Goal: Task Accomplishment & Management: Manage account settings

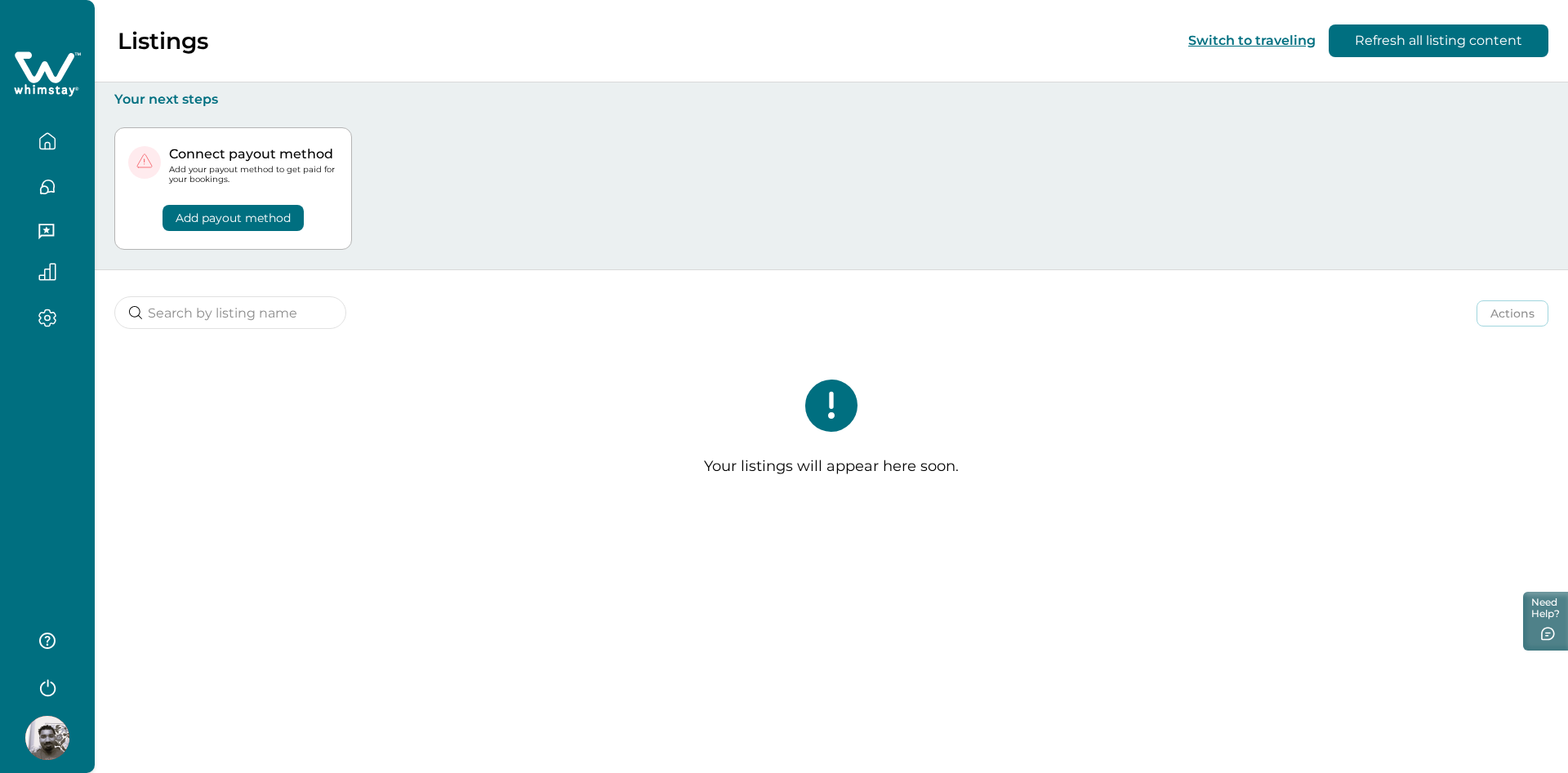
click at [500, 328] on div "Actions Actions Publish listing Unlist listing" at bounding box center [831, 300] width 1473 height 60
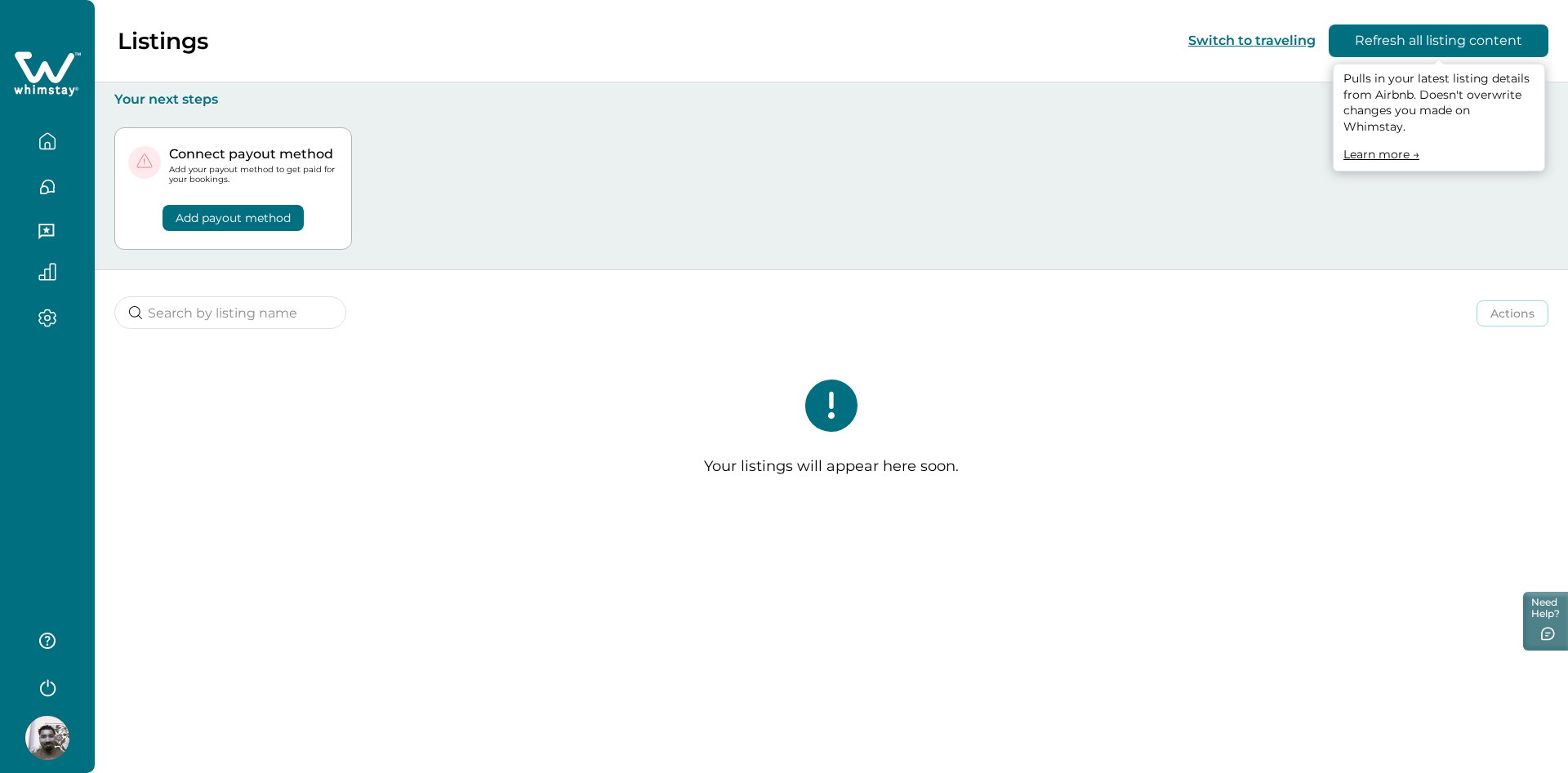
click at [1397, 43] on button "Refresh all listing content" at bounding box center [1439, 41] width 220 height 32
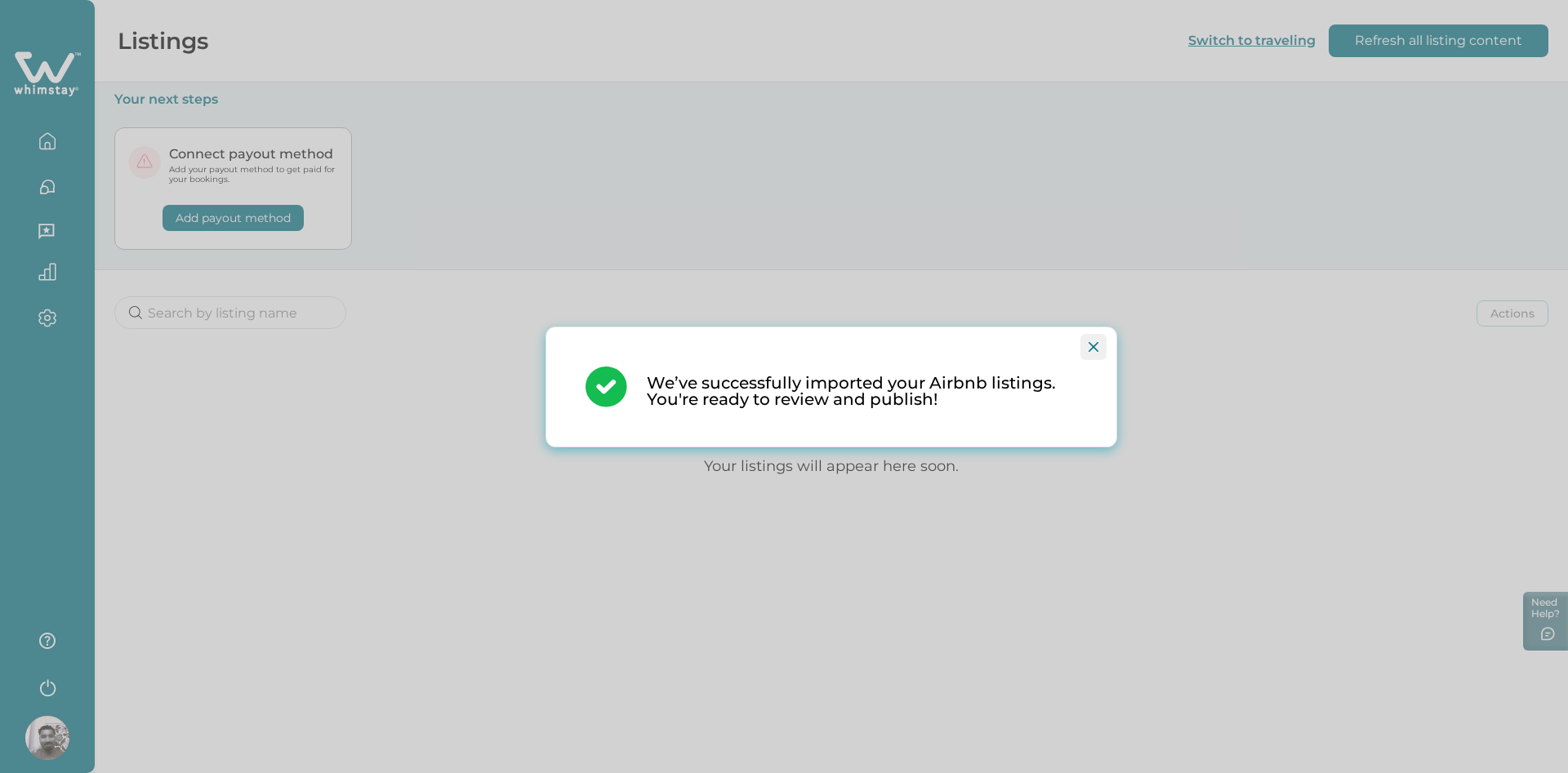
click at [1086, 333] on button "Close" at bounding box center [1093, 346] width 26 height 26
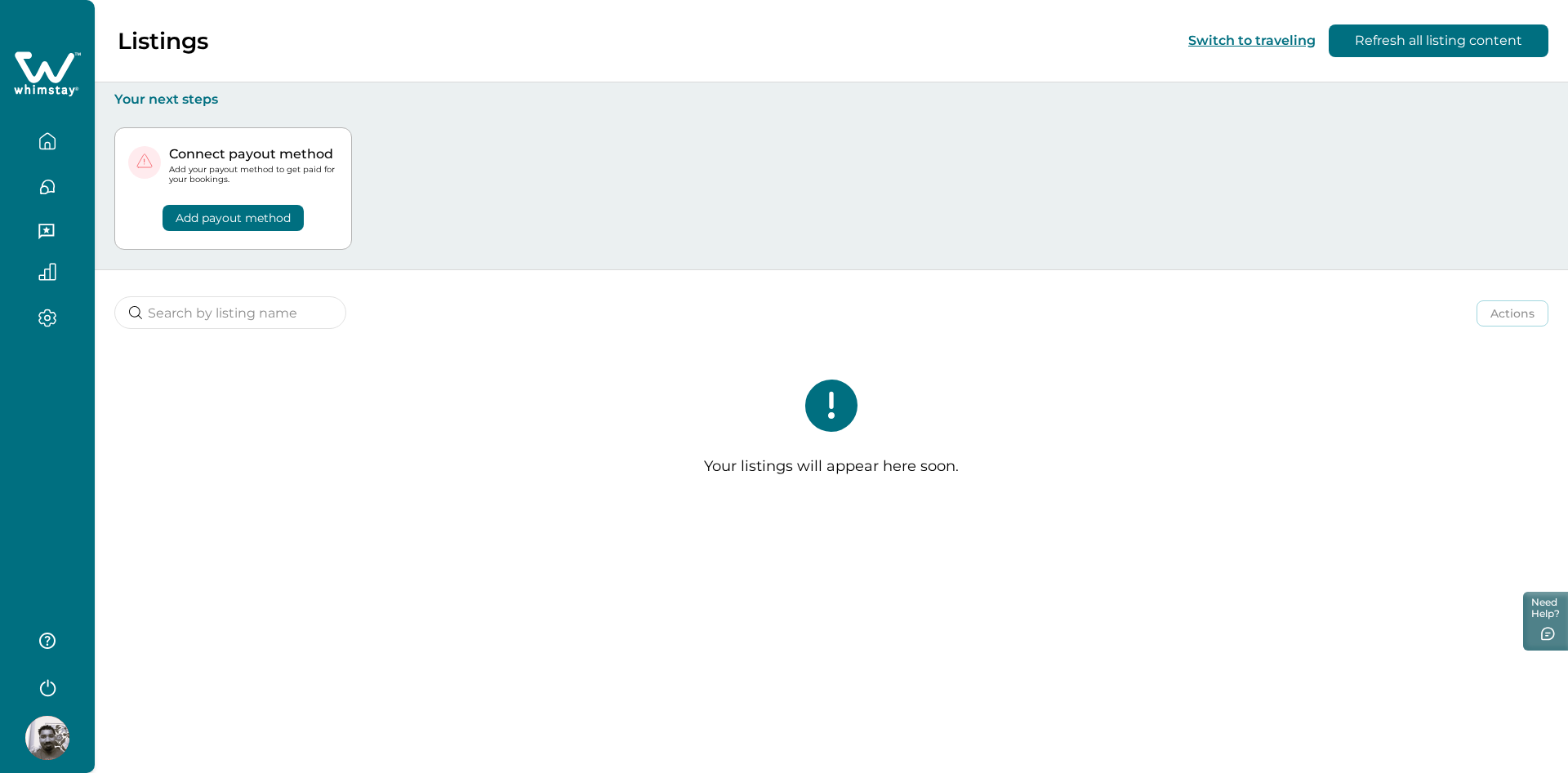
click at [51, 320] on icon "button" at bounding box center [47, 318] width 18 height 19
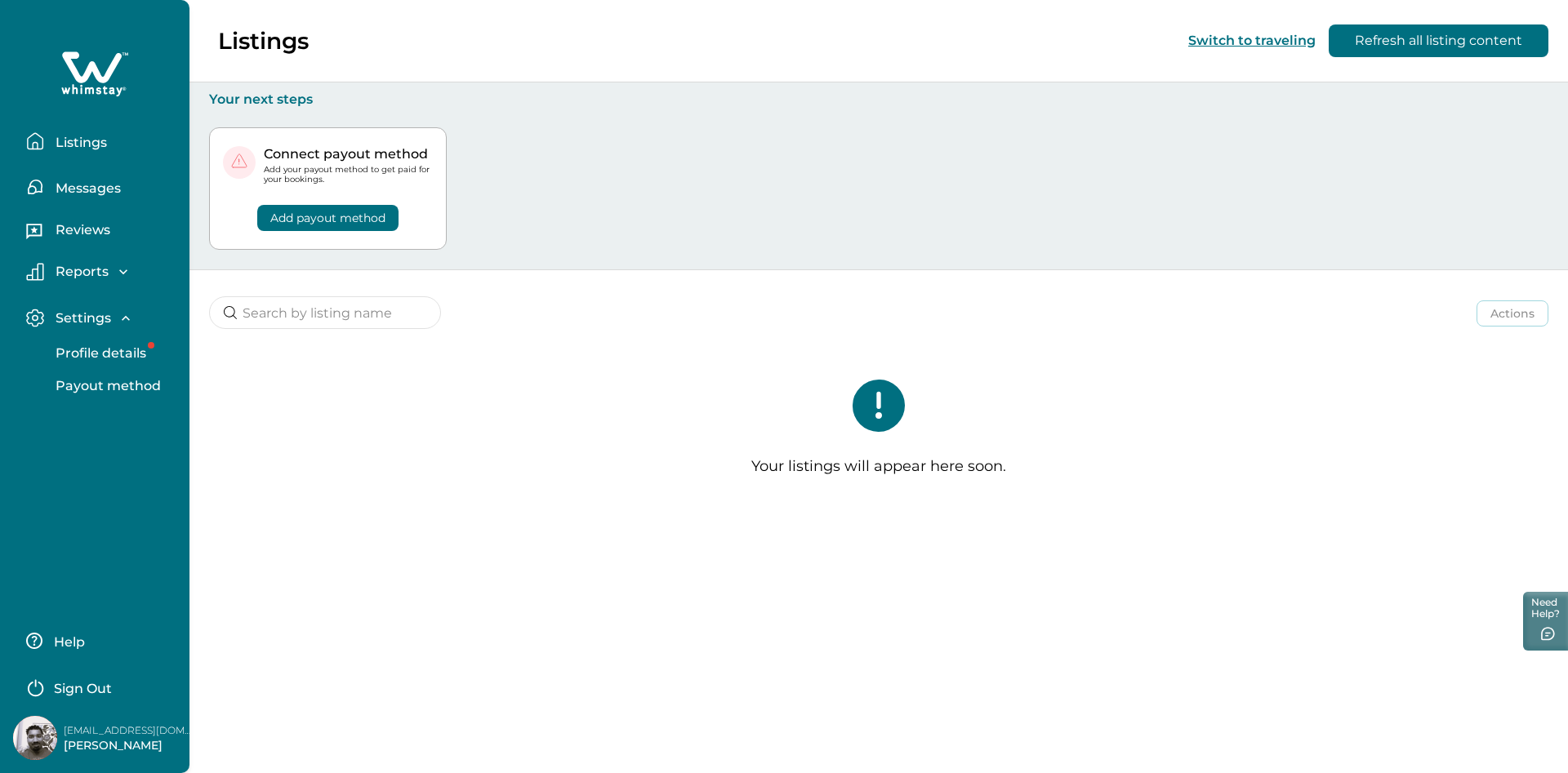
click at [84, 358] on p "Profile details" at bounding box center [98, 353] width 96 height 16
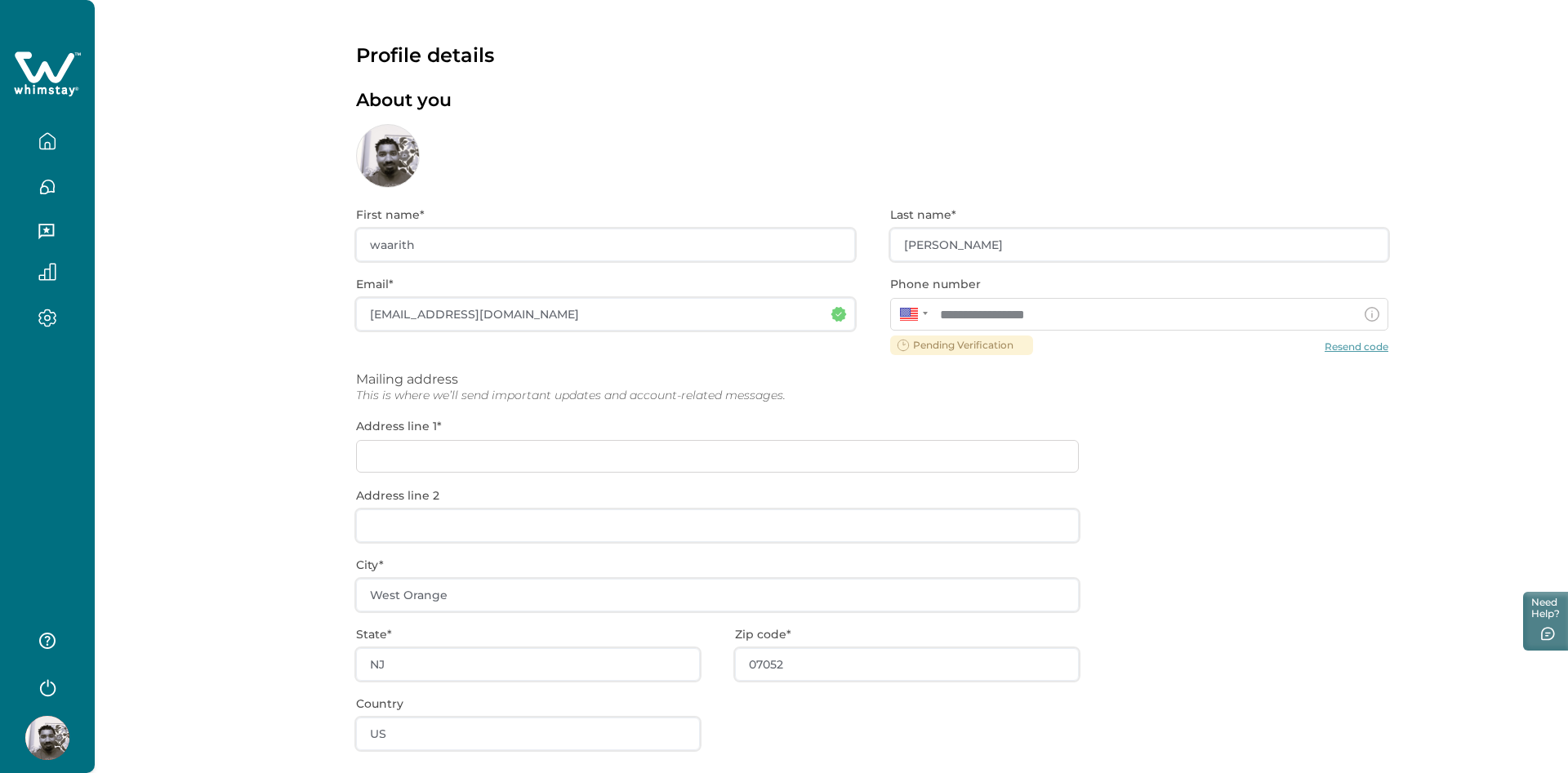
click at [977, 349] on div "**********" at bounding box center [872, 524] width 1033 height 673
click at [530, 460] on div "**********" at bounding box center [872, 524] width 1033 height 673
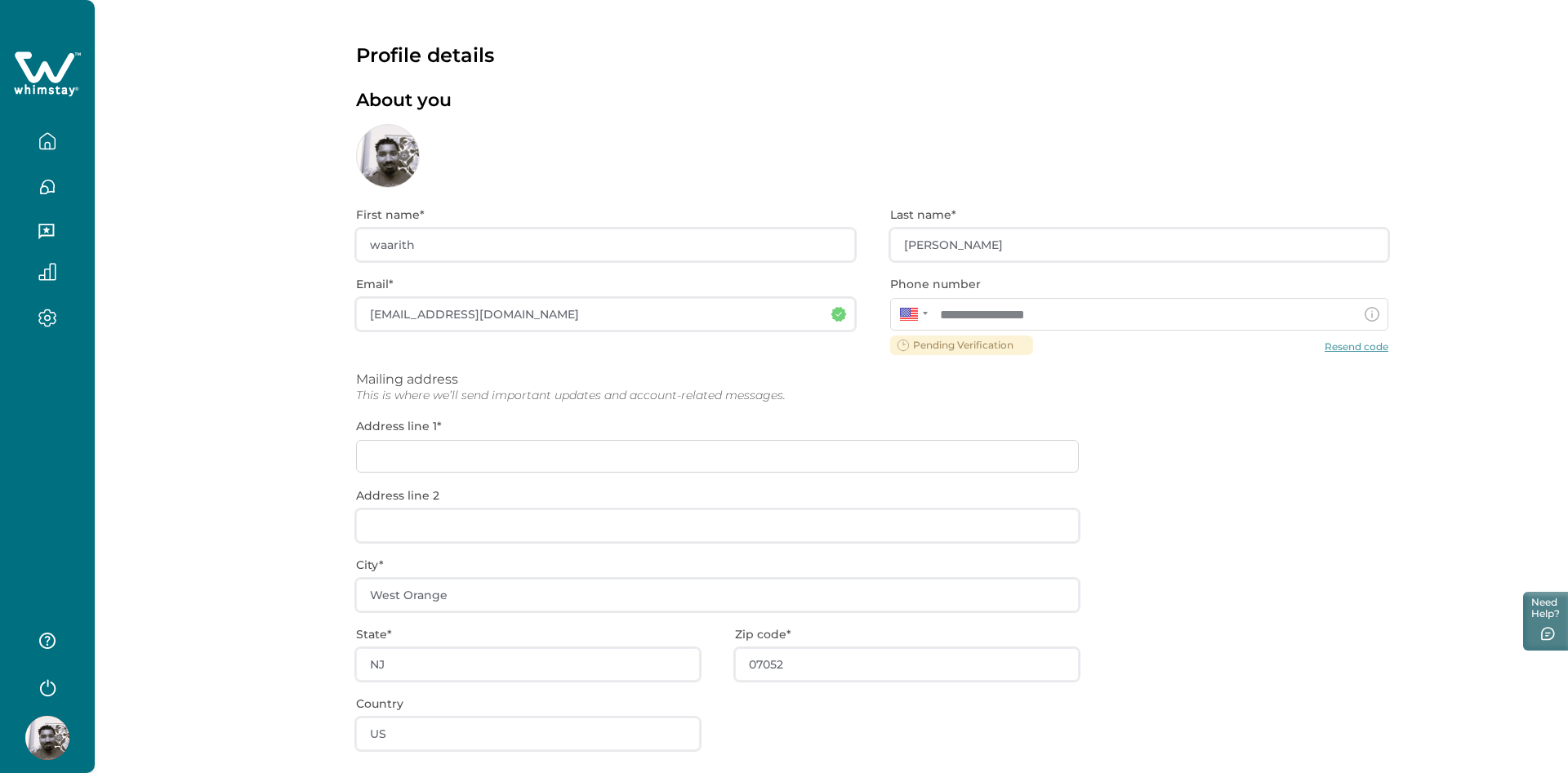
click at [532, 458] on div "**********" at bounding box center [872, 524] width 1033 height 673
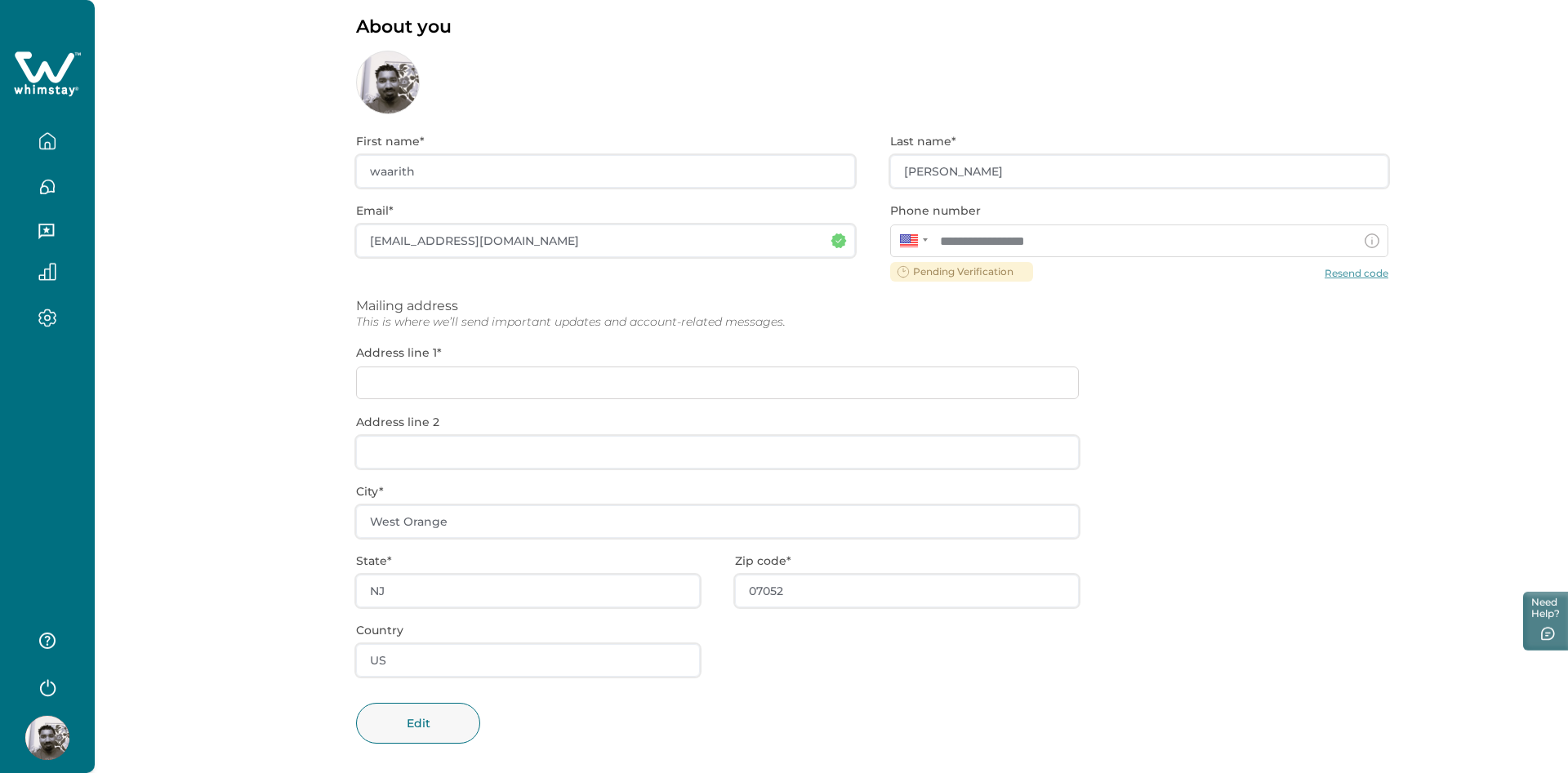
scroll to position [87, 0]
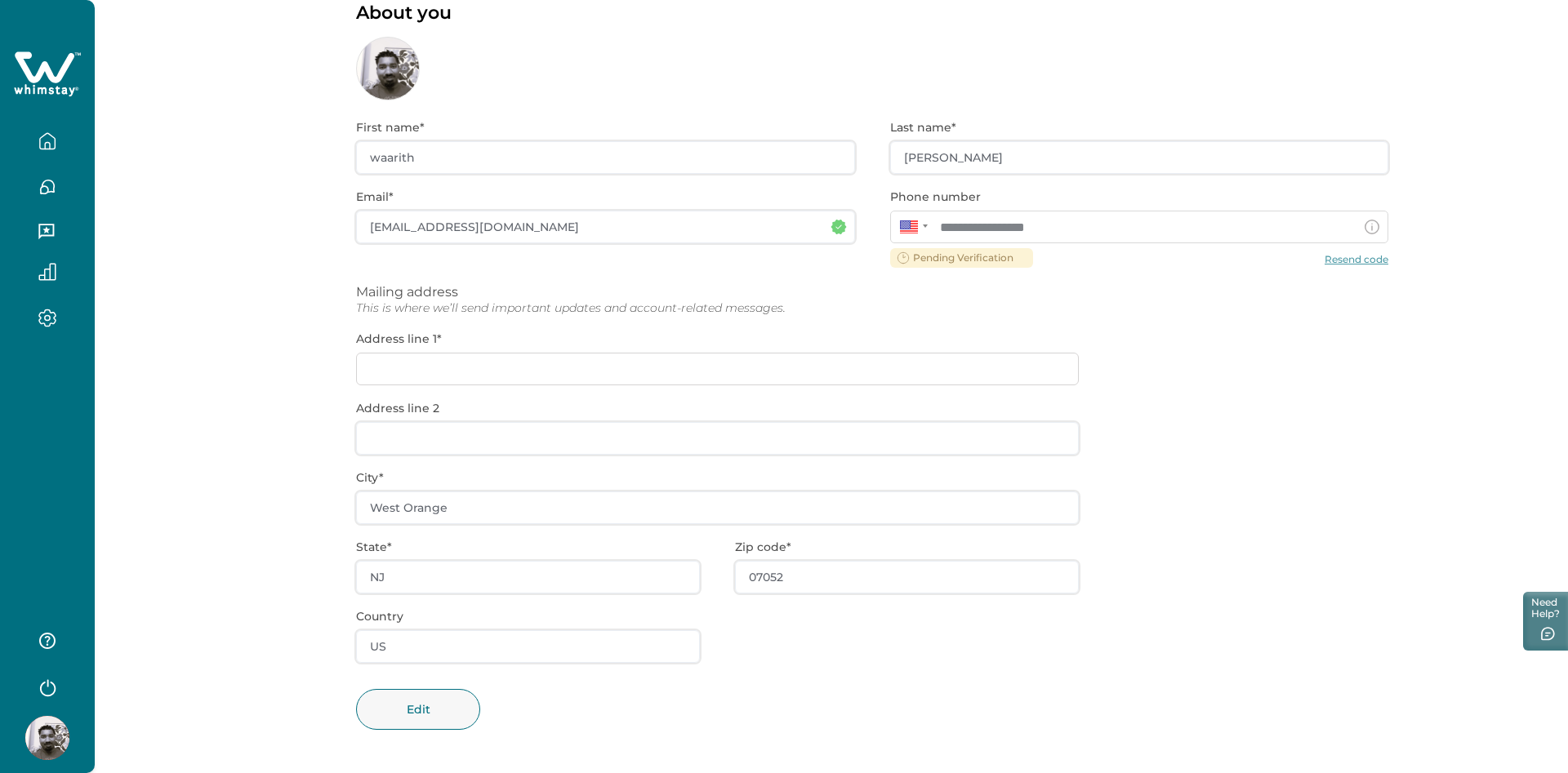
click at [41, 322] on icon "button" at bounding box center [47, 318] width 18 height 19
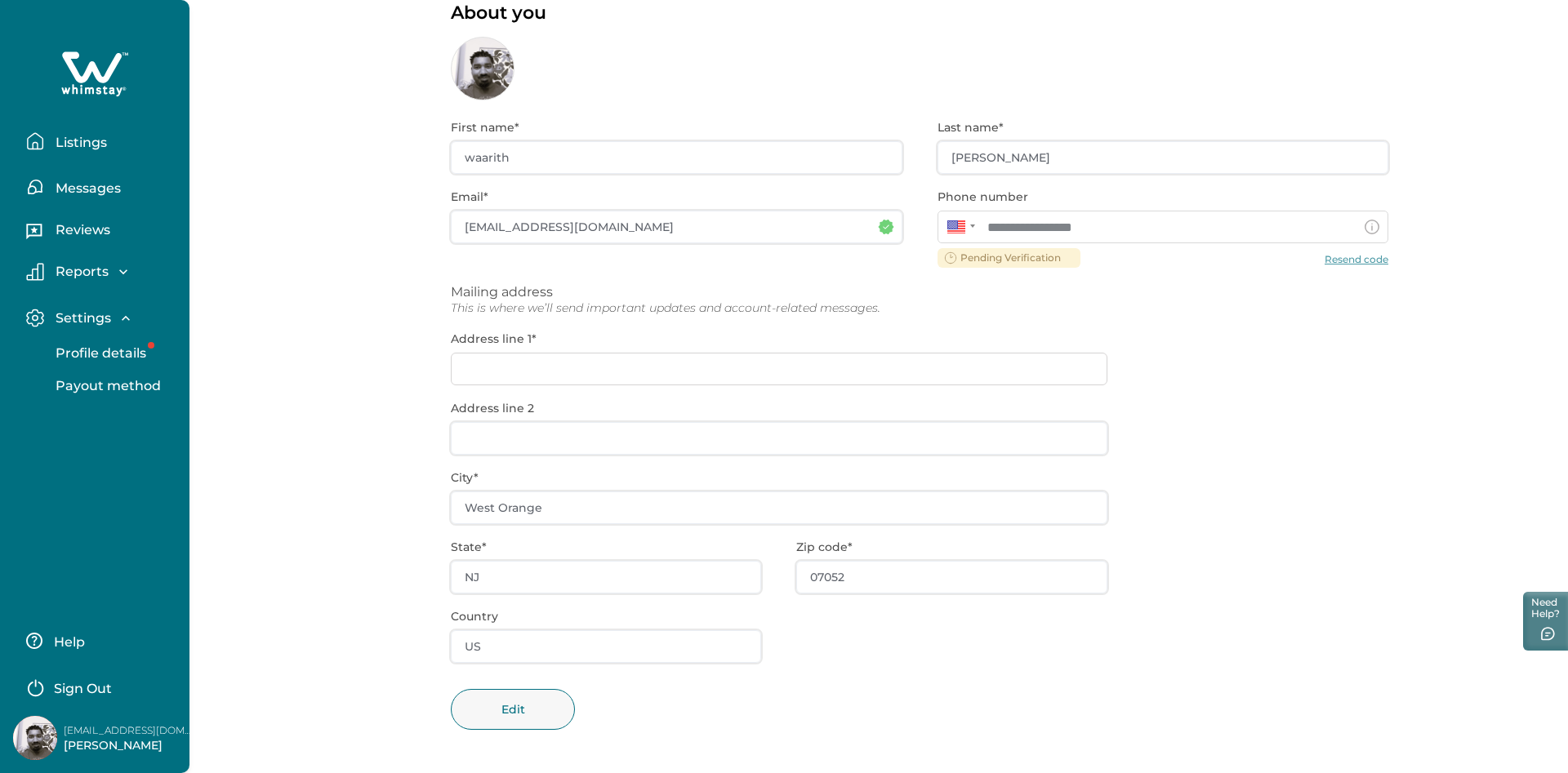
click at [70, 267] on p "Reports" at bounding box center [79, 271] width 58 height 16
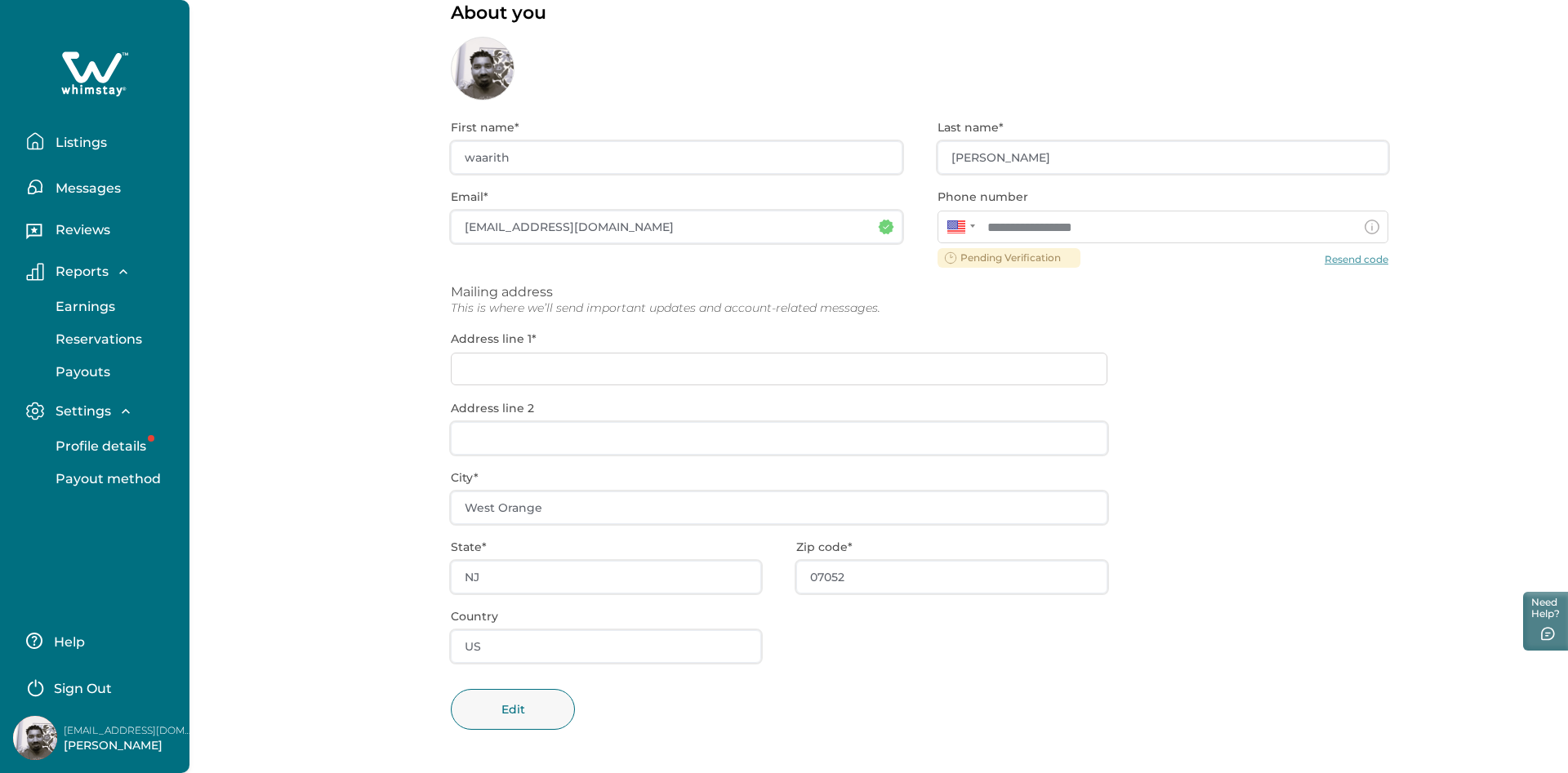
click at [85, 238] on p "Reviews" at bounding box center [80, 229] width 59 height 16
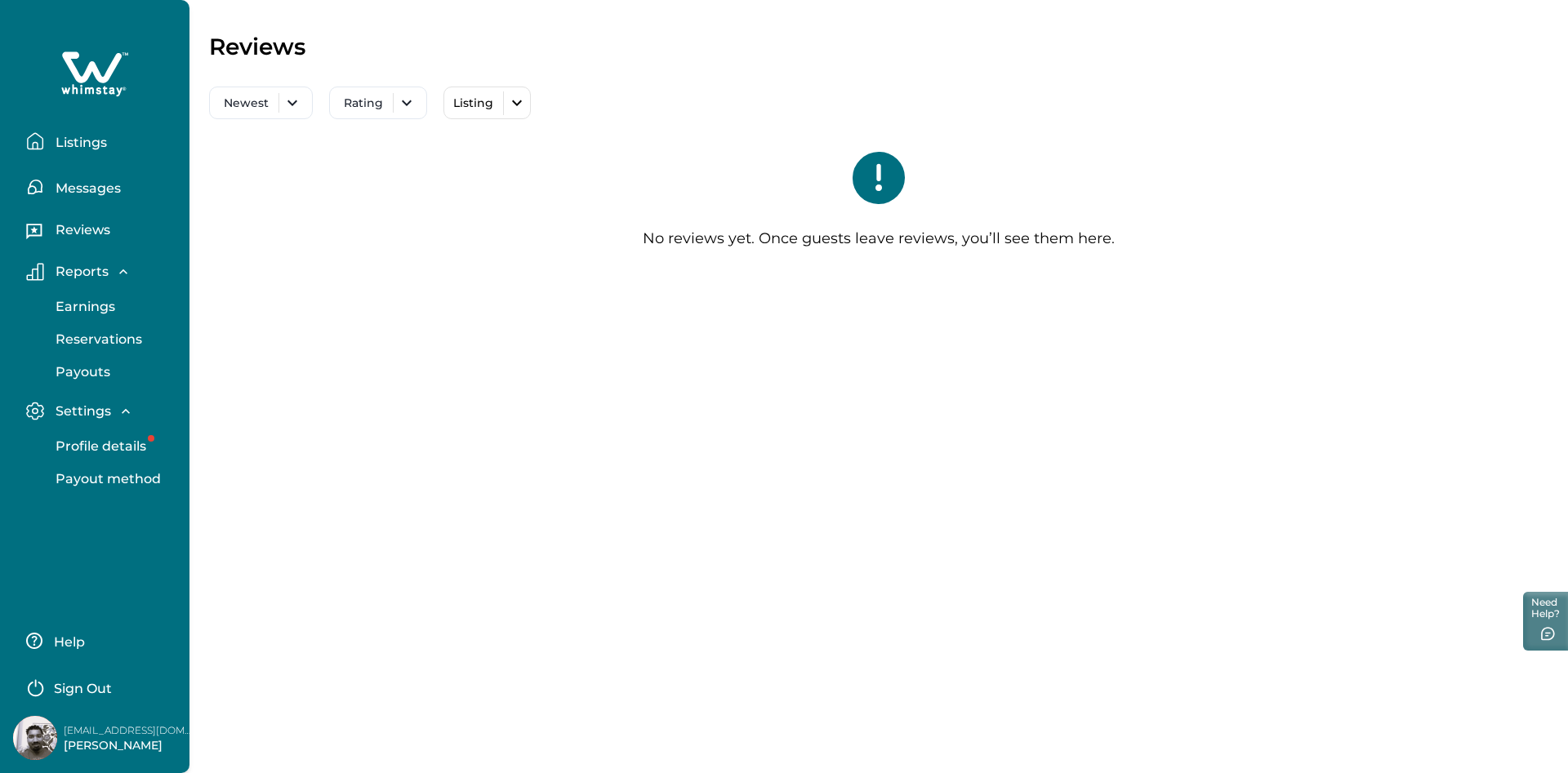
click at [88, 190] on p "Messages" at bounding box center [85, 188] width 70 height 16
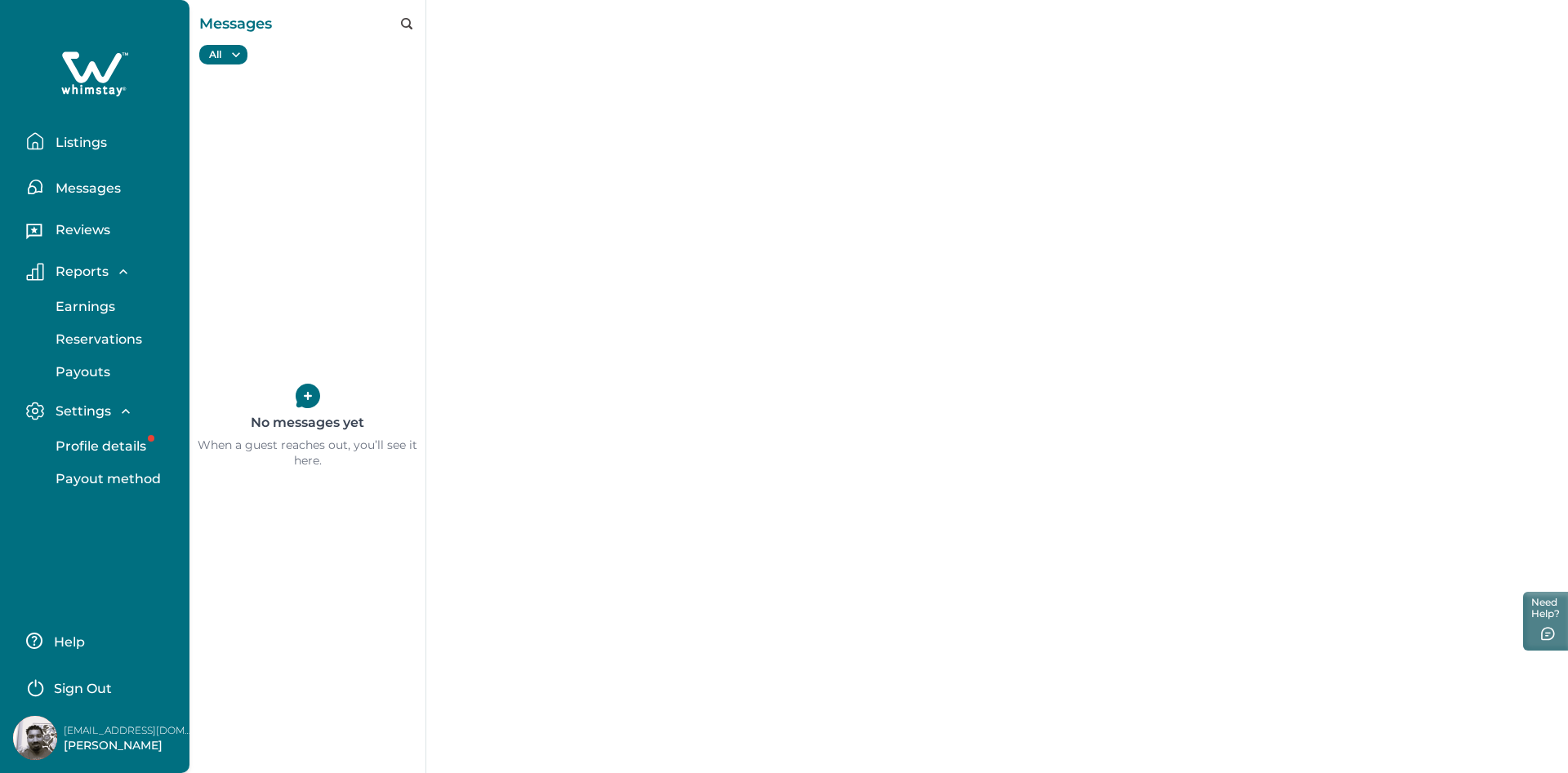
click at [89, 139] on p "Listings" at bounding box center [78, 142] width 56 height 16
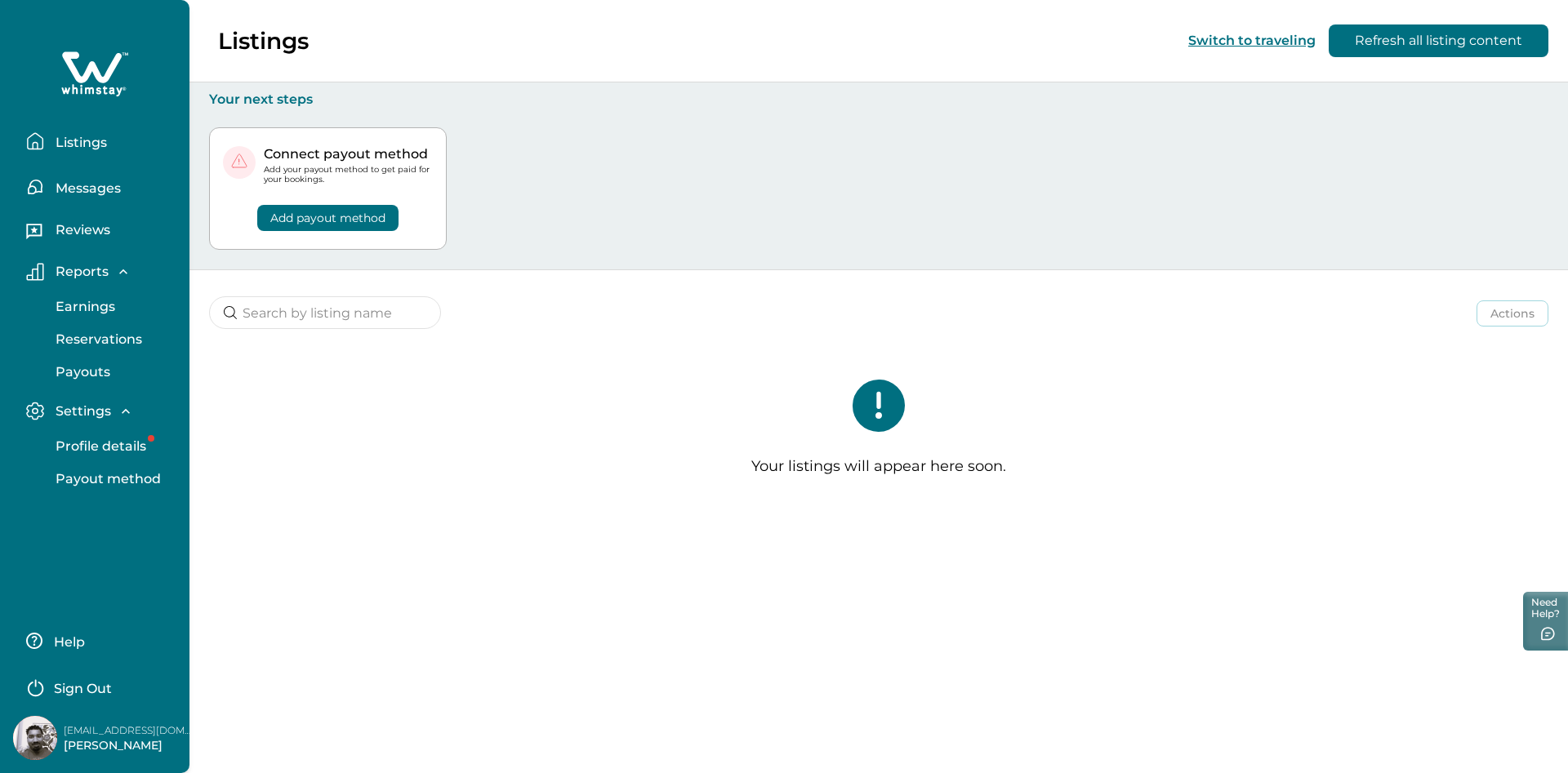
click at [724, 195] on div "Connect payout method Add your payout method to get paid for your bookings. Add…" at bounding box center [879, 189] width 1339 height 162
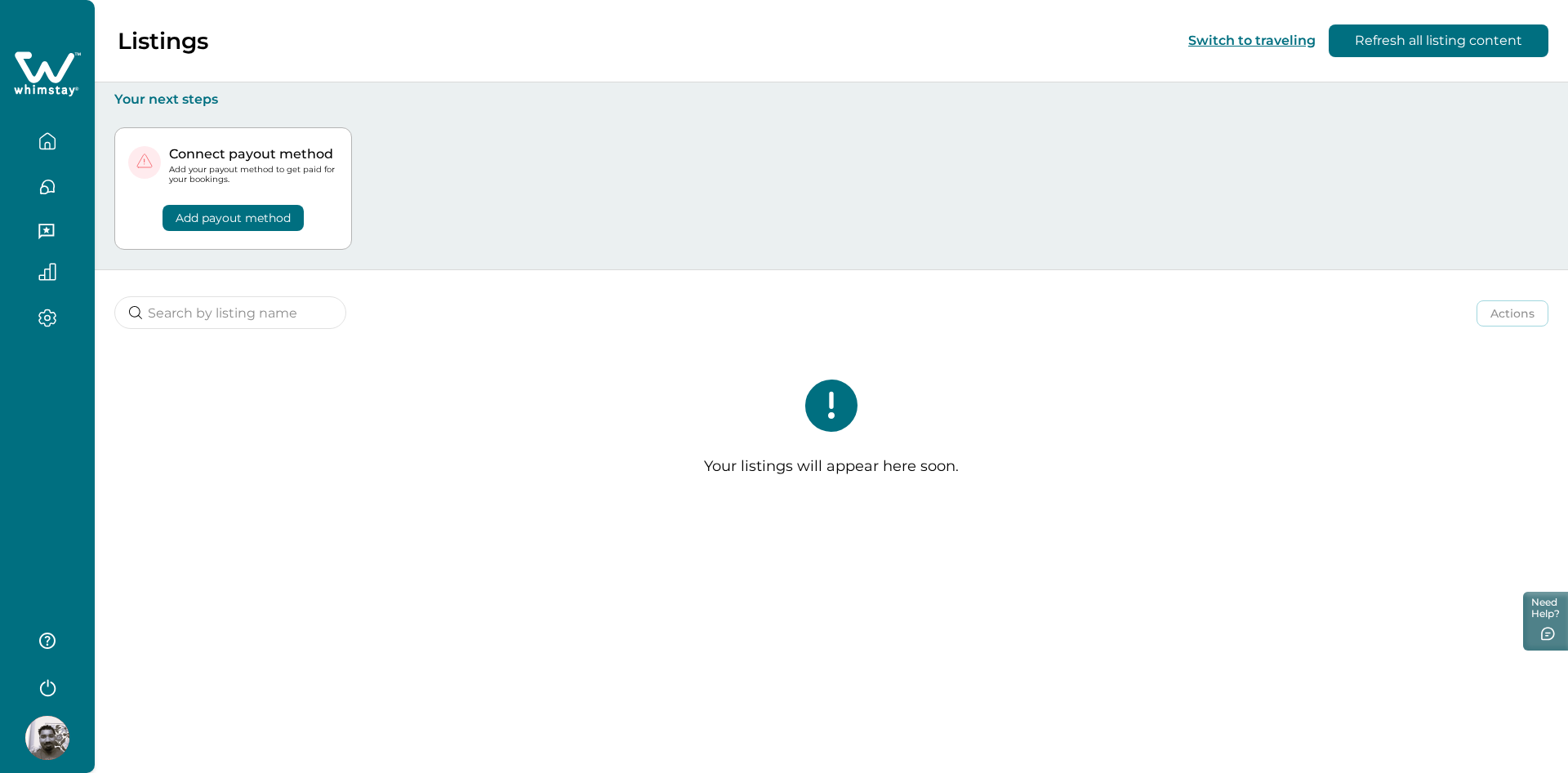
click at [850, 213] on div "Connect payout method Add your payout method to get paid for your bookings. Add…" at bounding box center [832, 189] width 1434 height 162
click at [1433, 39] on button "Refresh all listing content" at bounding box center [1439, 41] width 220 height 32
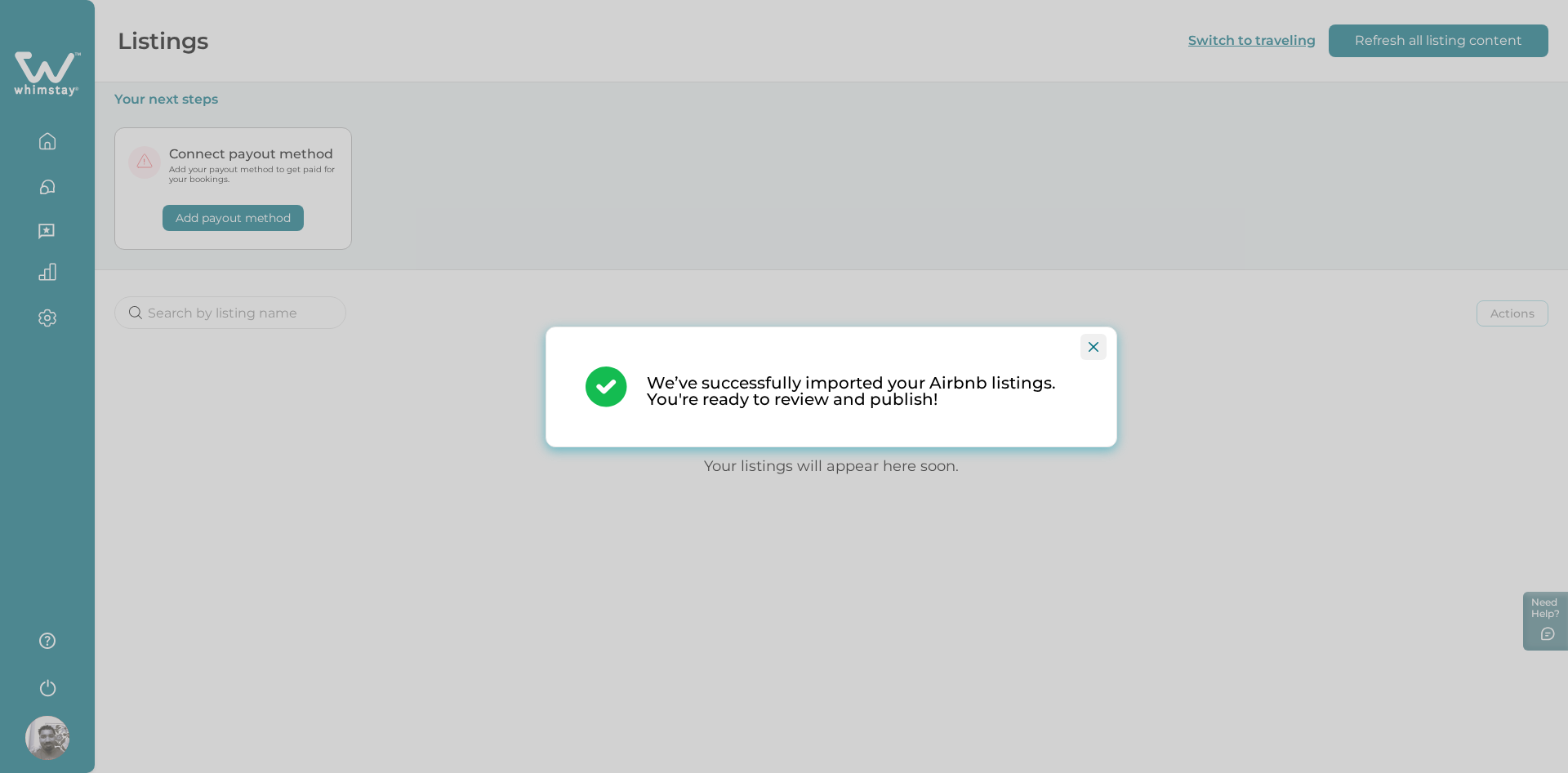
click at [1090, 342] on icon "Close" at bounding box center [1094, 347] width 10 height 10
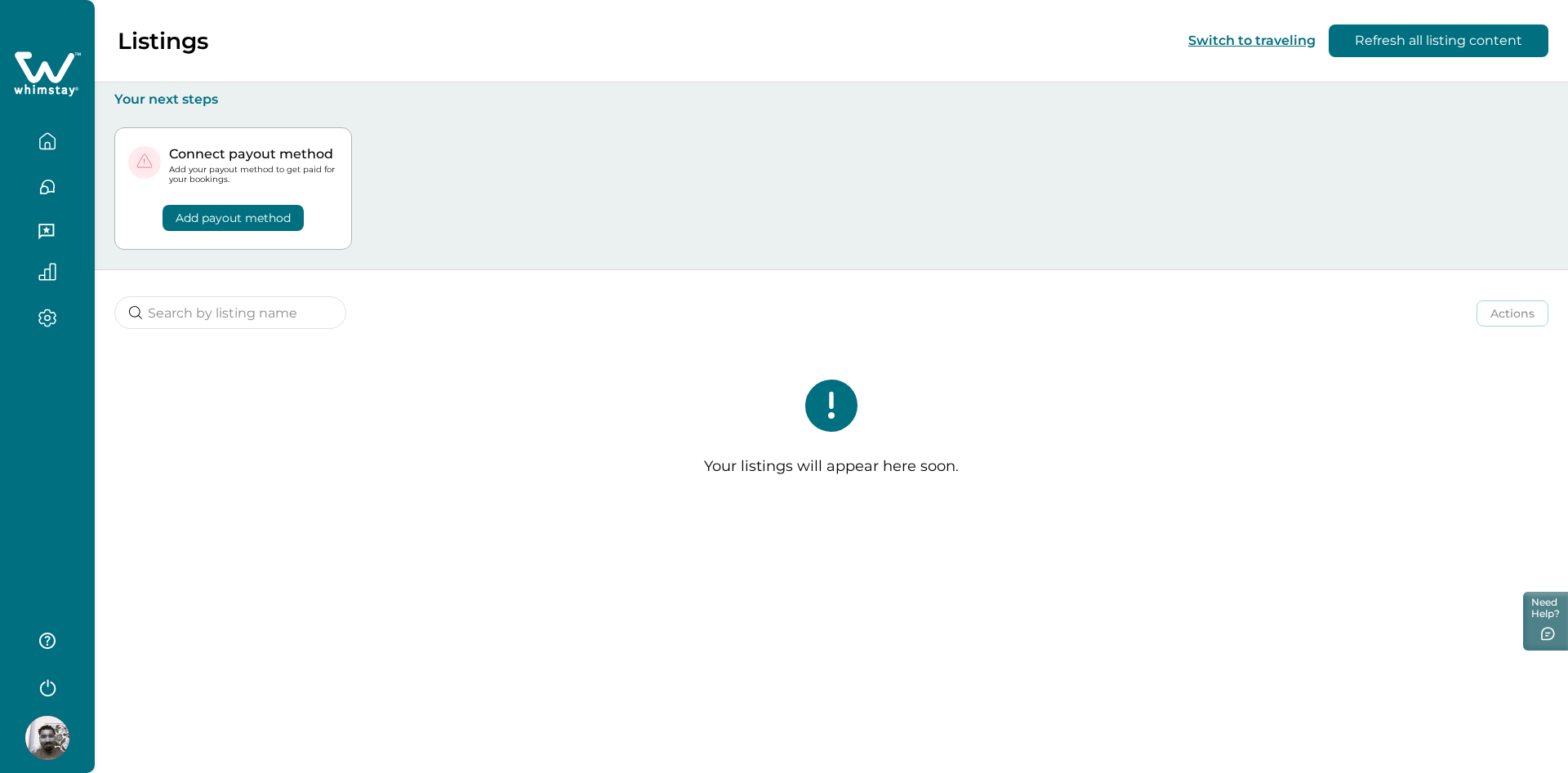
click at [49, 93] on icon at bounding box center [51, 91] width 4 height 6
click at [49, 145] on icon "button" at bounding box center [47, 140] width 18 height 18
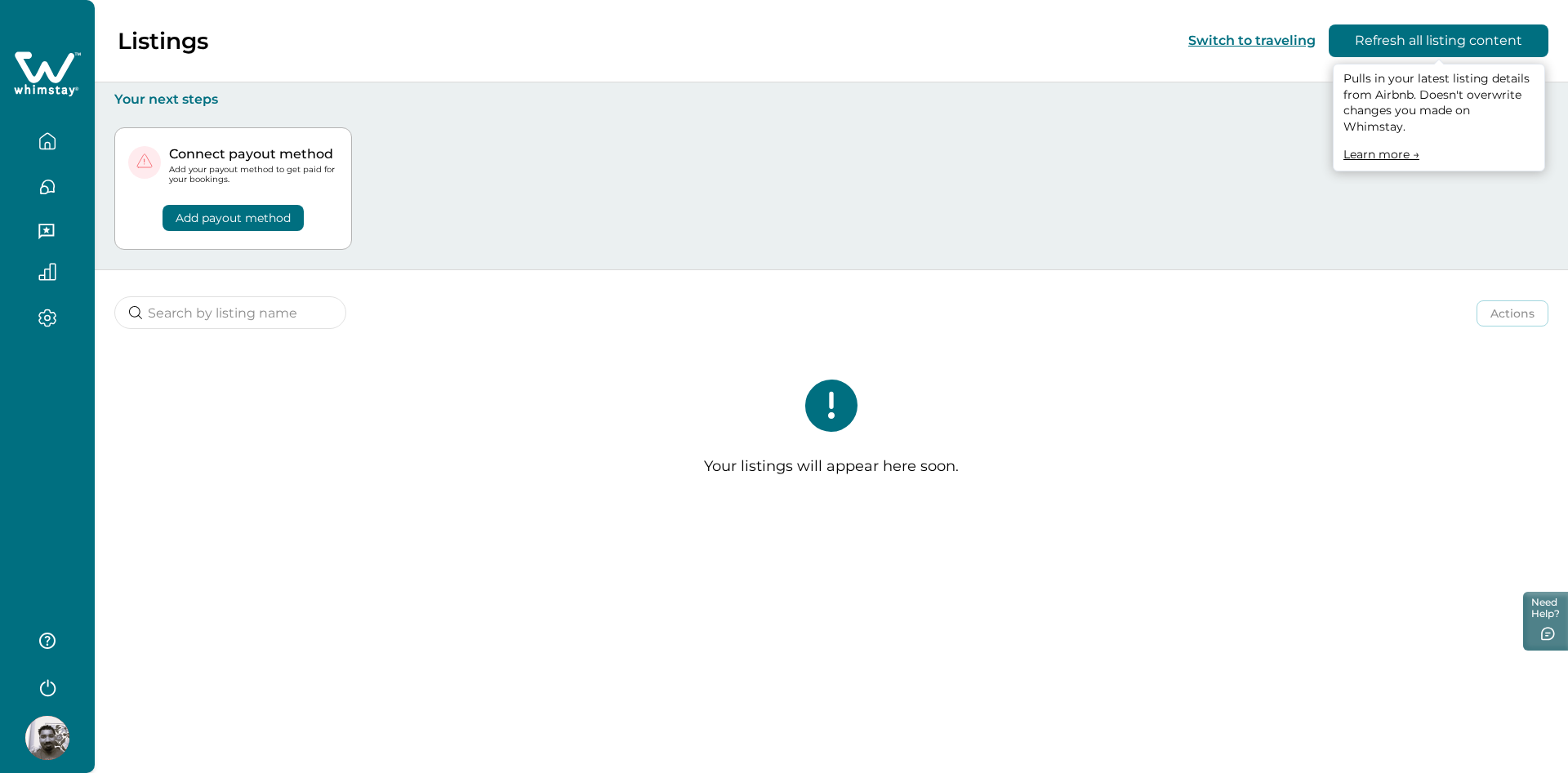
click at [1447, 42] on button "Refresh all listing content" at bounding box center [1439, 41] width 220 height 32
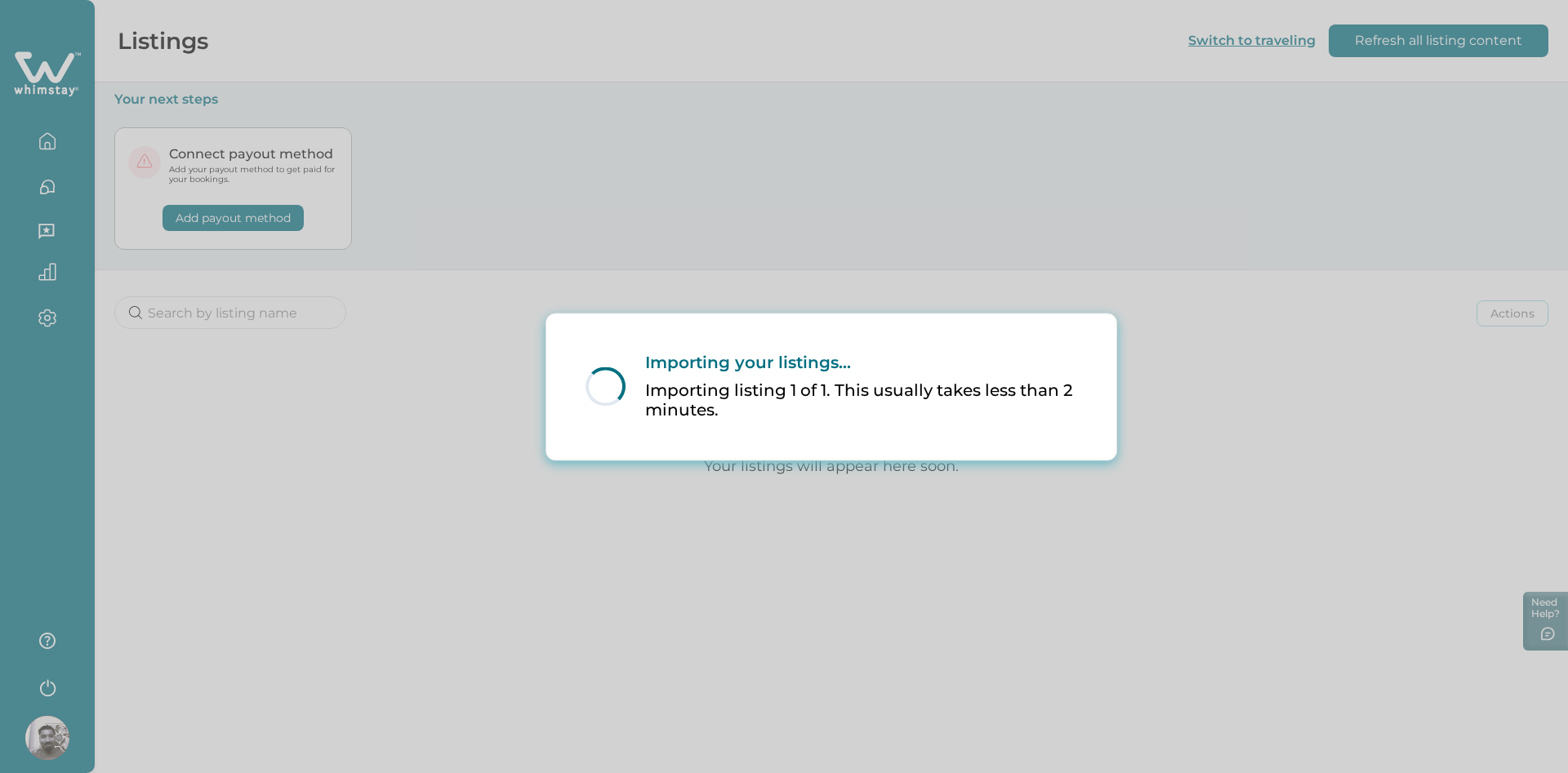
click at [1320, 347] on div "Loading... Importing your listings... Importing listing 1 of 1. This usually ta…" at bounding box center [784, 386] width 1568 height 773
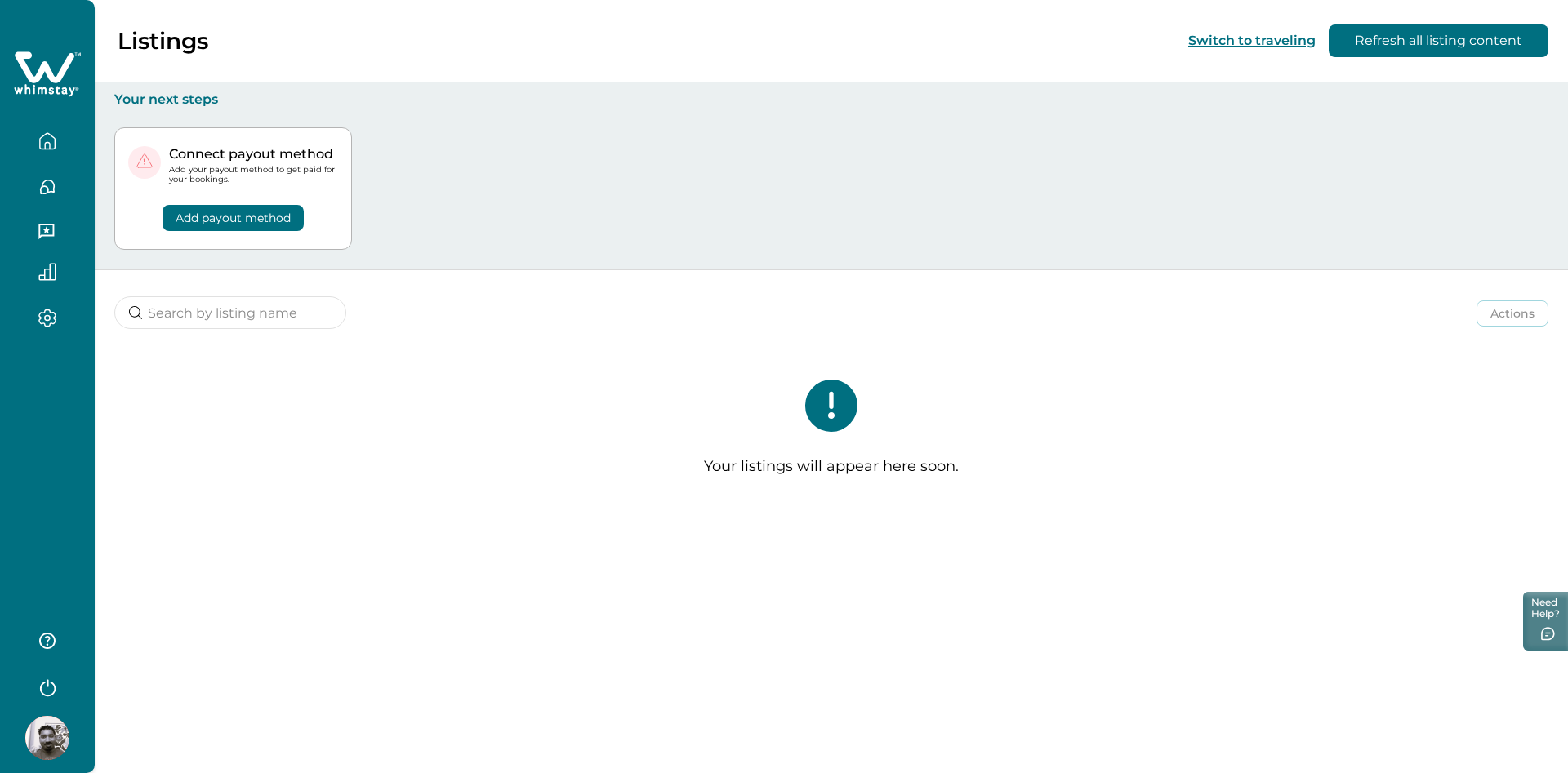
click at [48, 696] on icon "button" at bounding box center [48, 689] width 15 height 17
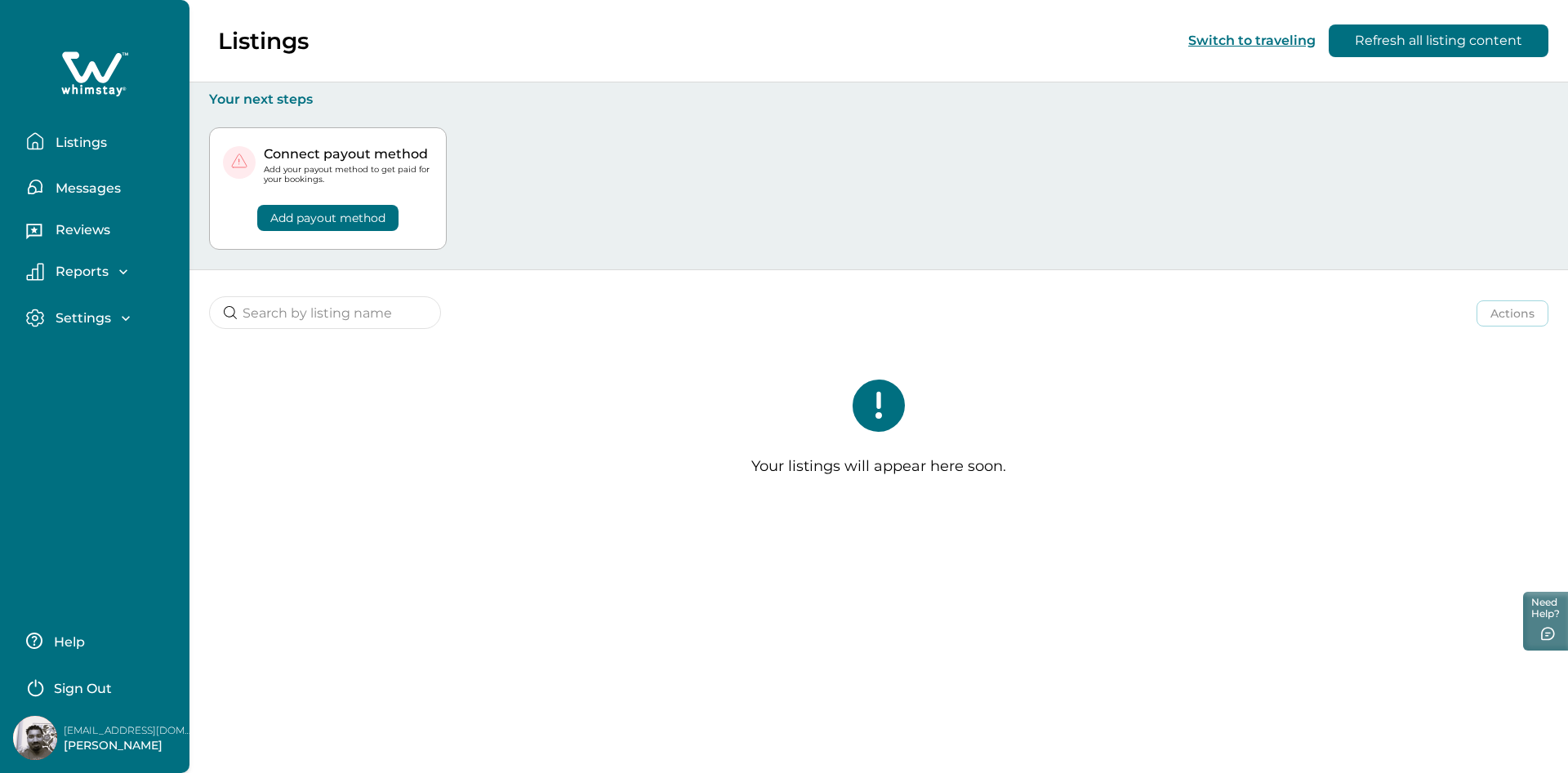
click at [52, 680] on button "Sign Out" at bounding box center [98, 686] width 144 height 32
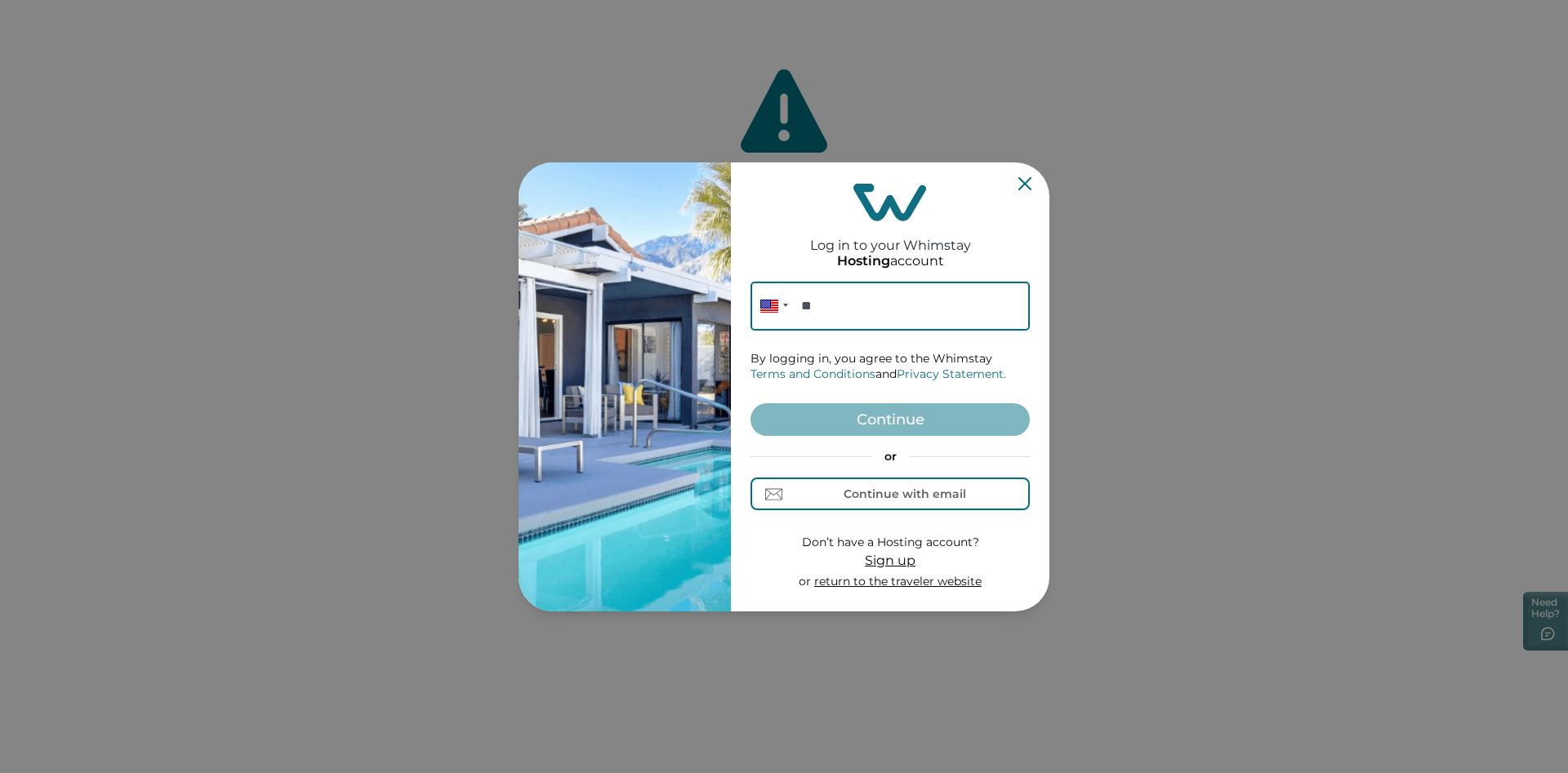
click at [1034, 187] on div "Log in to your Whimstay Hosting account Phone ** By logging in, you agree to th…" at bounding box center [890, 387] width 318 height 449
click at [1014, 184] on div "Log in to your Whimstay Hosting account Phone ** By logging in, you agree to th…" at bounding box center [890, 387] width 279 height 436
click at [1031, 184] on icon "Close" at bounding box center [1025, 183] width 13 height 13
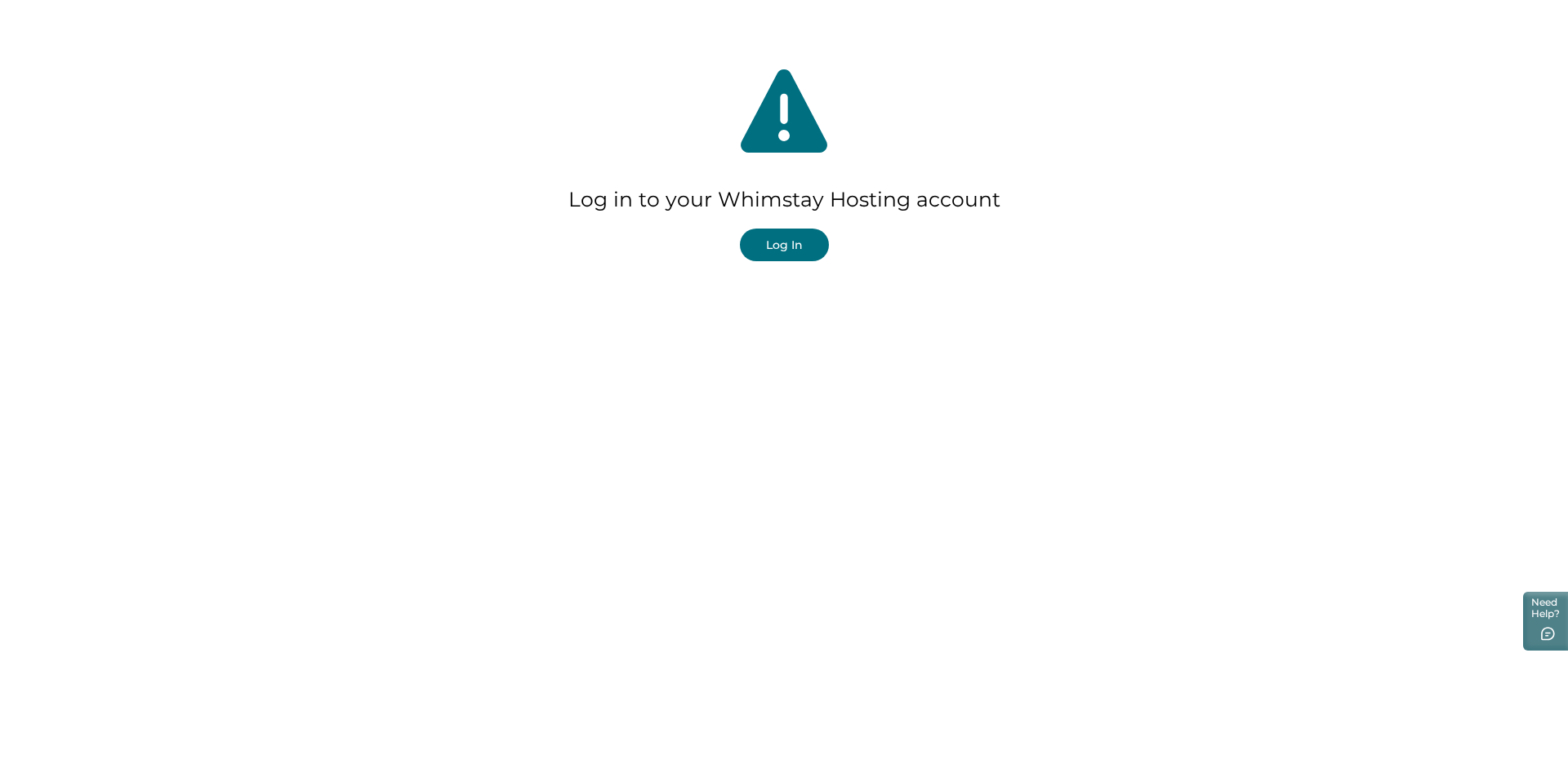
click at [774, 241] on button "Log In" at bounding box center [784, 245] width 89 height 32
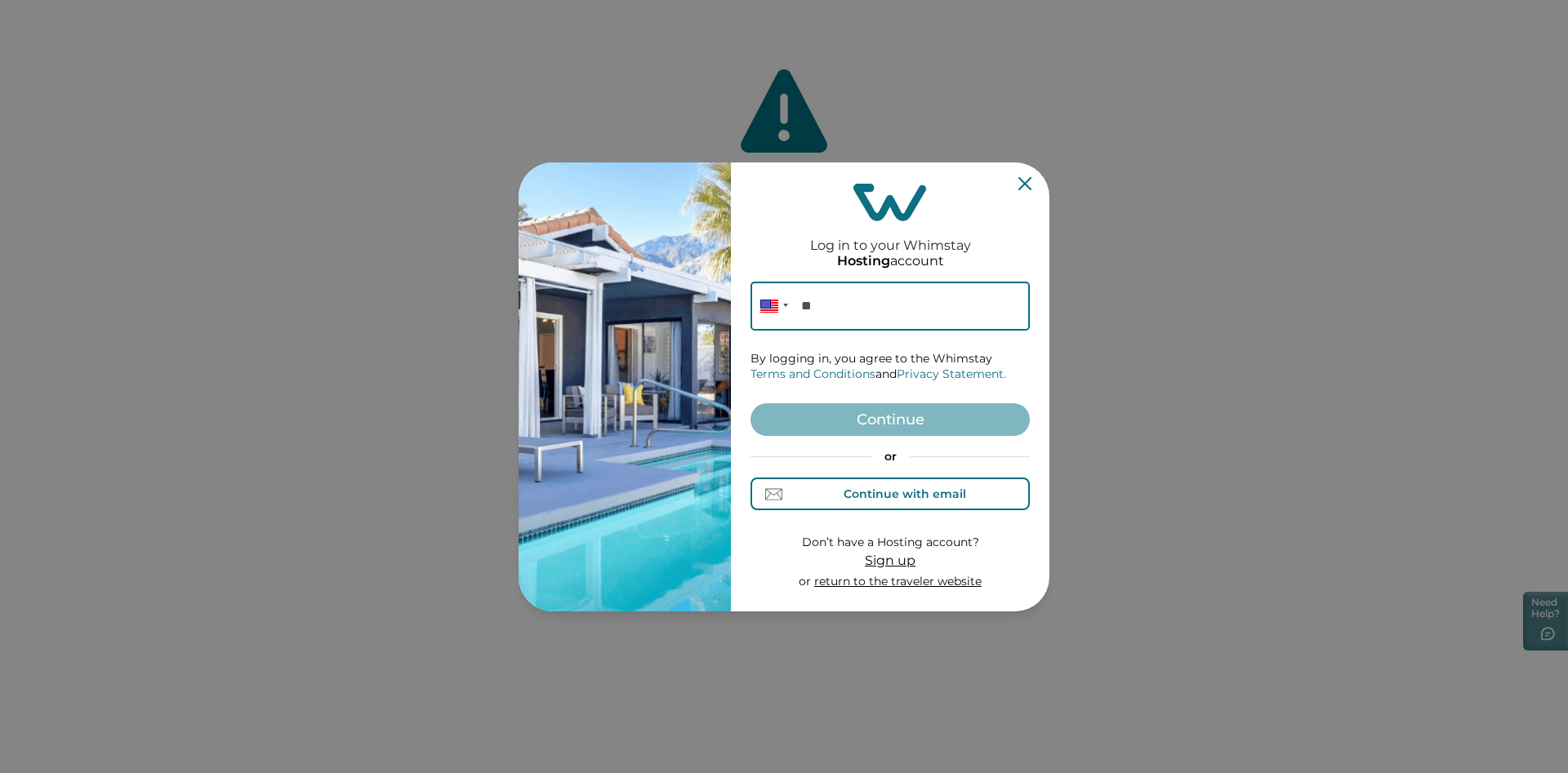
click at [868, 499] on div "Continue with email" at bounding box center [904, 494] width 122 height 13
click at [843, 311] on input at bounding box center [890, 306] width 279 height 49
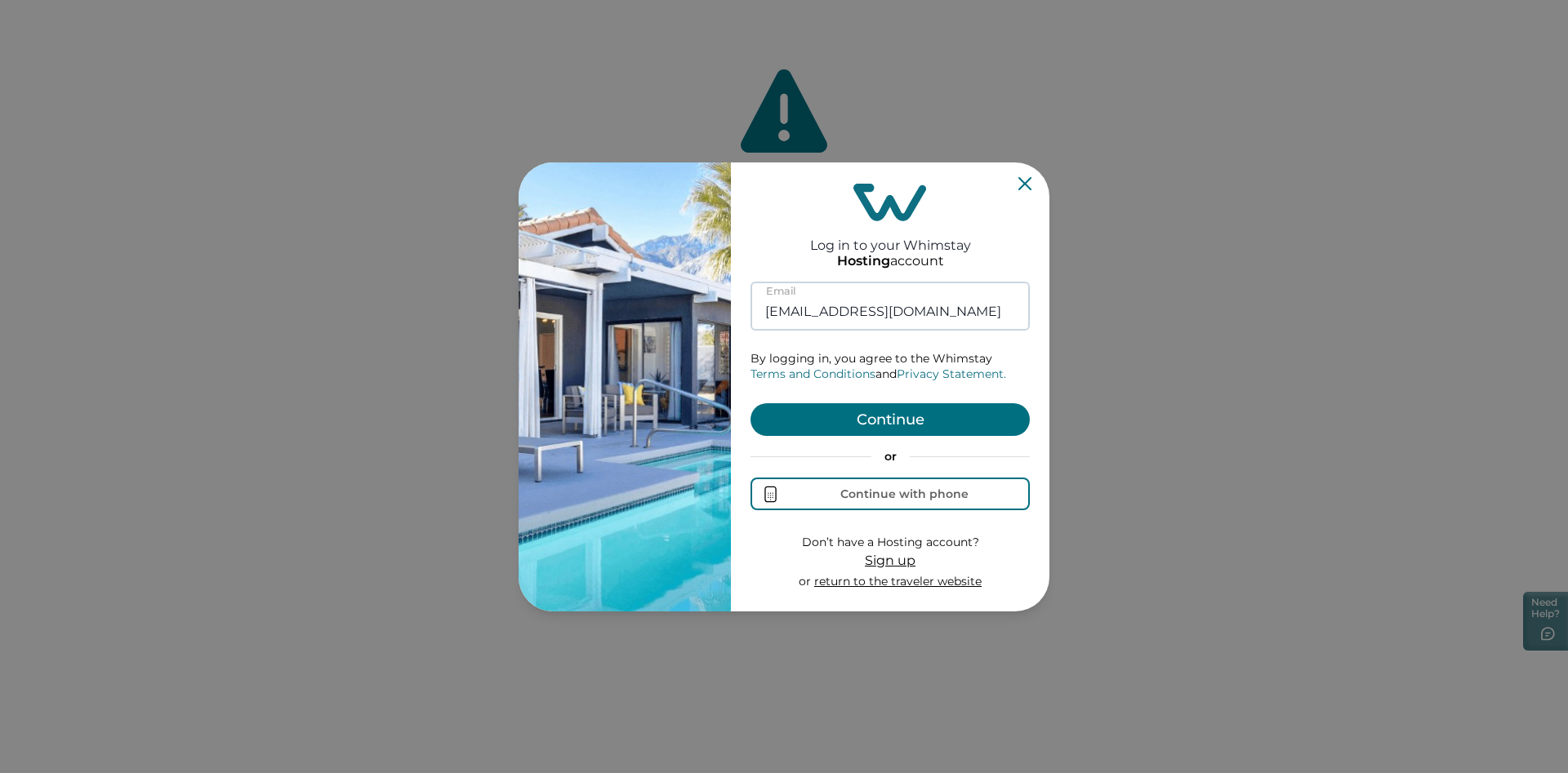
type input "waarithabdul@gmail.com"
click at [751, 403] on button "Continue" at bounding box center [890, 419] width 279 height 32
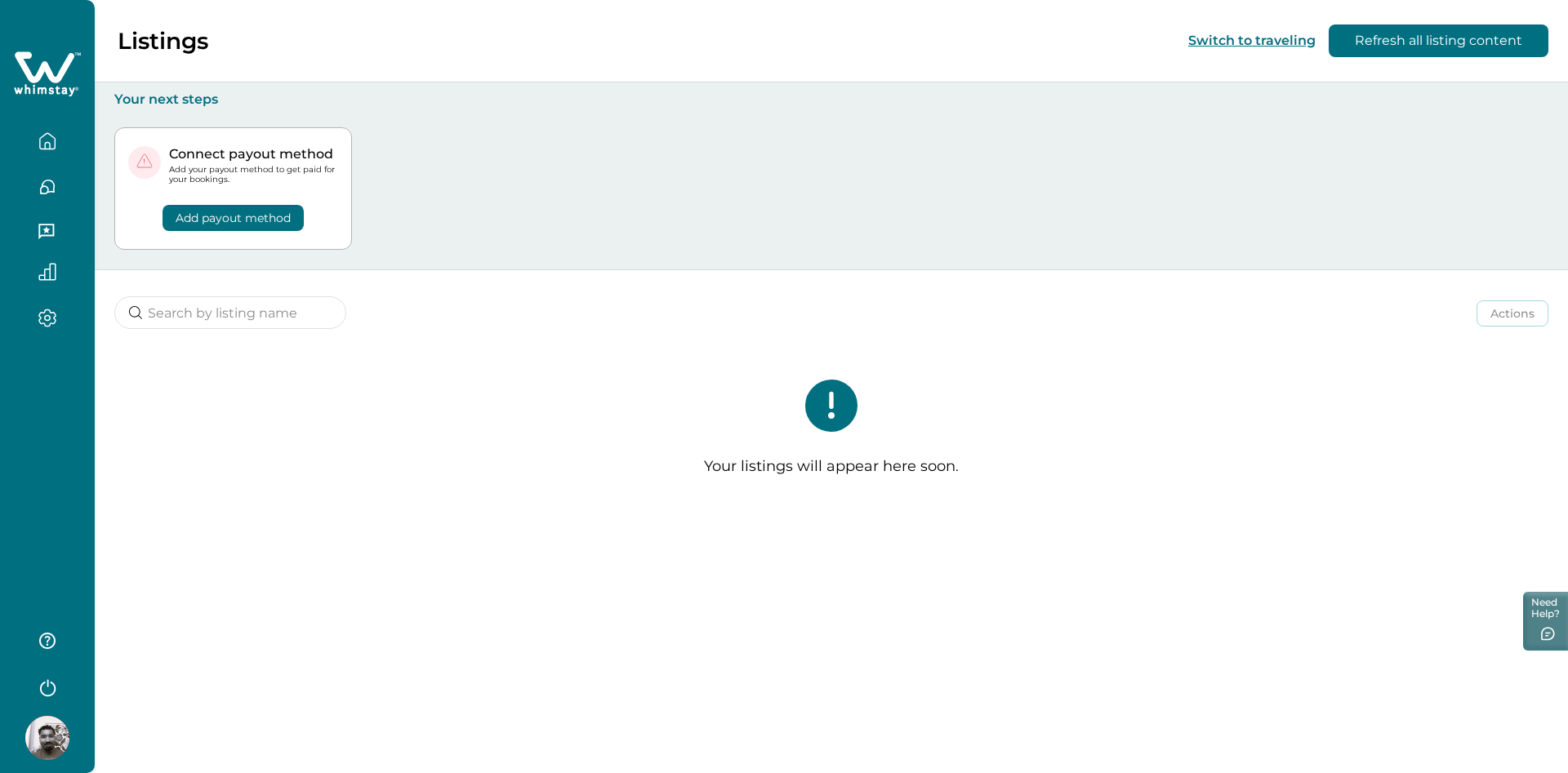
click at [1065, 412] on div "Your listings will appear here soon." at bounding box center [831, 434] width 1473 height 175
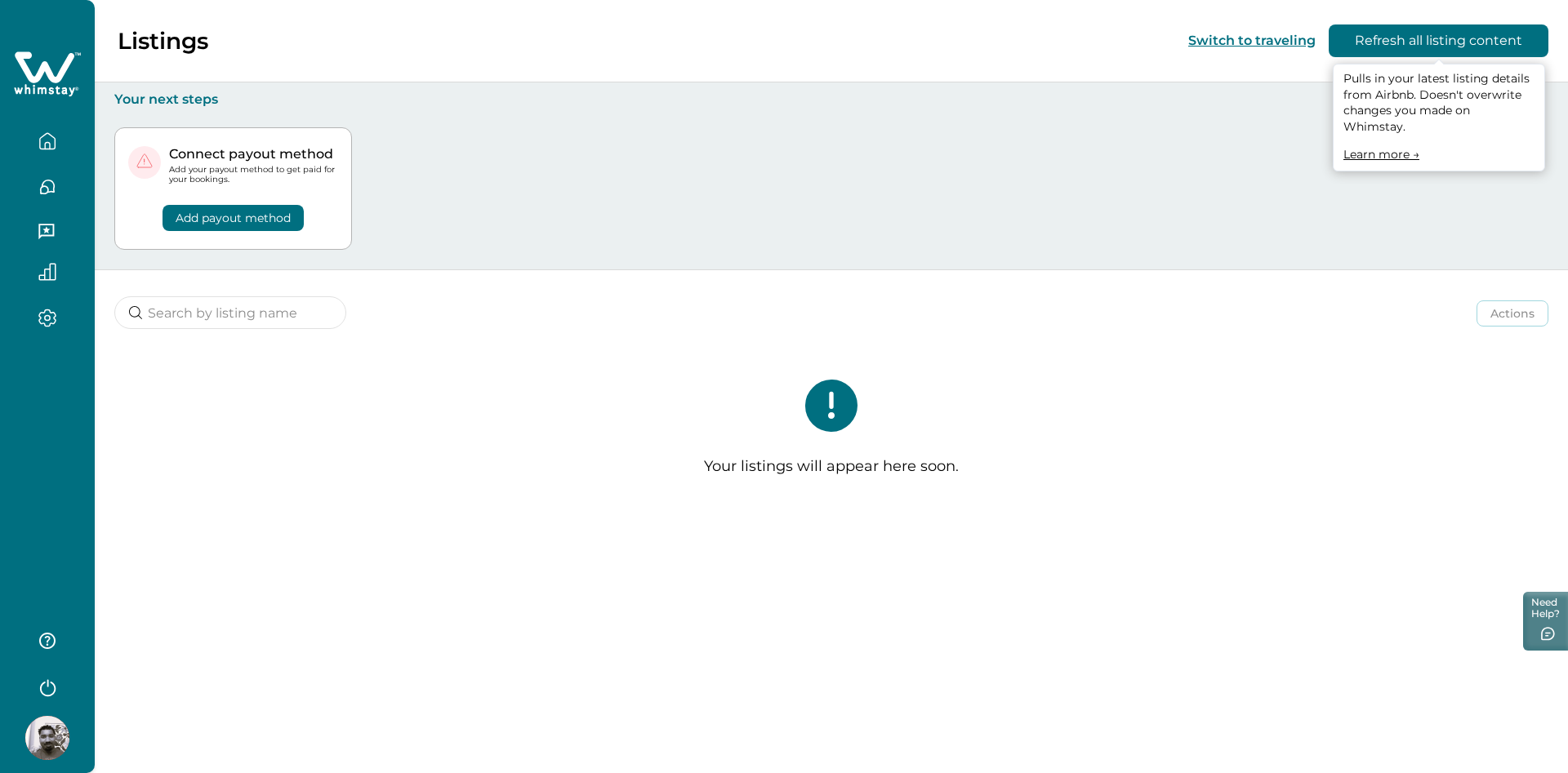
click at [1381, 48] on button "Refresh all listing content" at bounding box center [1439, 41] width 220 height 32
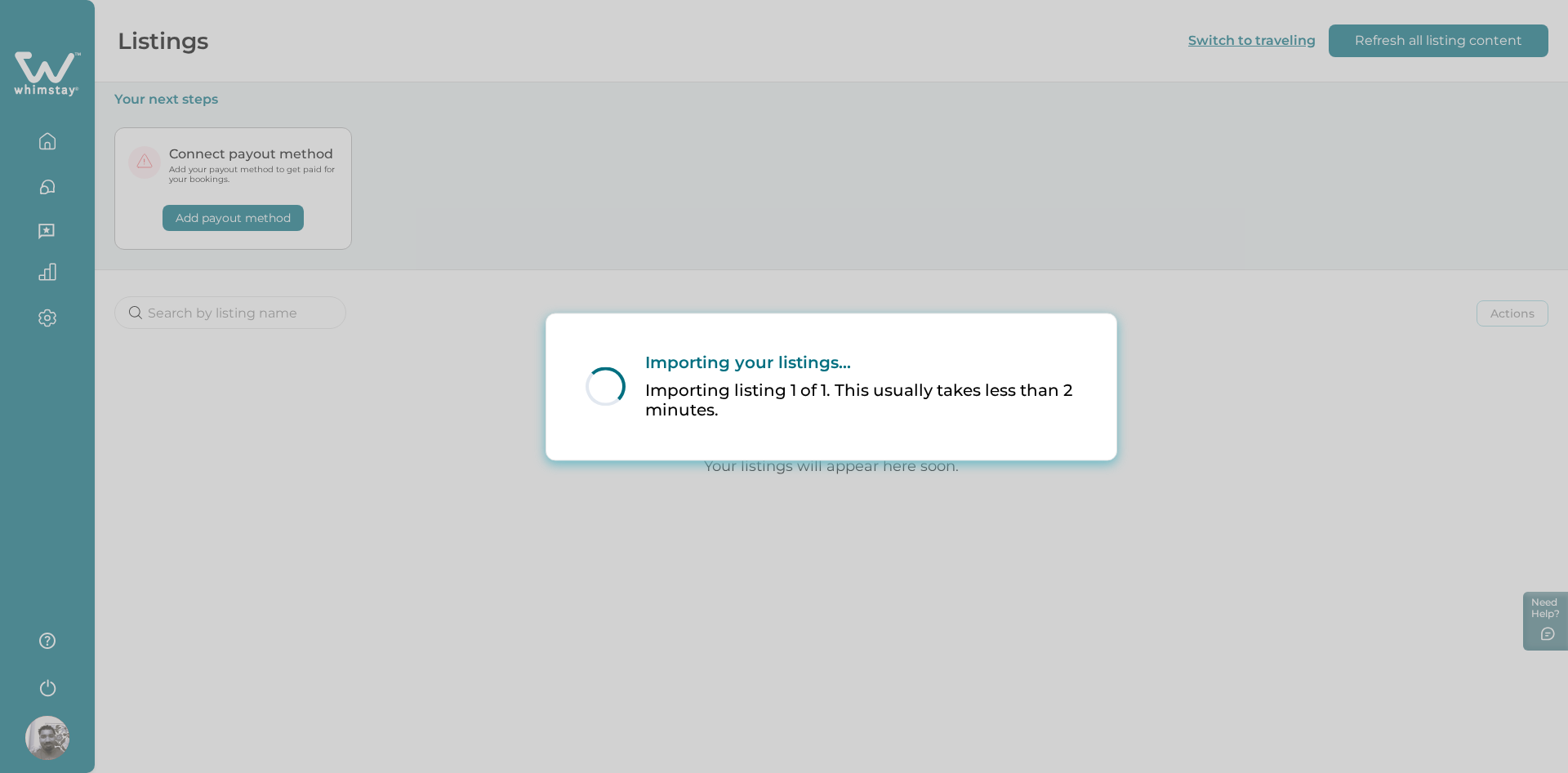
click at [514, 336] on div "Loading... Importing your listings... Importing listing 1 of 1. This usually ta…" at bounding box center [784, 386] width 1568 height 773
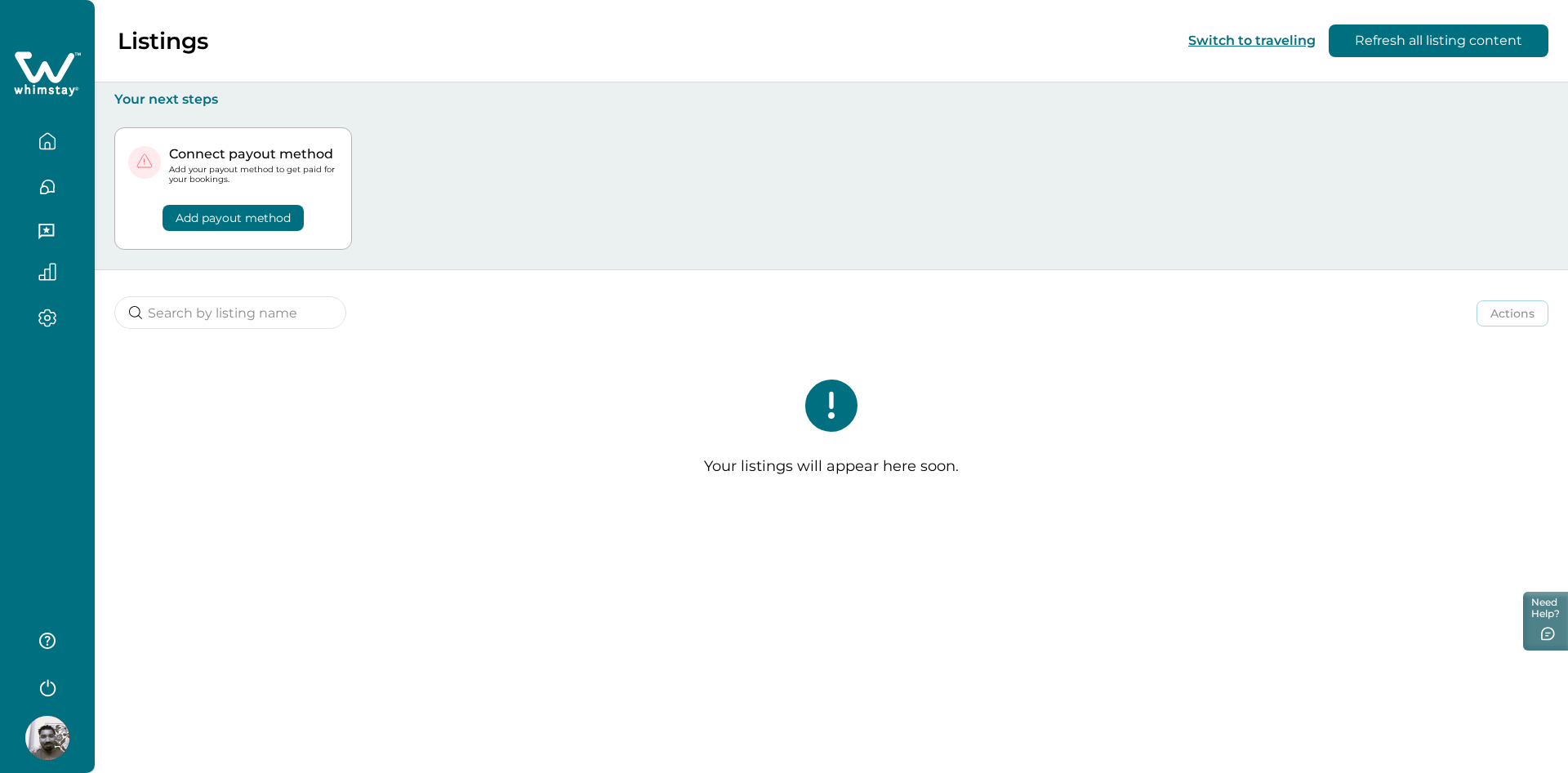
click at [514, 336] on div "Actions Actions Publish listing Unlist listing Your listings will appear here s…" at bounding box center [831, 396] width 1473 height 251
click at [43, 148] on icon "button" at bounding box center [47, 140] width 18 height 18
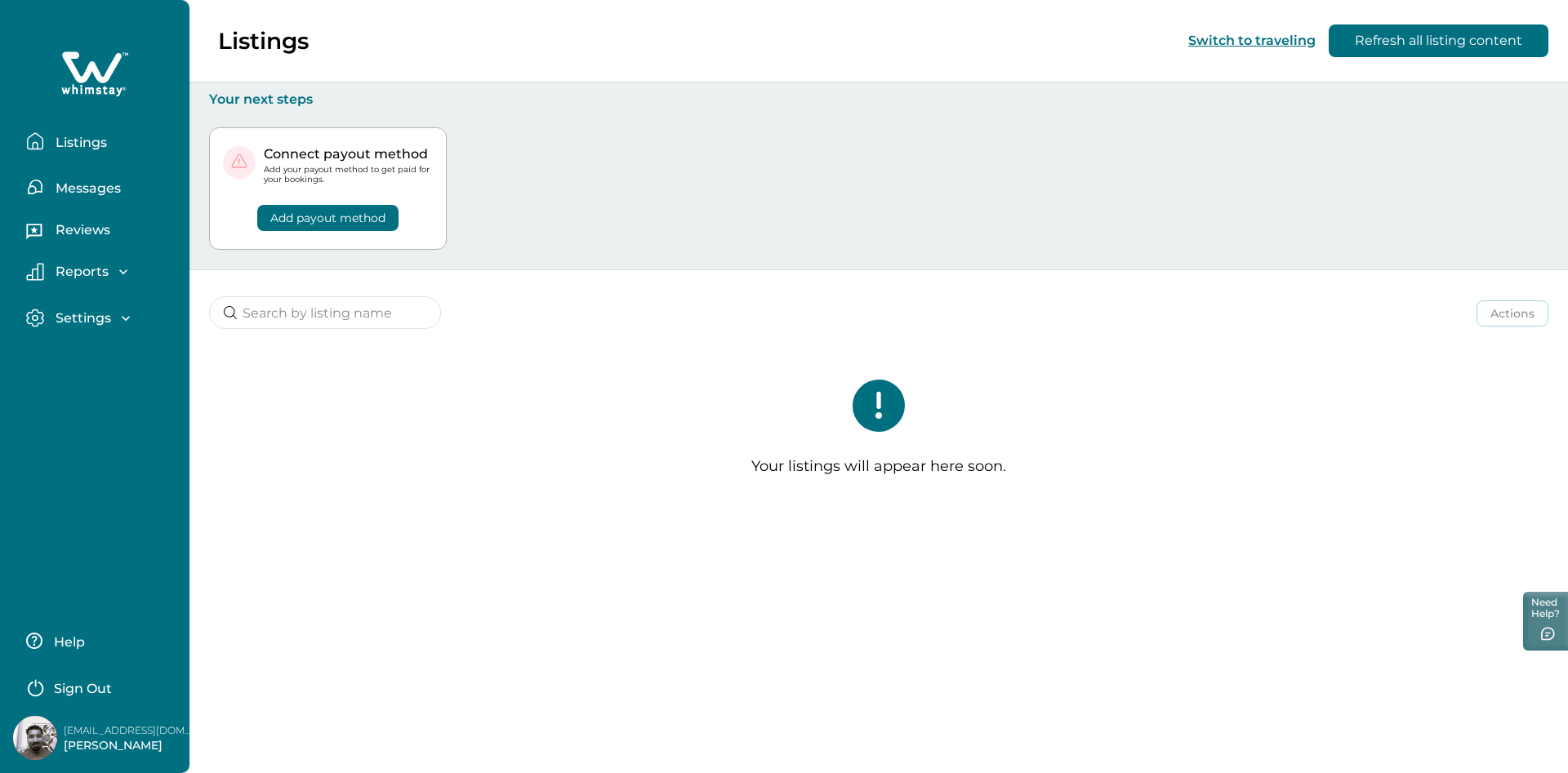
click at [70, 184] on p "Messages" at bounding box center [85, 188] width 70 height 16
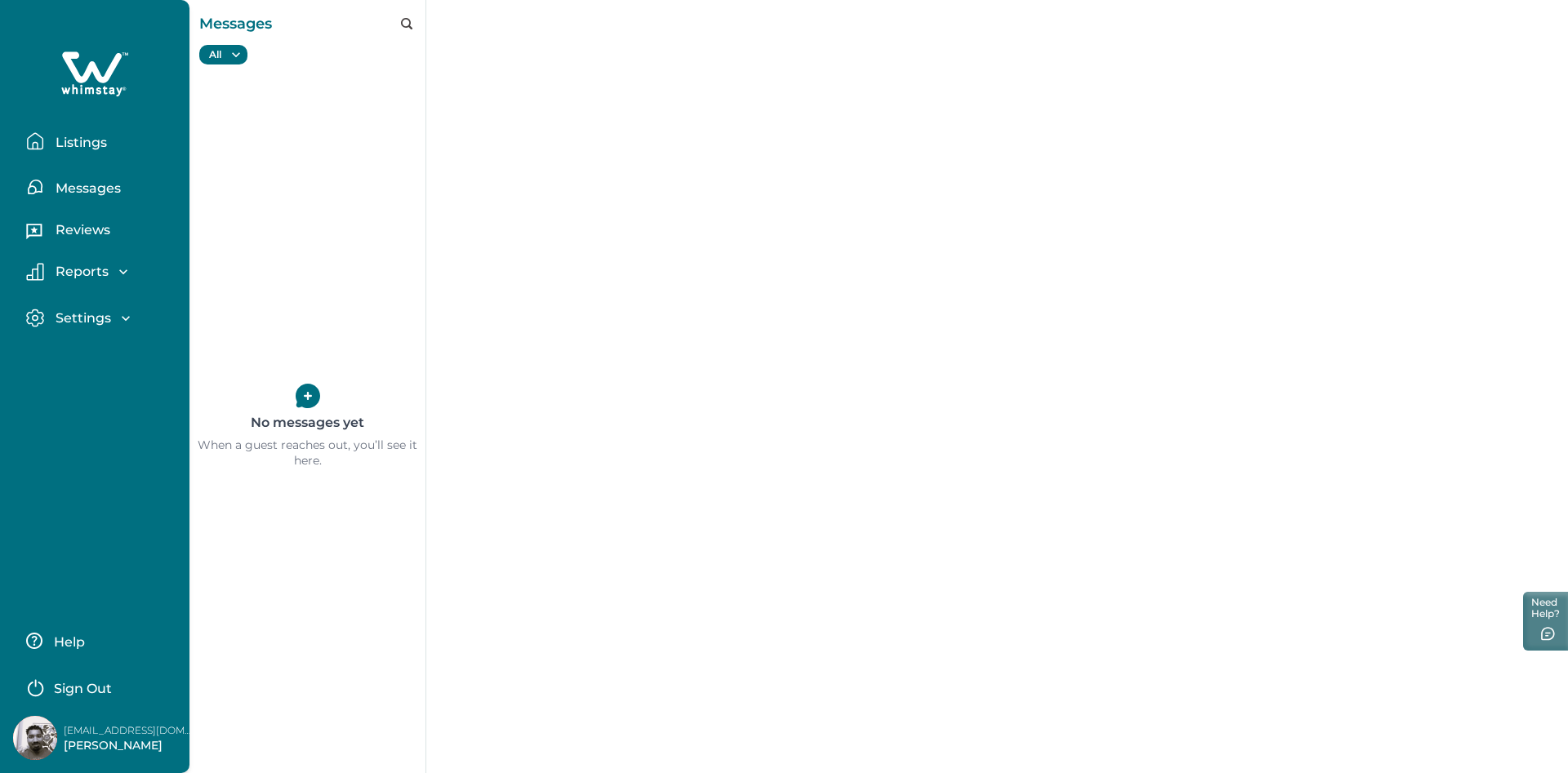
click at [94, 236] on p "Reviews" at bounding box center [80, 229] width 59 height 16
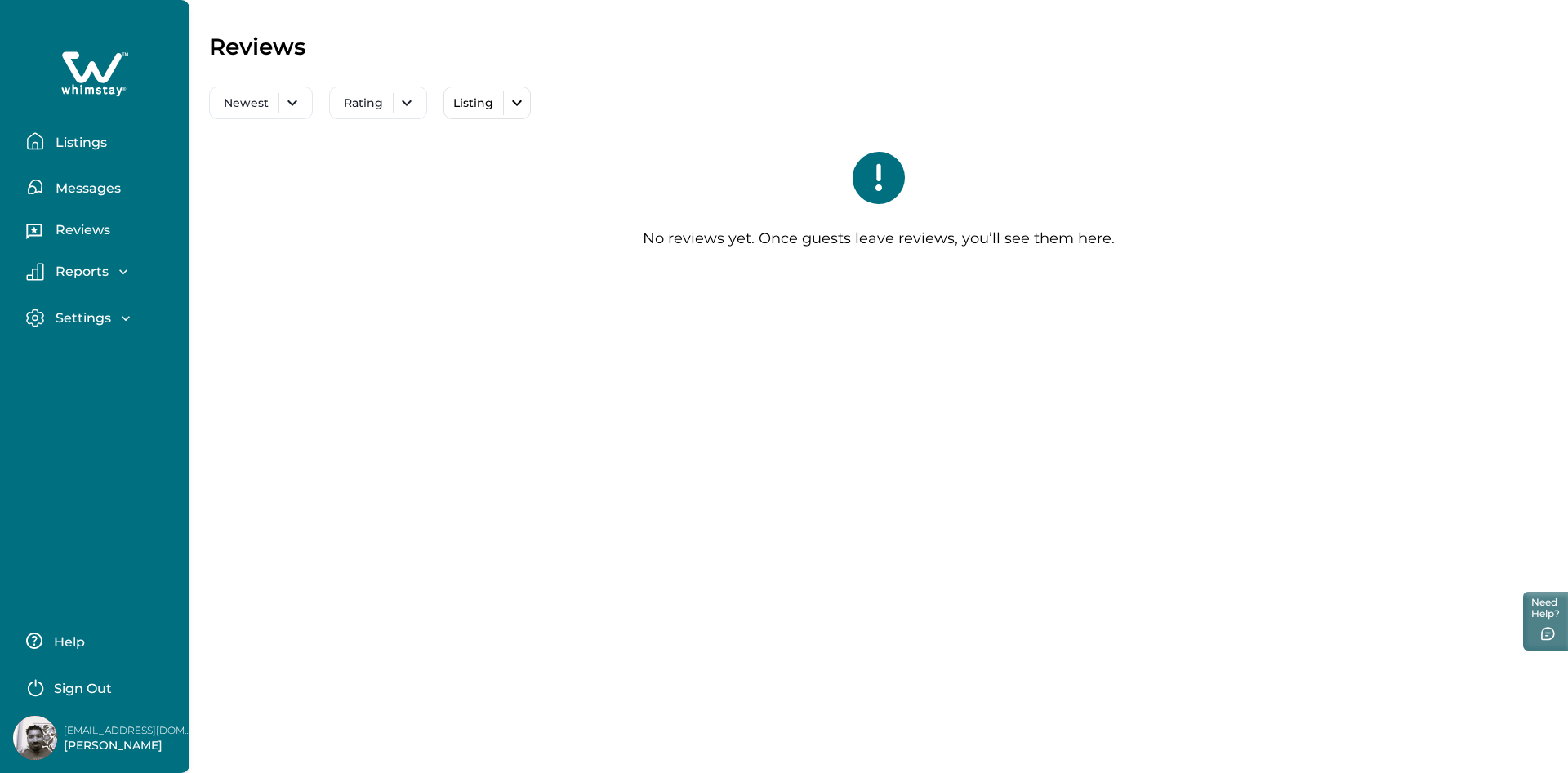
click at [89, 145] on p "Listings" at bounding box center [78, 142] width 56 height 16
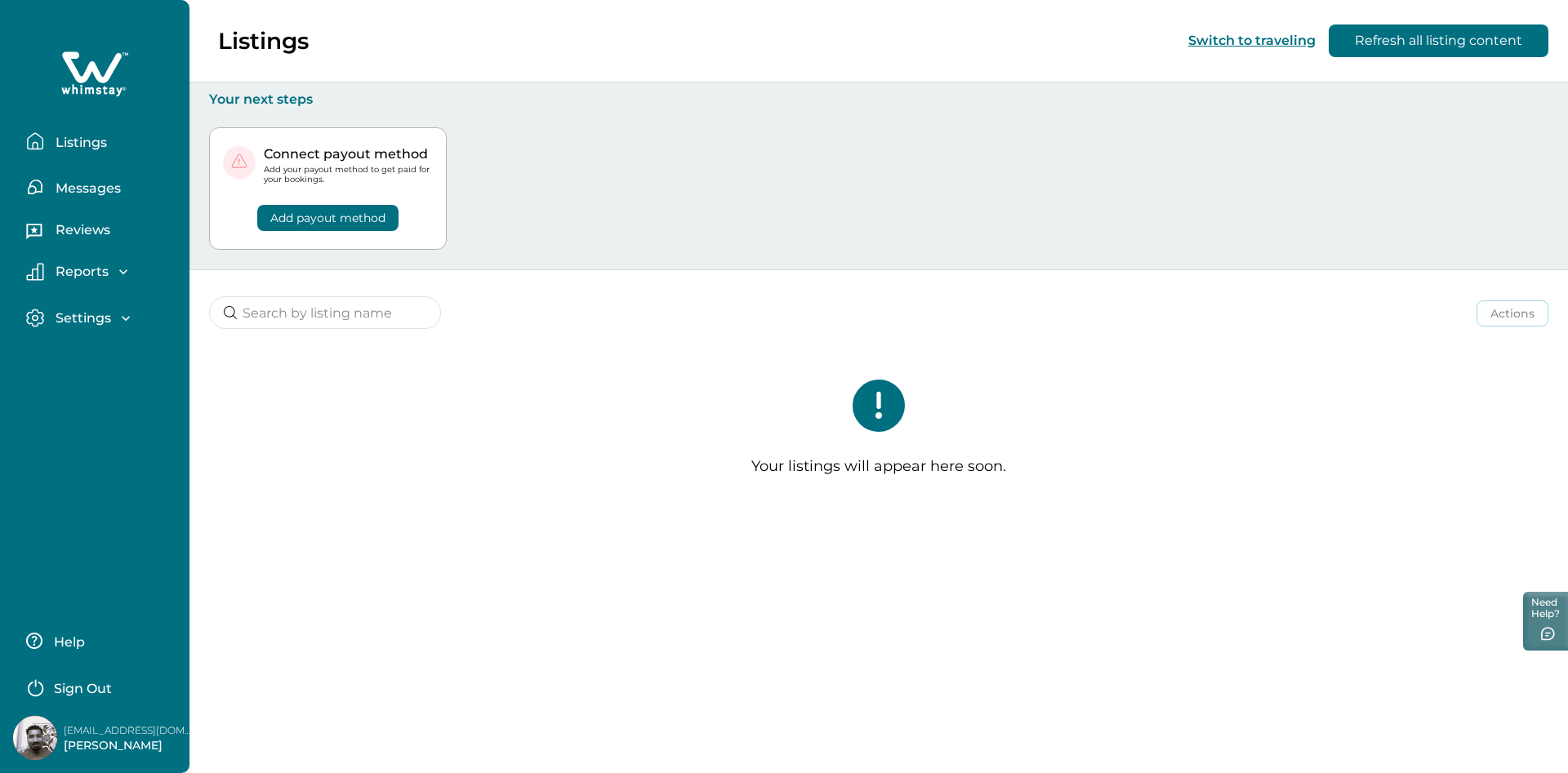
click at [894, 405] on div "Your listings will appear here soon." at bounding box center [879, 434] width 1379 height 175
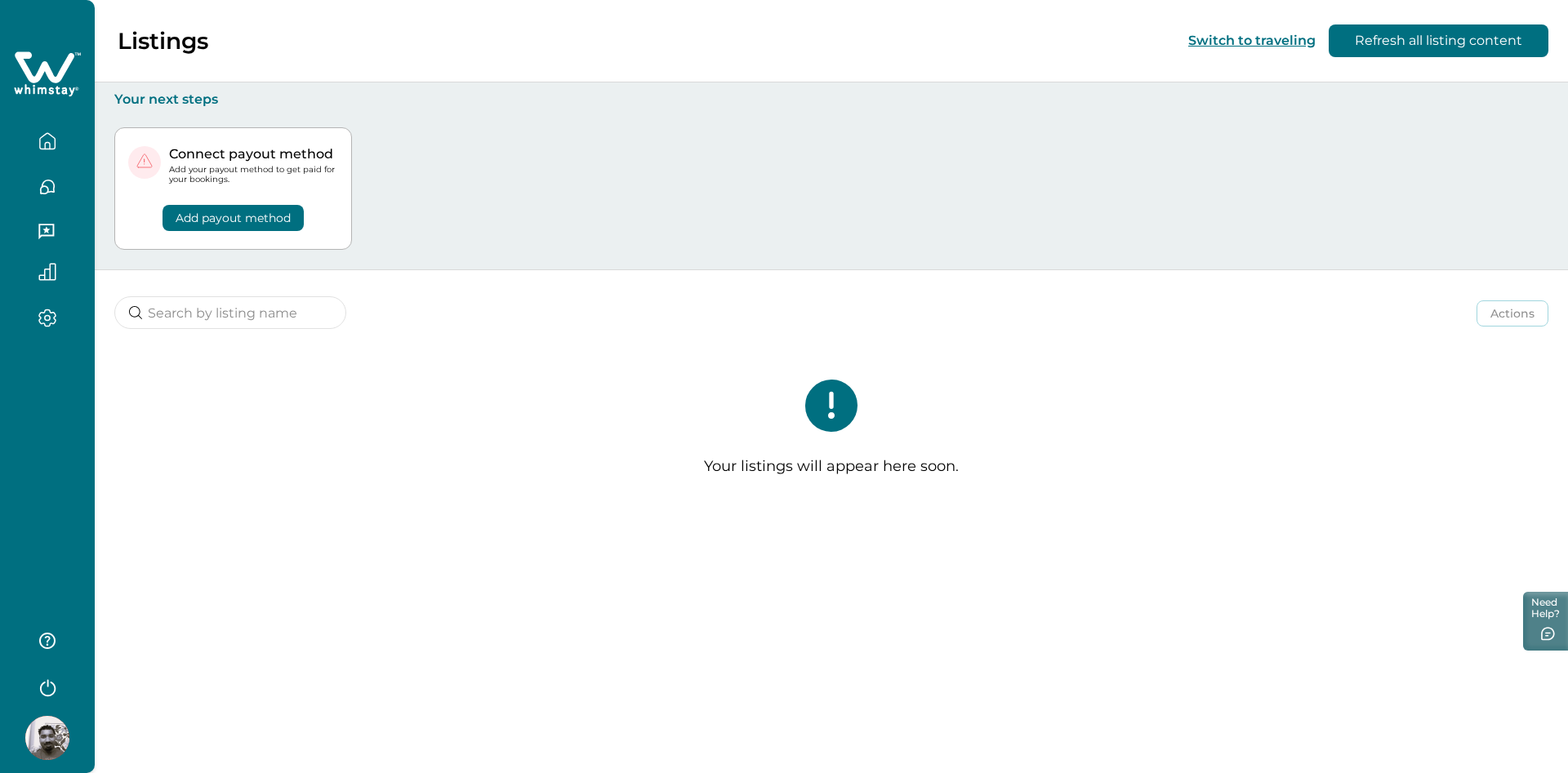
click at [851, 400] on icon at bounding box center [831, 405] width 53 height 53
click at [45, 310] on icon "button" at bounding box center [47, 318] width 18 height 19
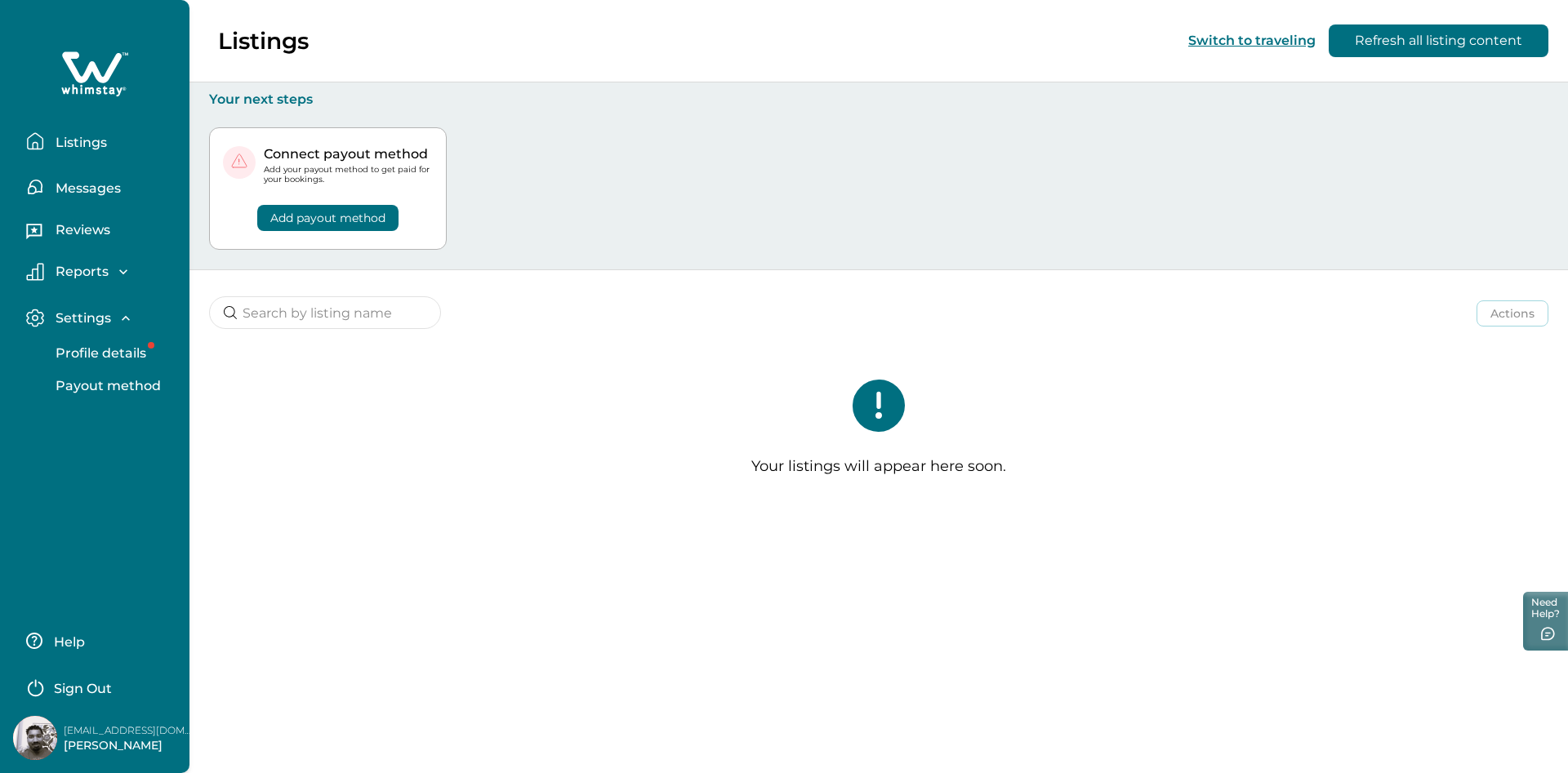
click at [86, 340] on button "Profile details" at bounding box center [112, 354] width 150 height 32
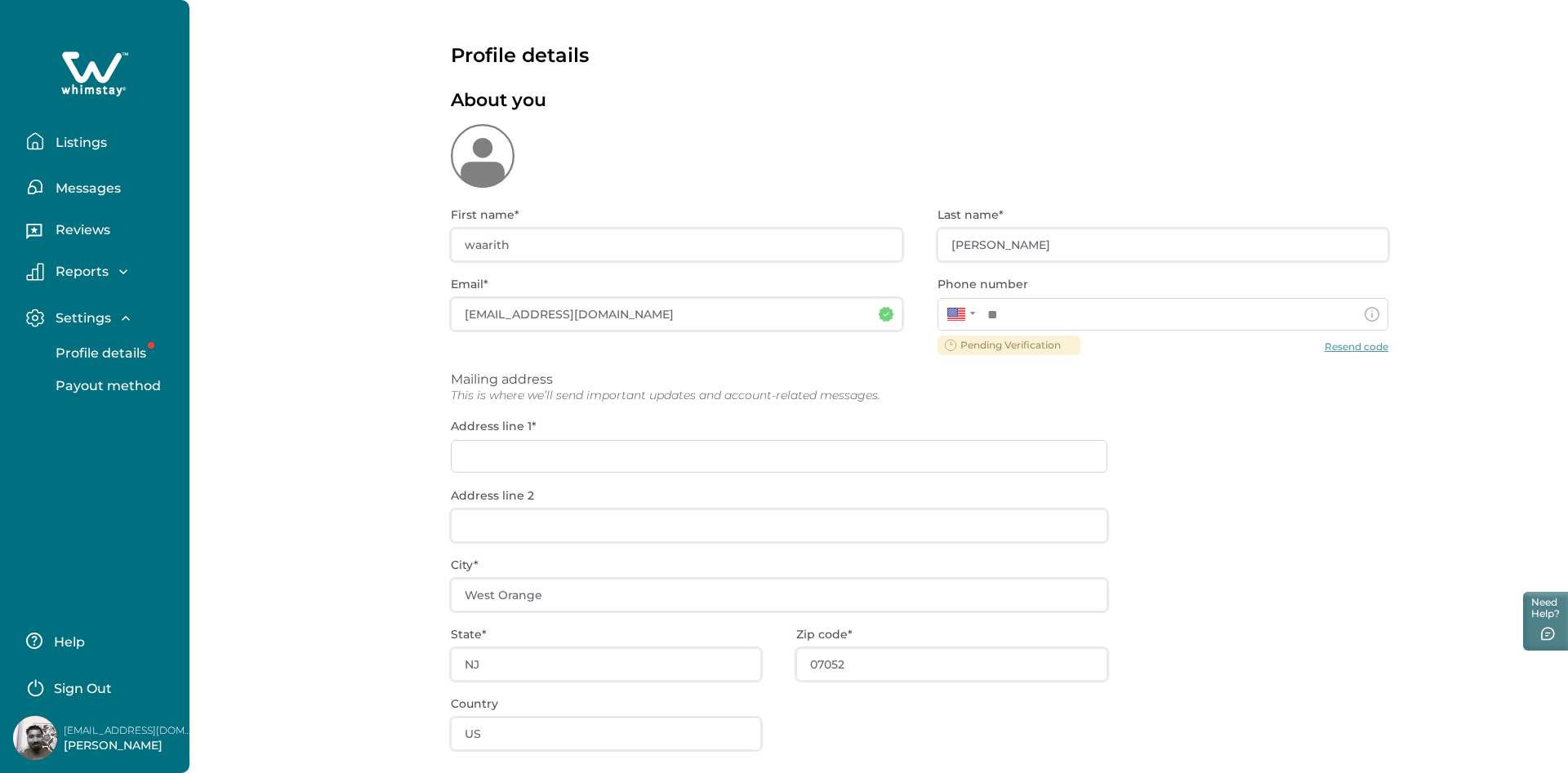
type input "**********"
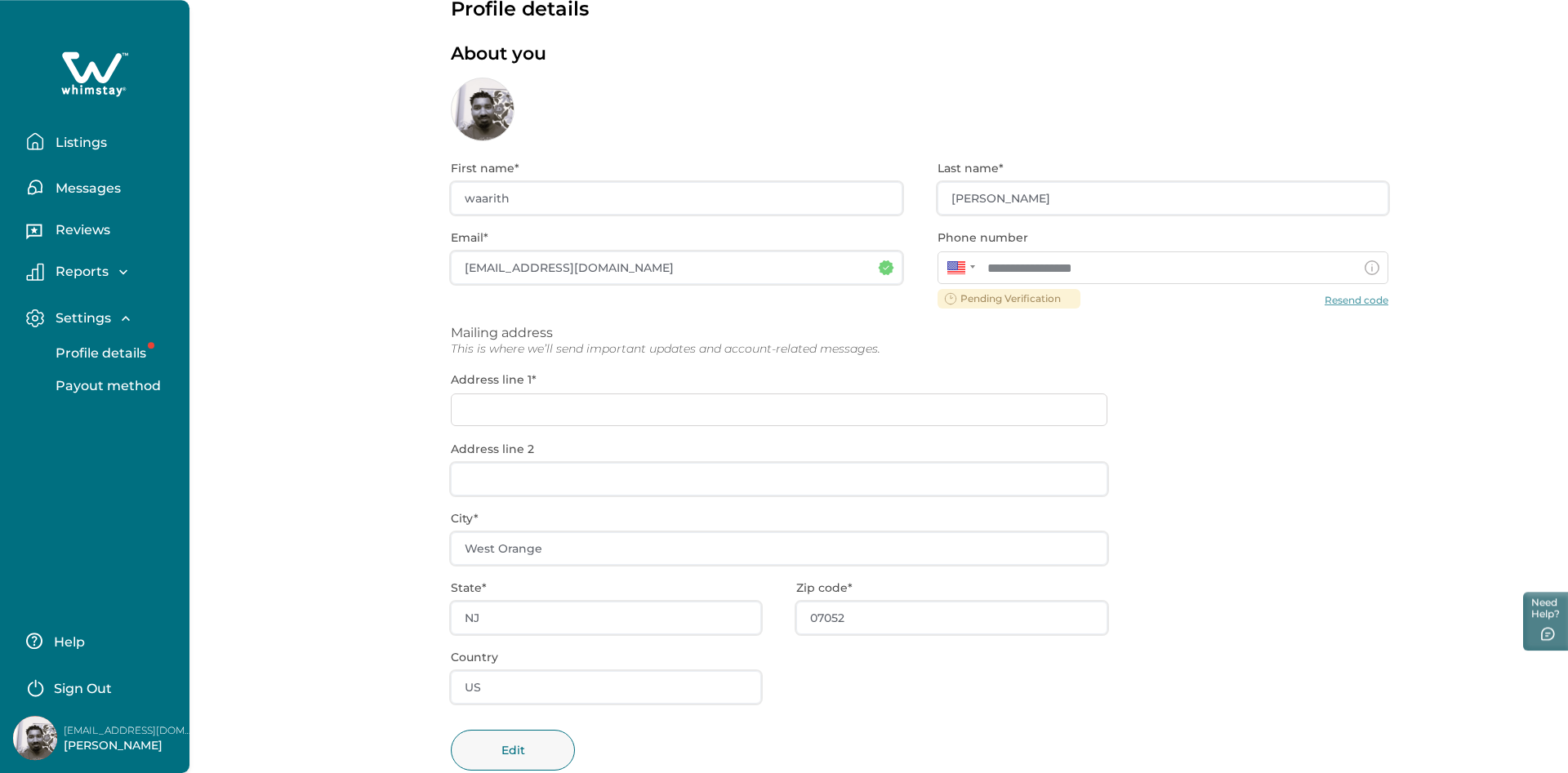
scroll to position [87, 0]
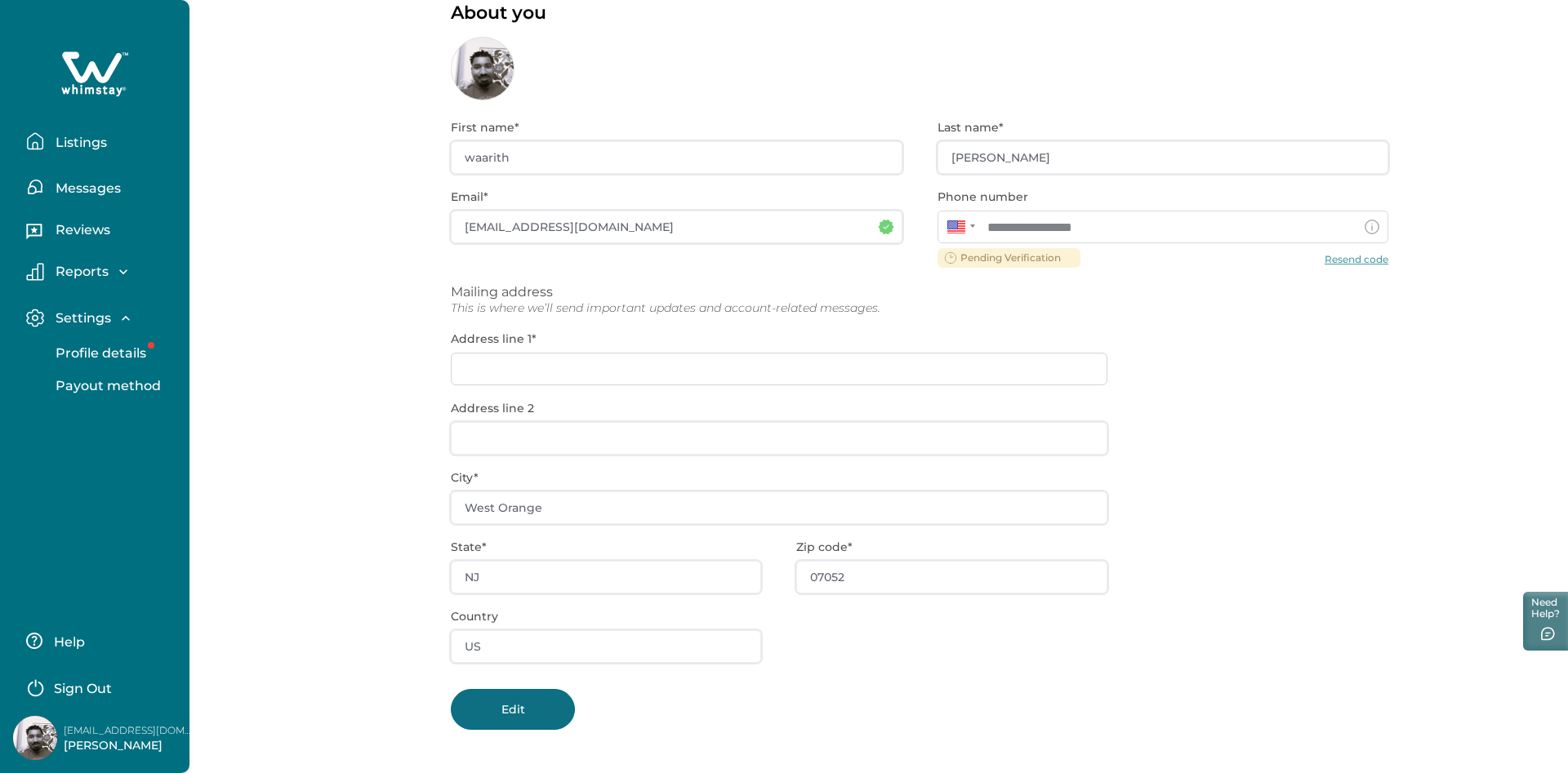
click at [532, 719] on div "Edit" at bounding box center [920, 709] width 938 height 41
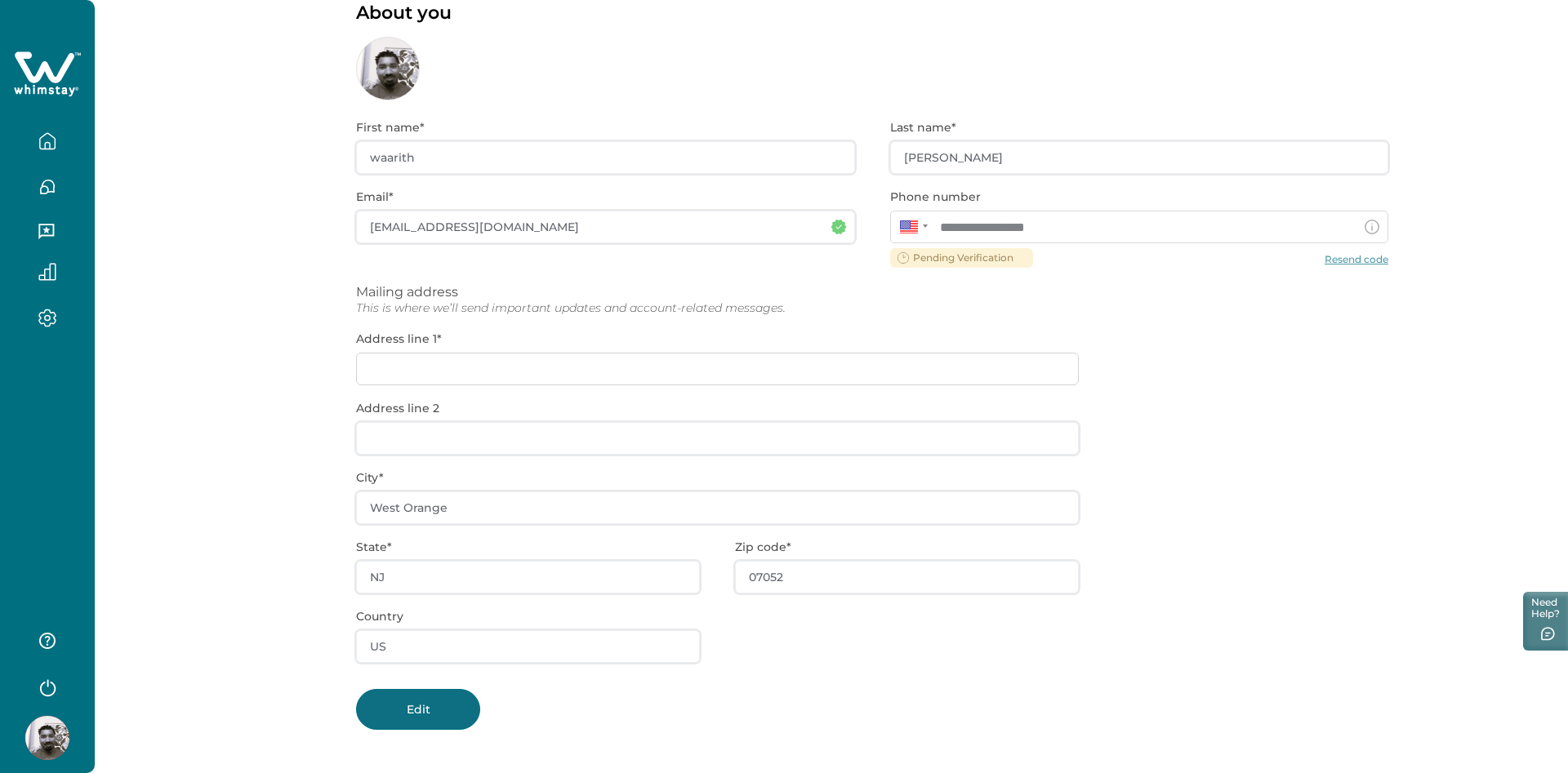
click at [455, 722] on button "Edit" at bounding box center [418, 709] width 124 height 41
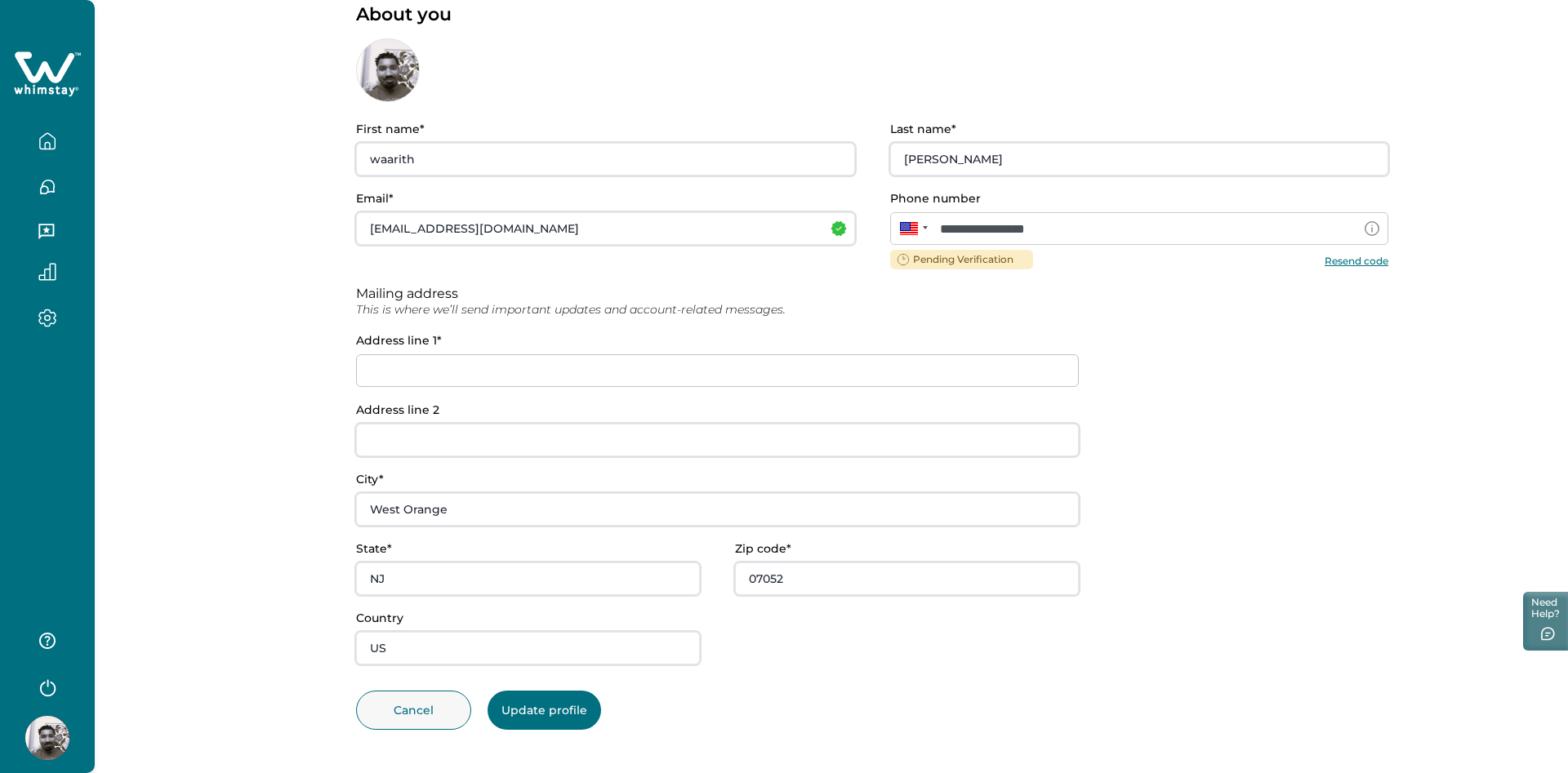
click at [428, 369] on input at bounding box center [717, 371] width 723 height 32
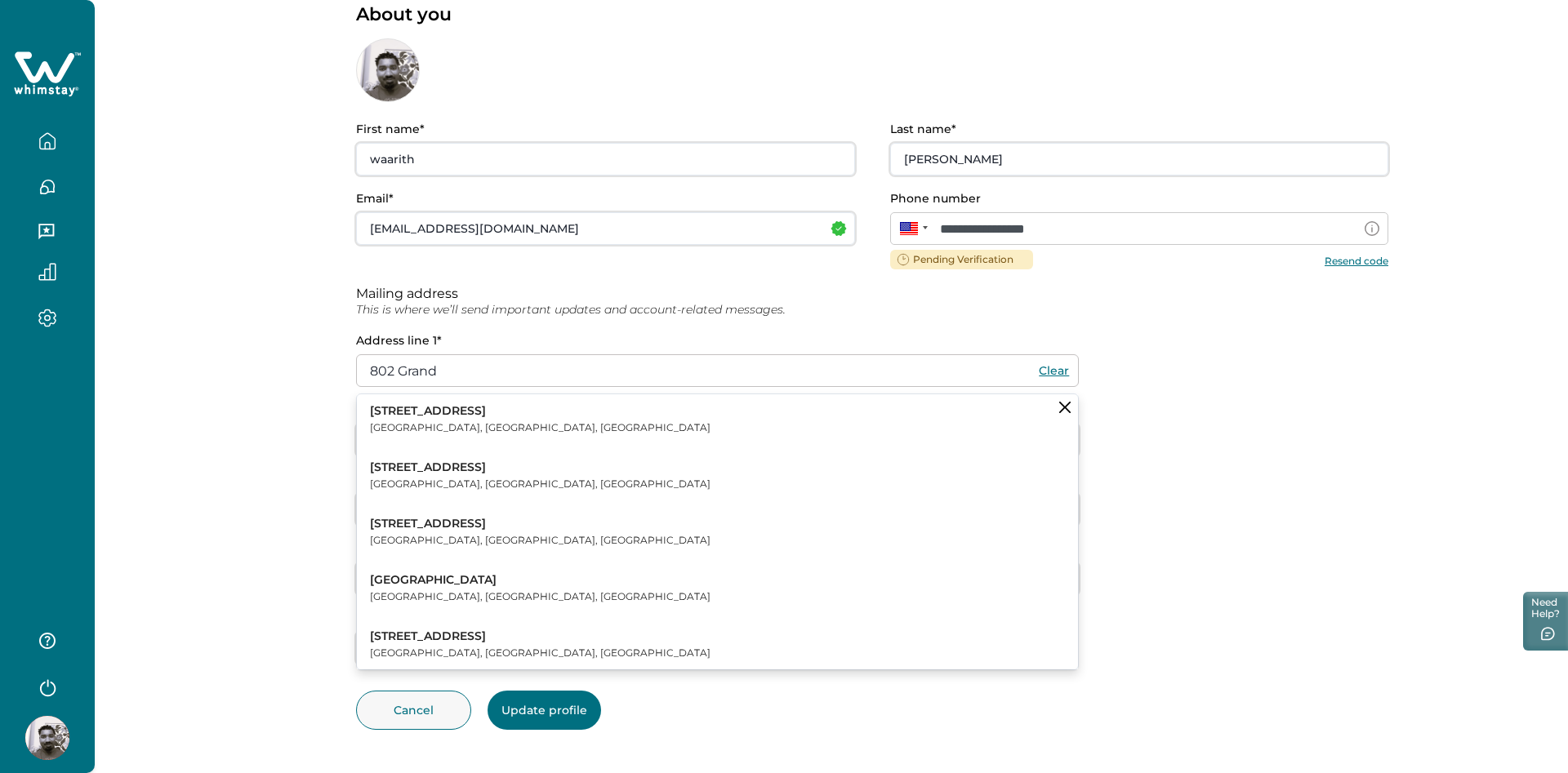
click at [480, 524] on button "802 Grand Street Jersey City, NJ, USA" at bounding box center [717, 532] width 721 height 50
type input "802 Grand St"
type input "Jersey City"
type input "07304"
type input "USA"
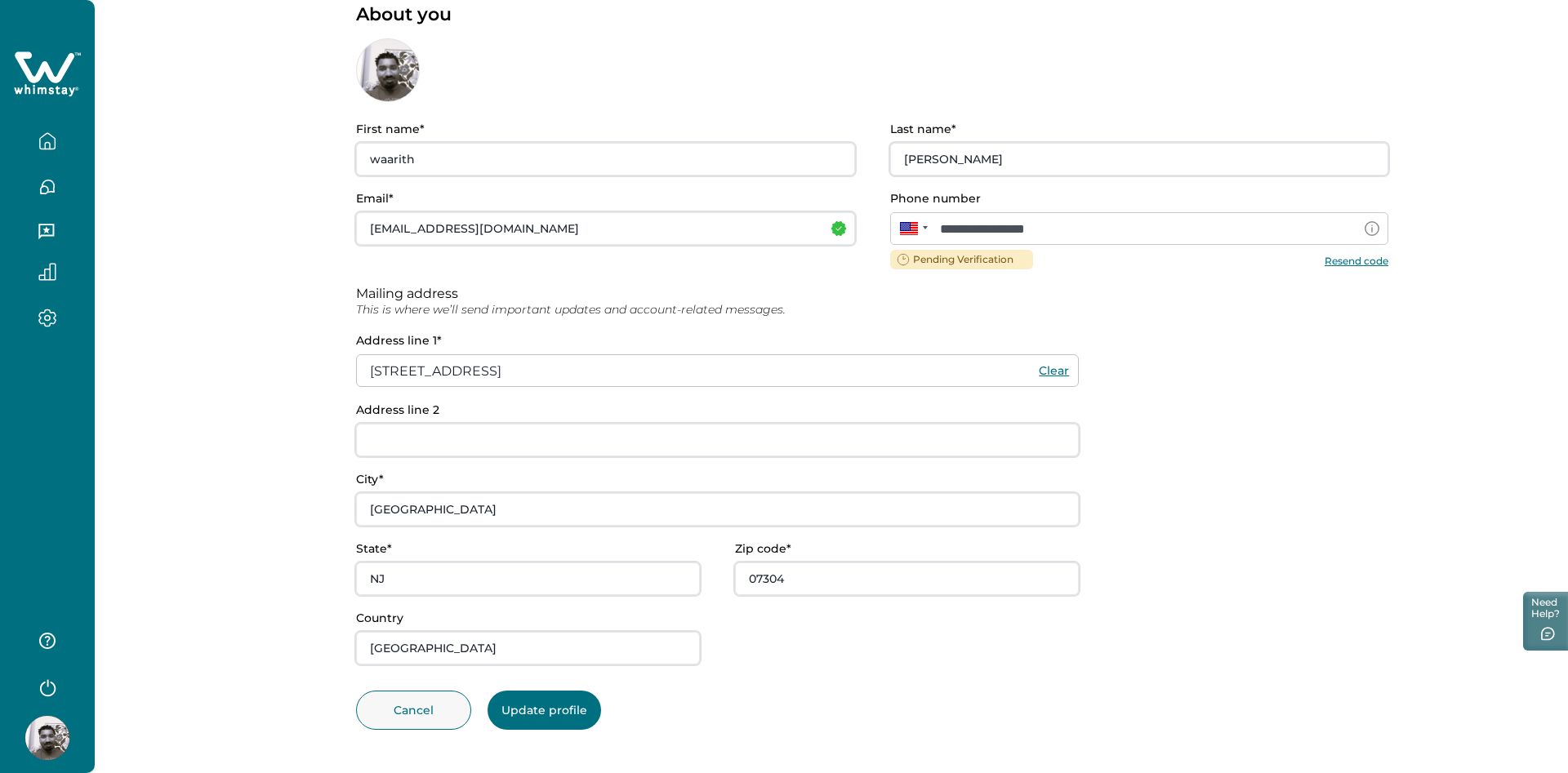
click at [557, 715] on button "Update profile" at bounding box center [544, 710] width 114 height 39
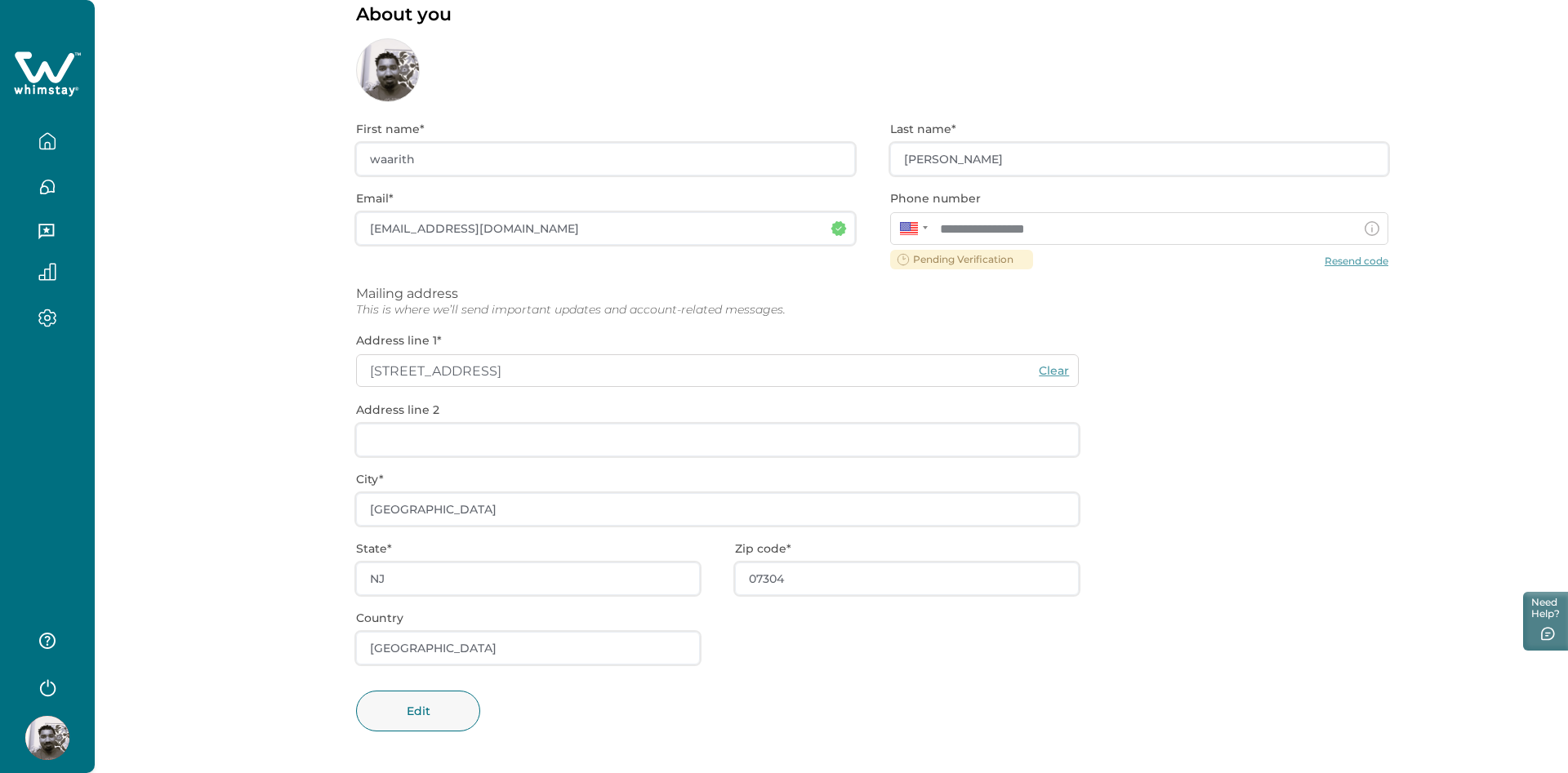
click at [1363, 265] on div "**********" at bounding box center [872, 439] width 1033 height 673
click at [1042, 250] on div "**********" at bounding box center [872, 439] width 1033 height 673
click at [939, 250] on div "**********" at bounding box center [872, 439] width 1033 height 673
click at [938, 259] on div "**********" at bounding box center [872, 439] width 1033 height 673
click at [921, 238] on div at bounding box center [911, 228] width 42 height 32
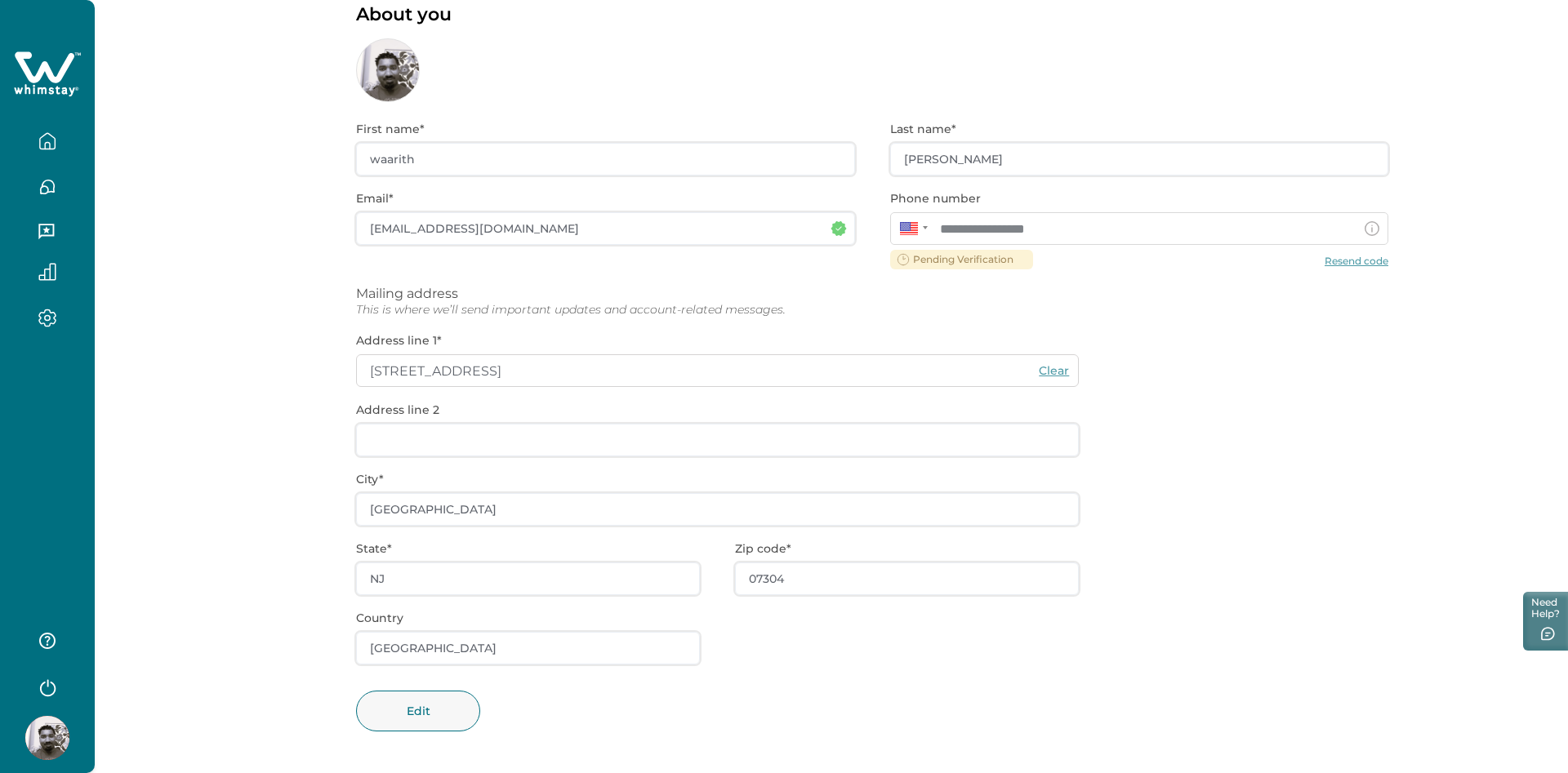
click at [1352, 264] on div "**********" at bounding box center [872, 439] width 1033 height 673
click at [1356, 260] on div "**********" at bounding box center [872, 439] width 1033 height 673
click at [592, 154] on div "**********" at bounding box center [872, 439] width 1033 height 673
click at [607, 230] on div "**********" at bounding box center [872, 439] width 1033 height 673
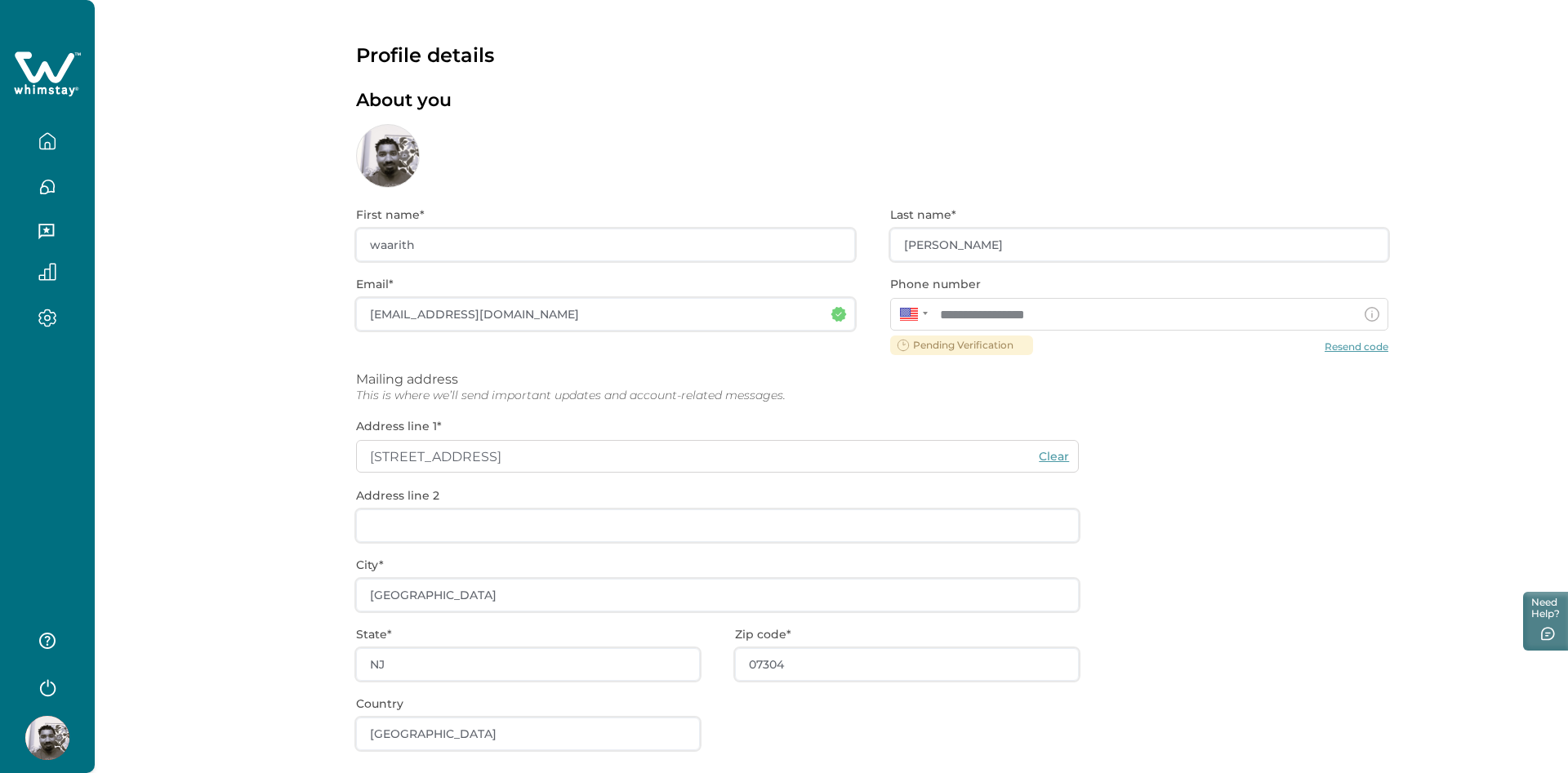
click at [1002, 350] on div "**********" at bounding box center [872, 524] width 1033 height 673
click at [1002, 351] on div "**********" at bounding box center [872, 524] width 1033 height 673
drag, startPoint x: 1107, startPoint y: 358, endPoint x: 1117, endPoint y: 355, distance: 10.4
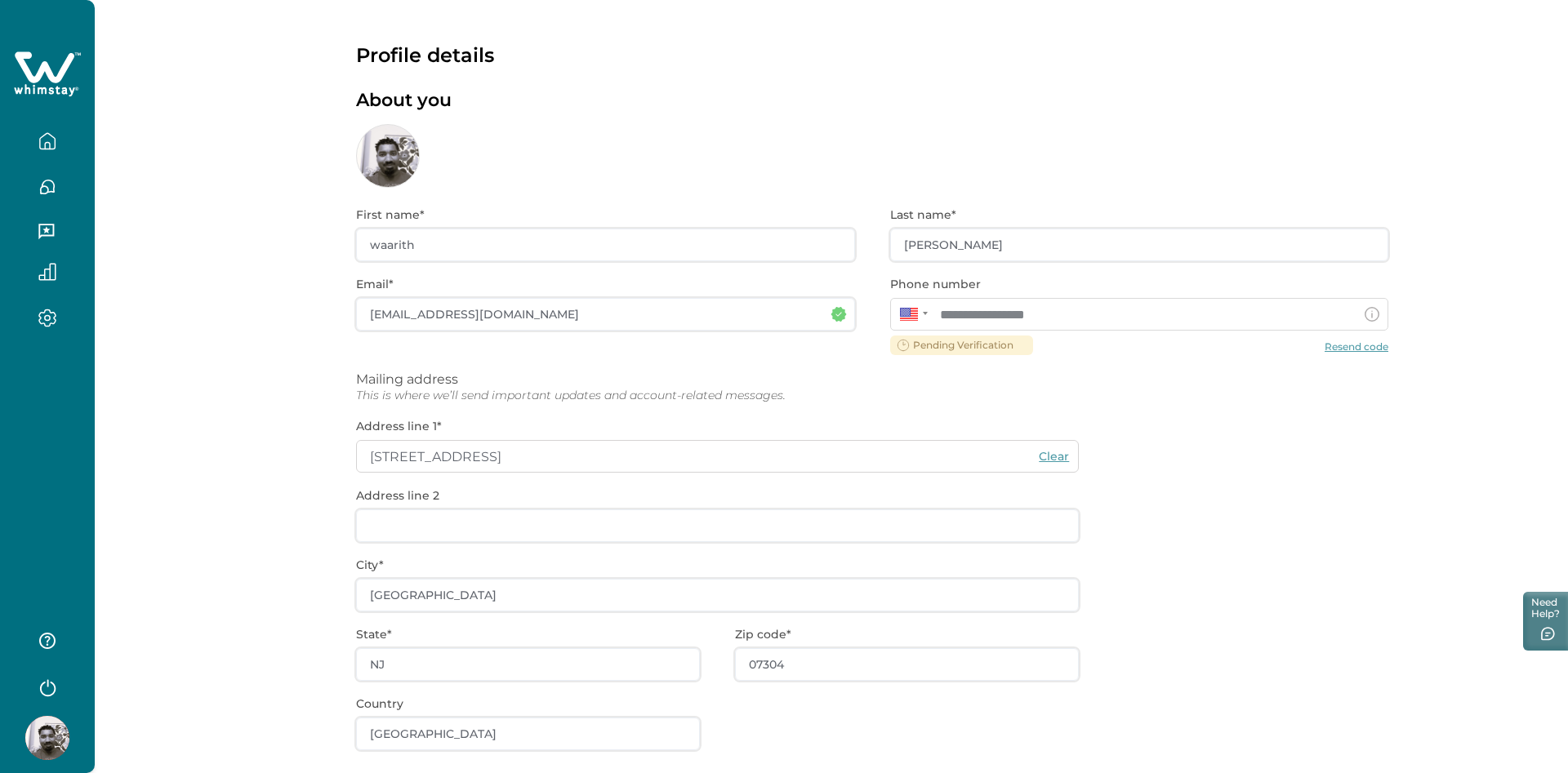
click at [1108, 358] on div "**********" at bounding box center [872, 524] width 1033 height 673
click at [1350, 341] on div "**********" at bounding box center [872, 524] width 1033 height 673
click at [1352, 351] on div "**********" at bounding box center [872, 524] width 1033 height 673
click at [1372, 308] on circle at bounding box center [1372, 314] width 14 height 14
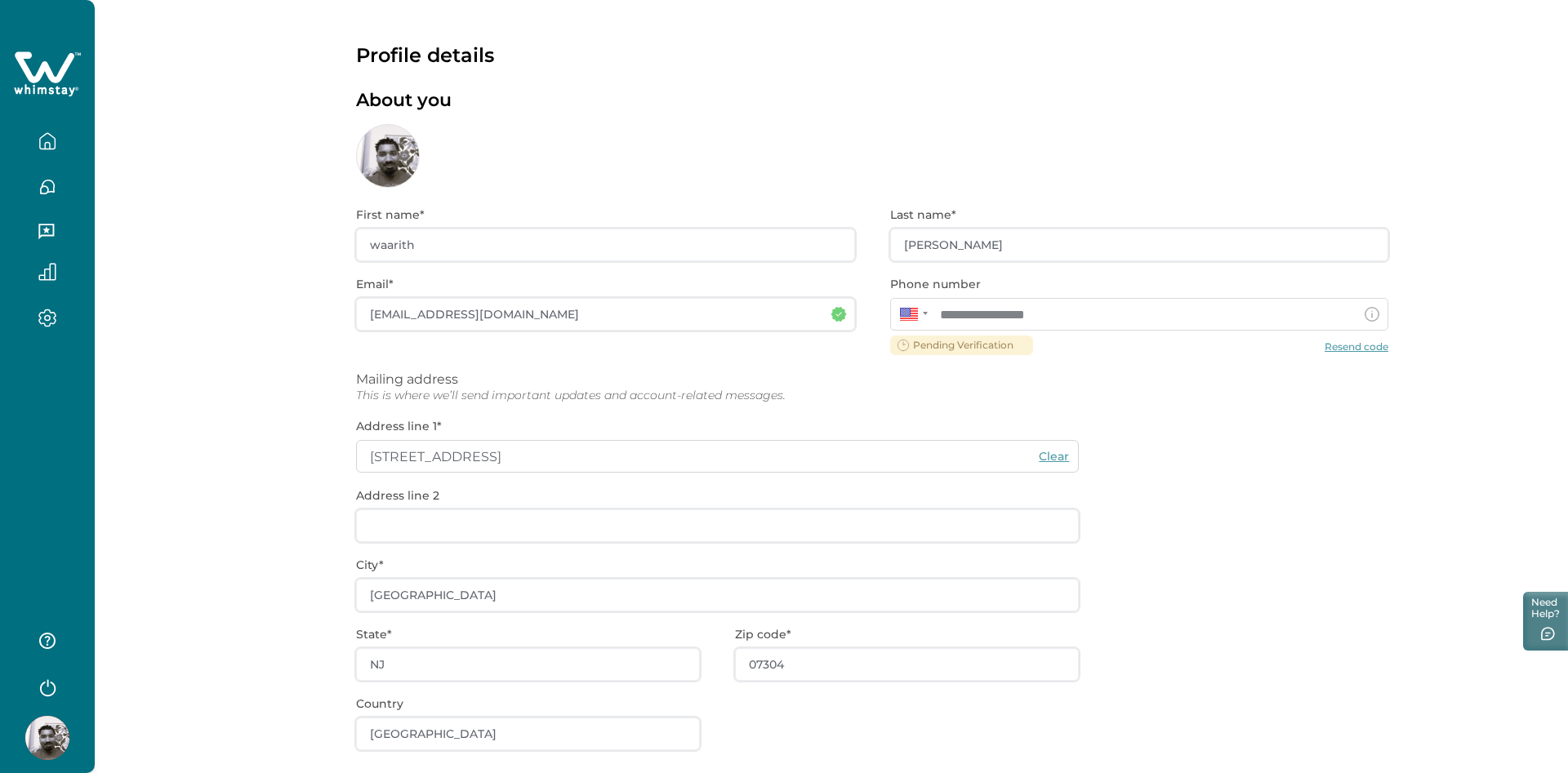
click at [1372, 311] on icon at bounding box center [1372, 313] width 14 height 14
click at [1372, 316] on line at bounding box center [1372, 315] width 0 height 4
click at [1361, 355] on div "**********" at bounding box center [872, 524] width 1033 height 673
click at [38, 141] on icon "button" at bounding box center [47, 140] width 18 height 18
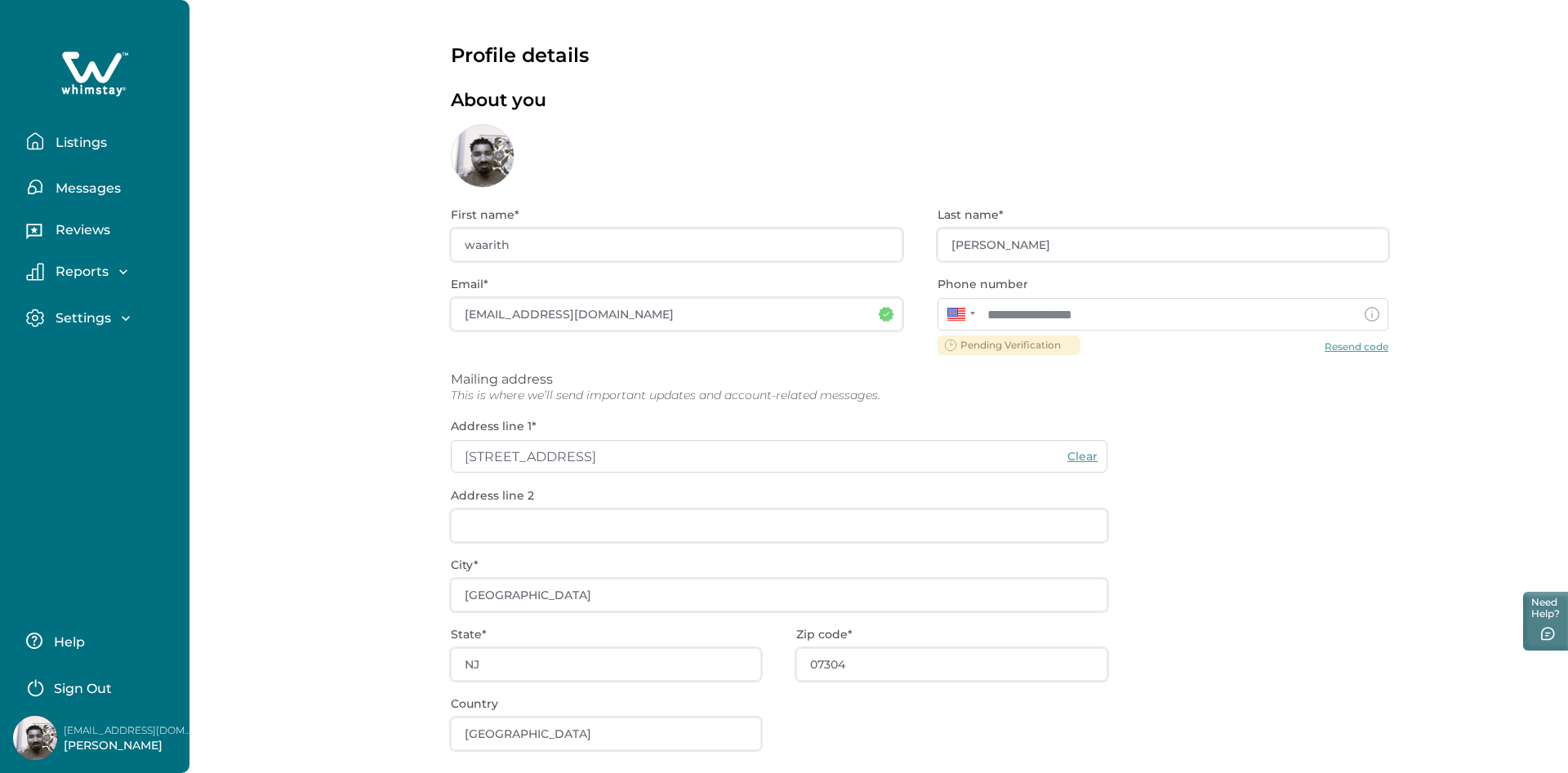
click at [76, 199] on button "Messages" at bounding box center [100, 187] width 150 height 32
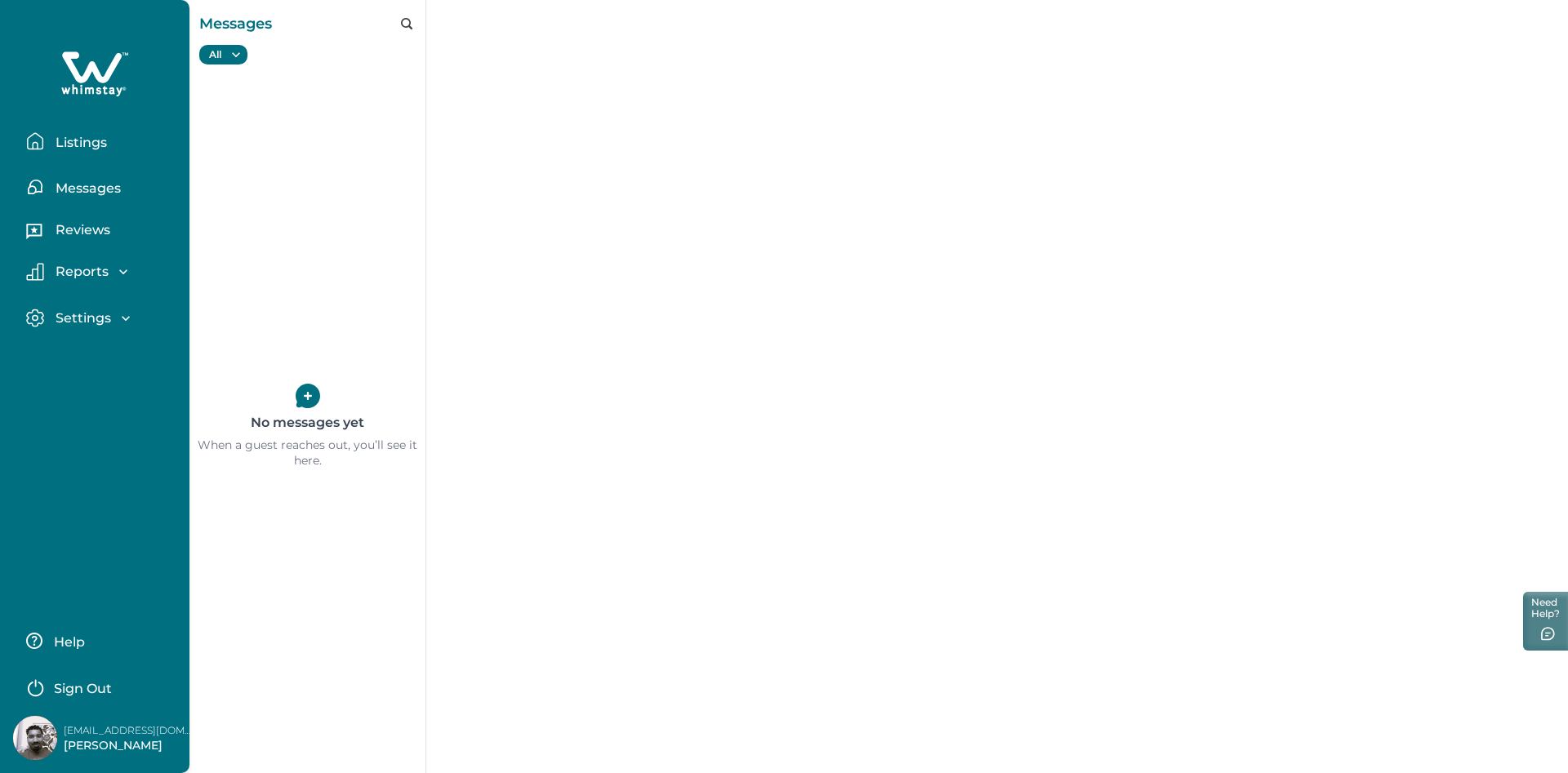
click at [81, 226] on p "Reviews" at bounding box center [80, 229] width 59 height 16
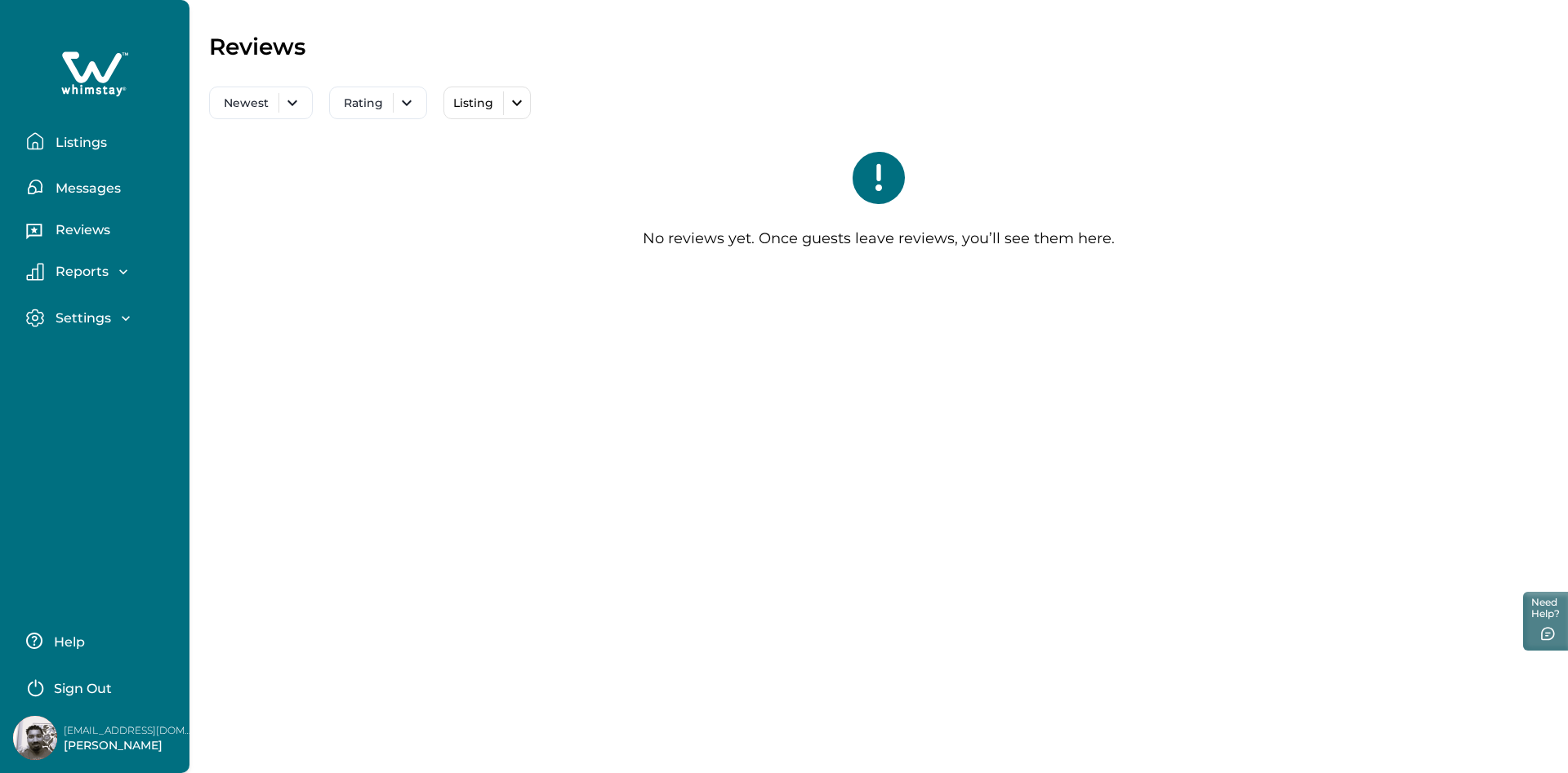
click at [94, 303] on div "Settings Profile details Payout method" at bounding box center [95, 318] width 163 height 47
click at [98, 325] on p "Settings" at bounding box center [80, 318] width 60 height 16
click at [103, 344] on button "Profile details" at bounding box center [112, 354] width 150 height 32
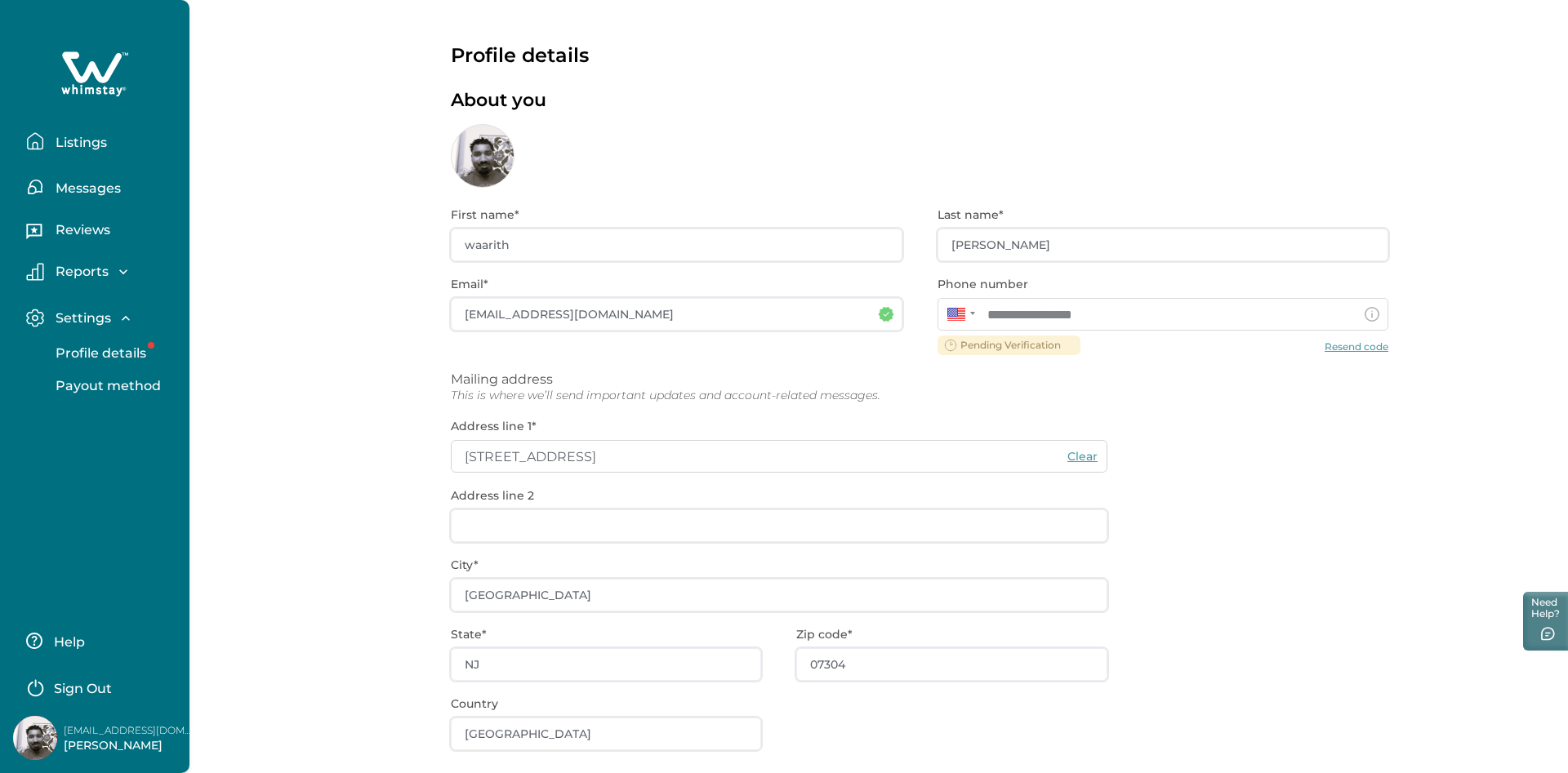
click at [103, 344] on button "Profile details" at bounding box center [112, 354] width 150 height 32
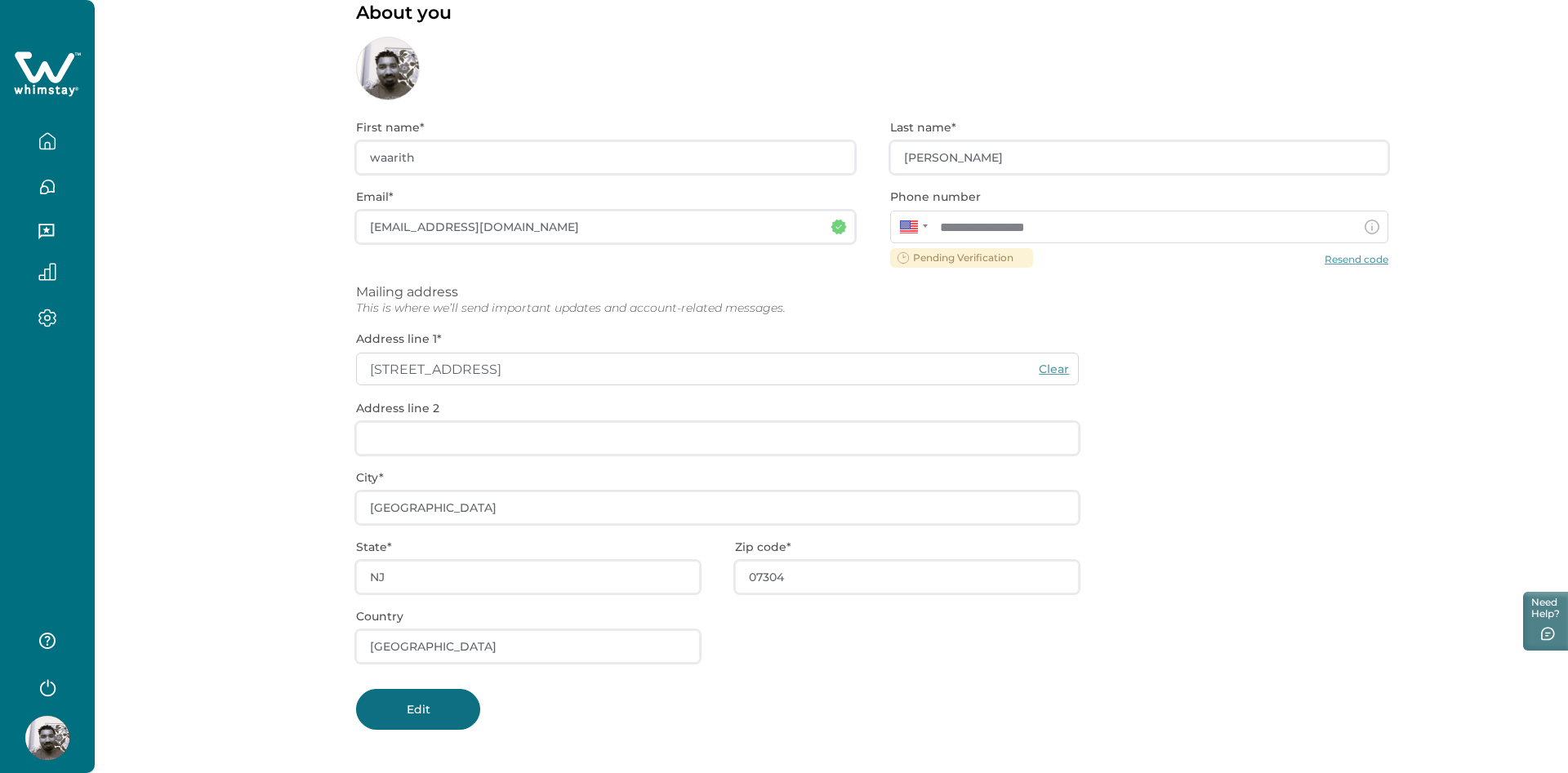
click at [539, 719] on div "Edit" at bounding box center [872, 709] width 1033 height 41
click at [461, 703] on button "Edit" at bounding box center [418, 709] width 124 height 41
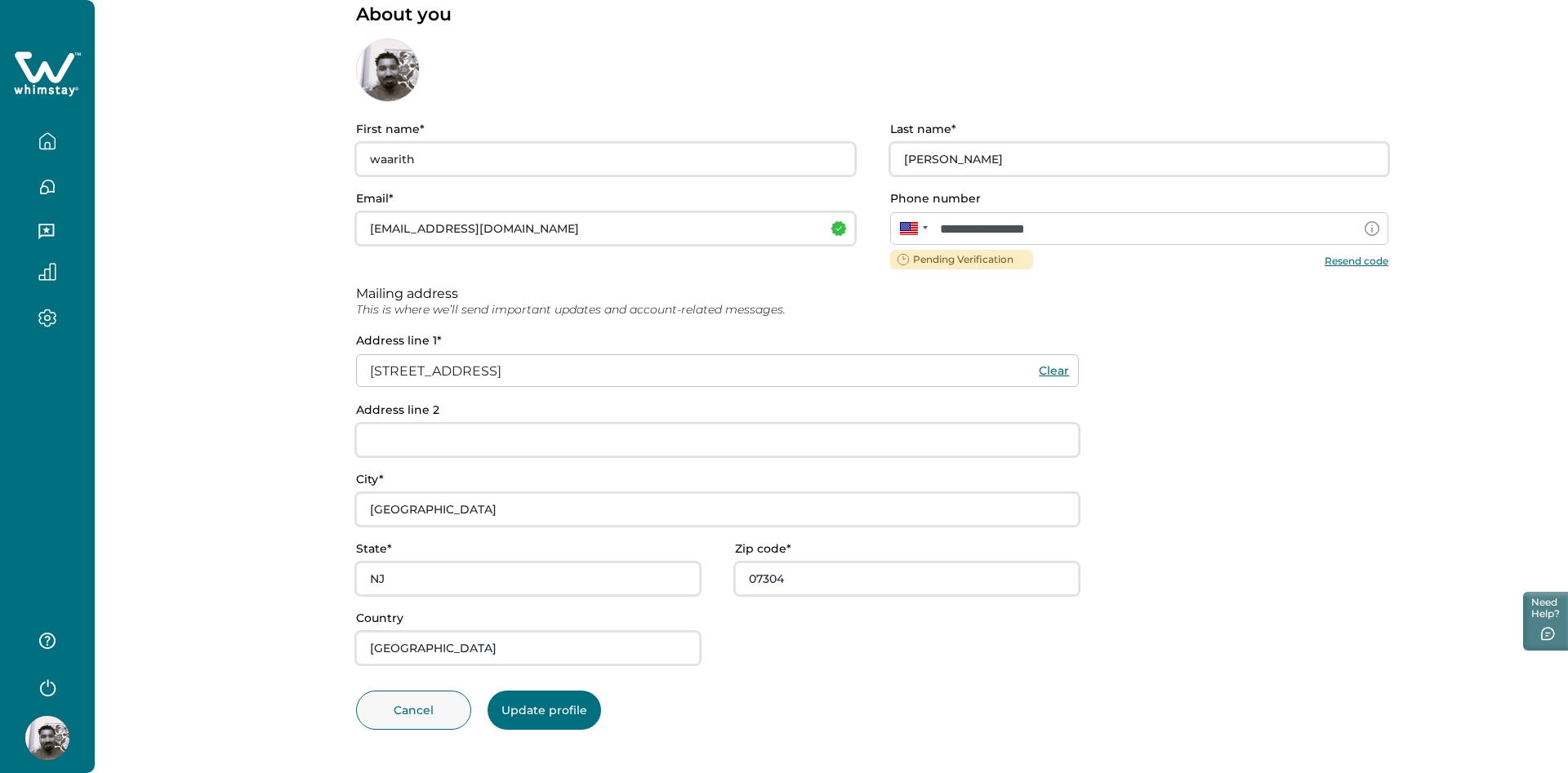
click at [1342, 259] on button "Resend code" at bounding box center [1357, 260] width 64 height 12
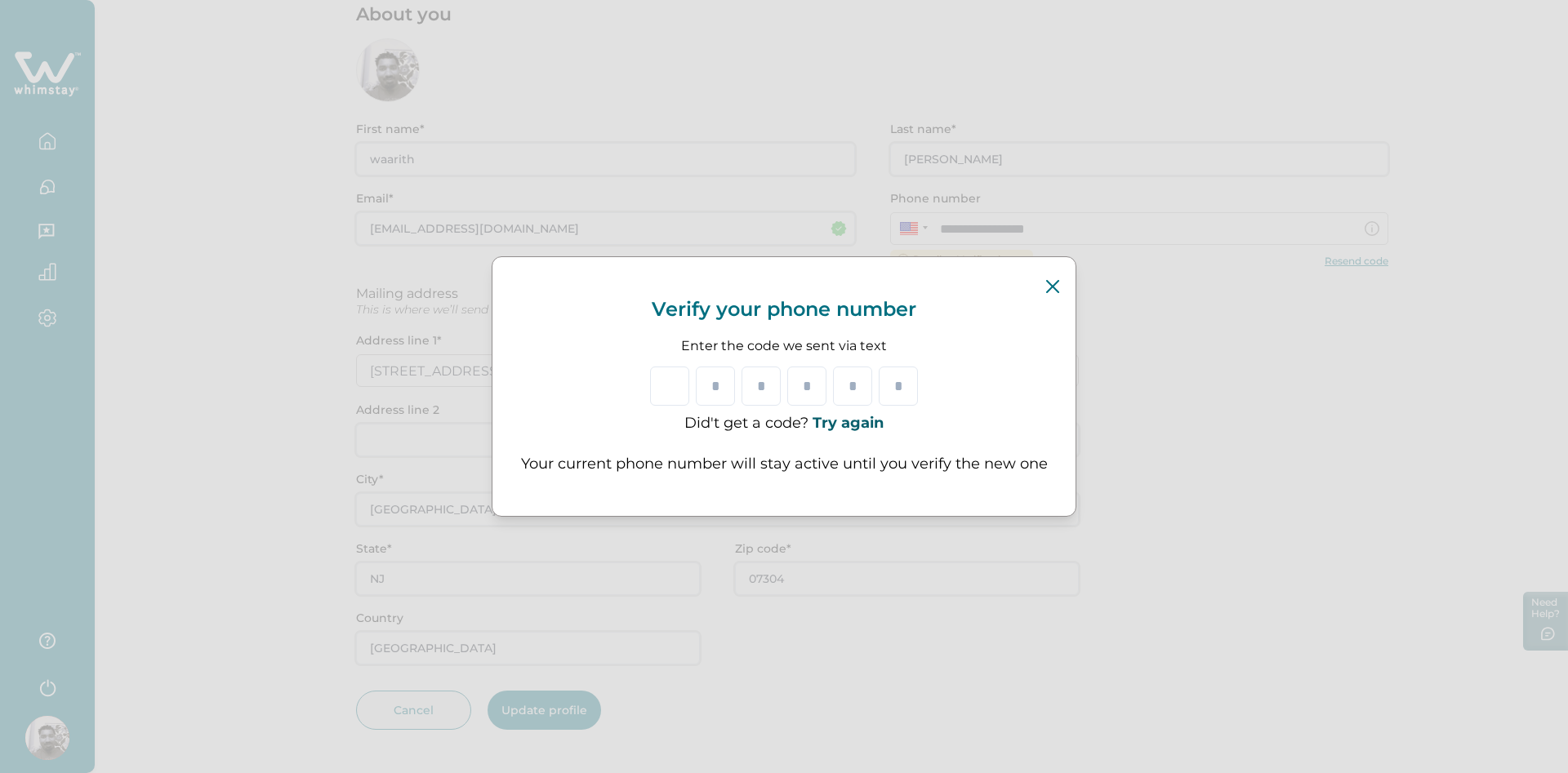
type input "*"
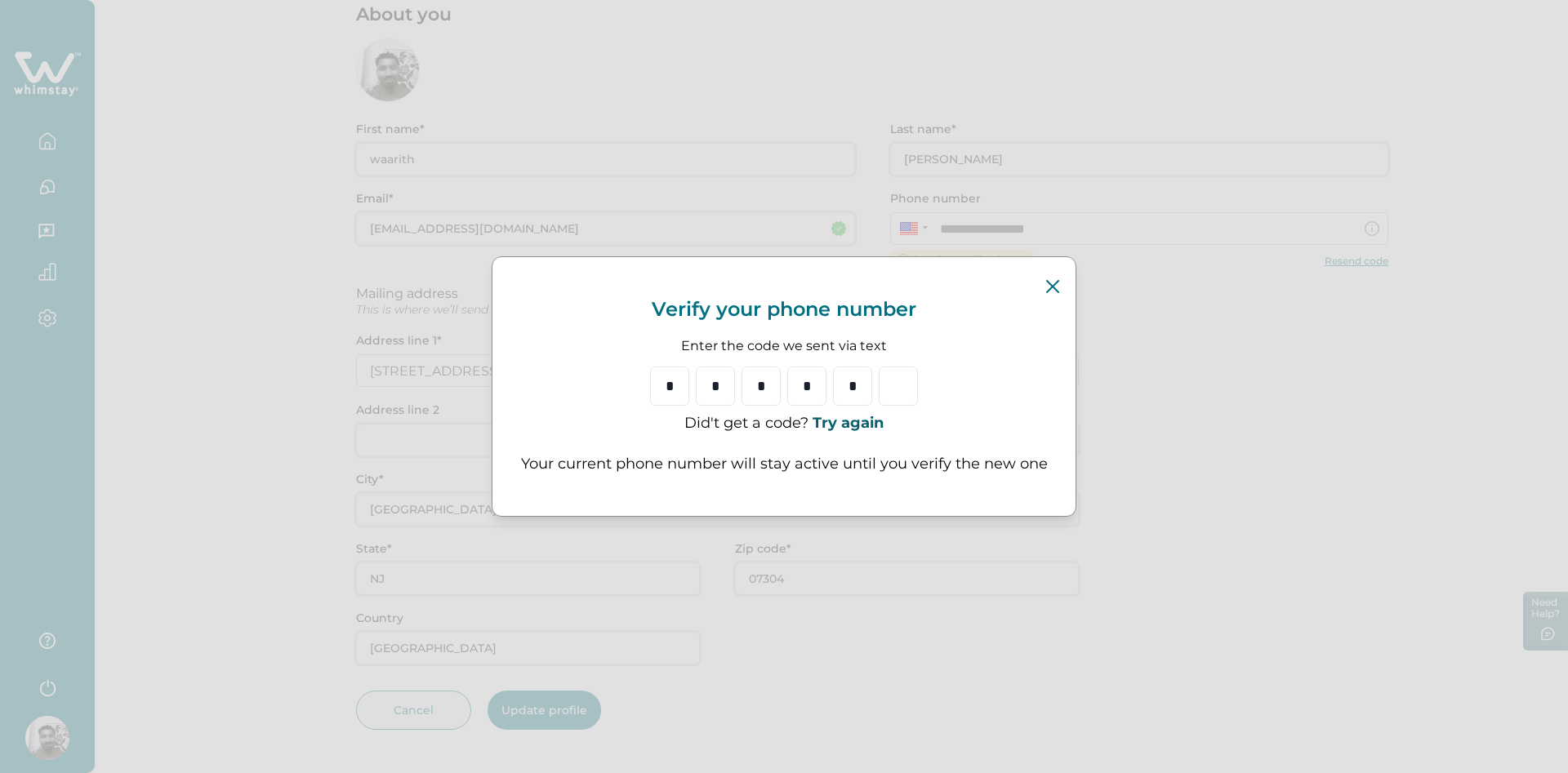
type input "*"
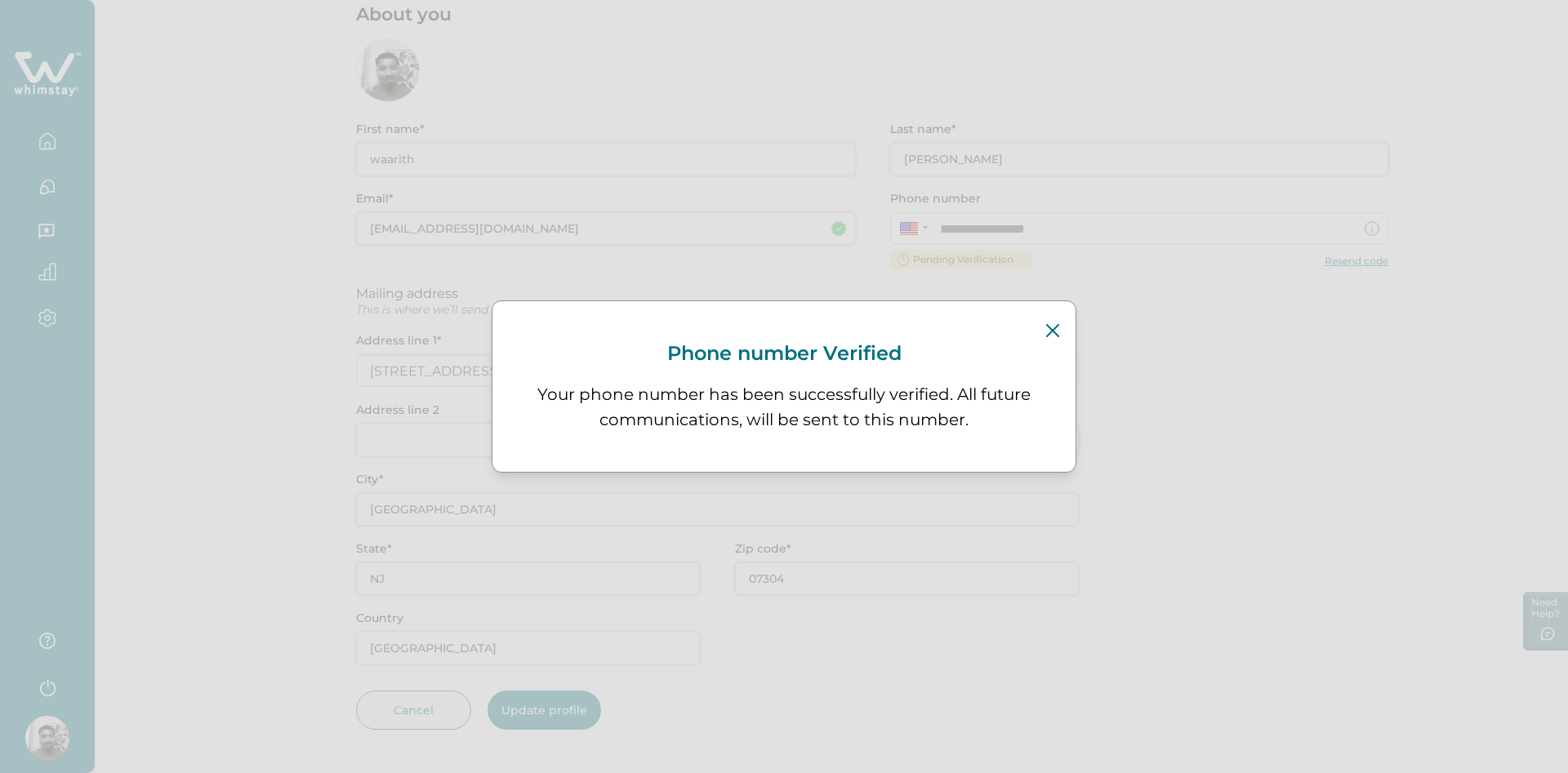
scroll to position [62, 0]
click at [1056, 336] on icon "Close" at bounding box center [1053, 331] width 13 height 13
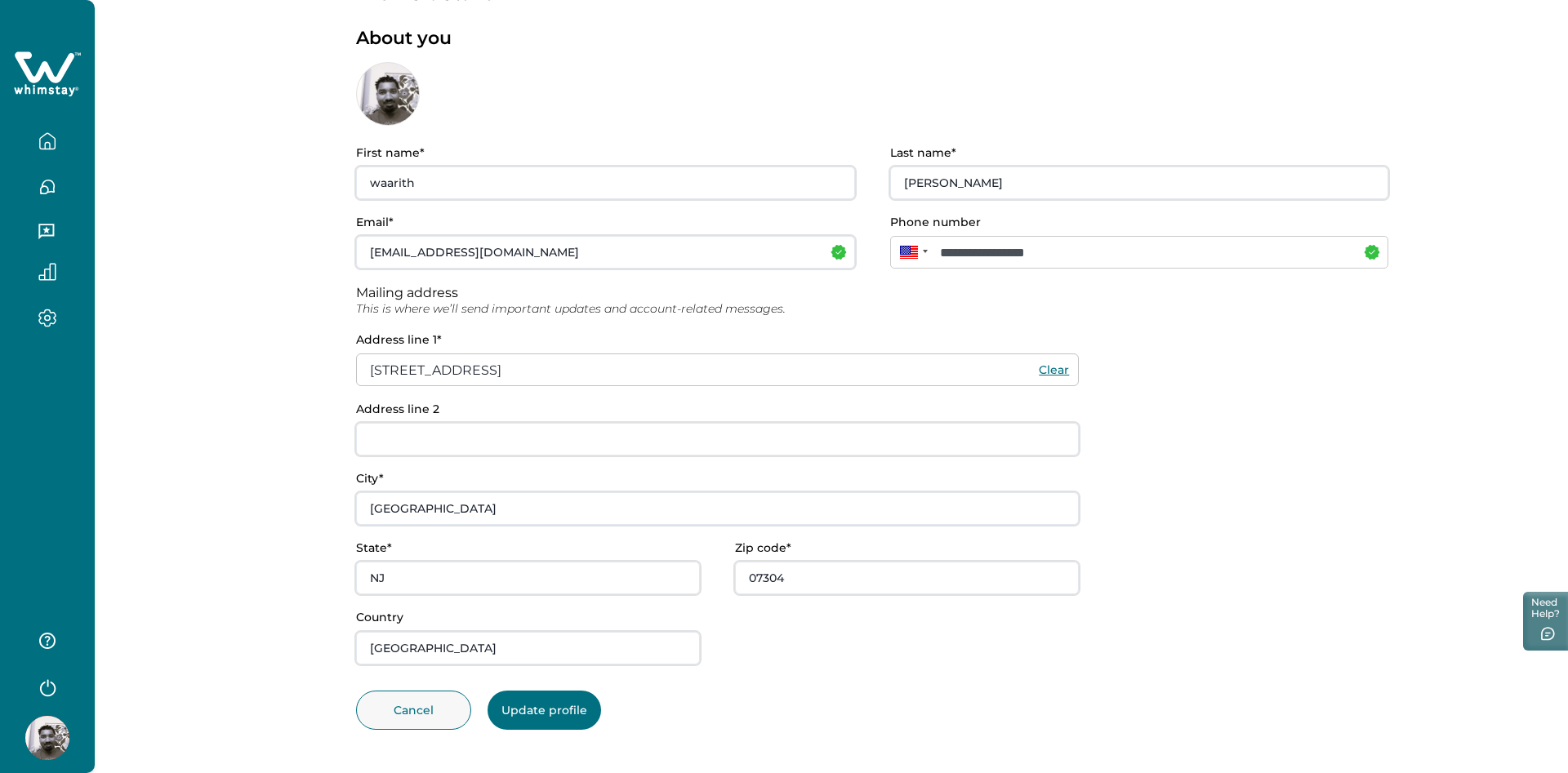
click at [551, 718] on button "Update profile" at bounding box center [544, 710] width 114 height 39
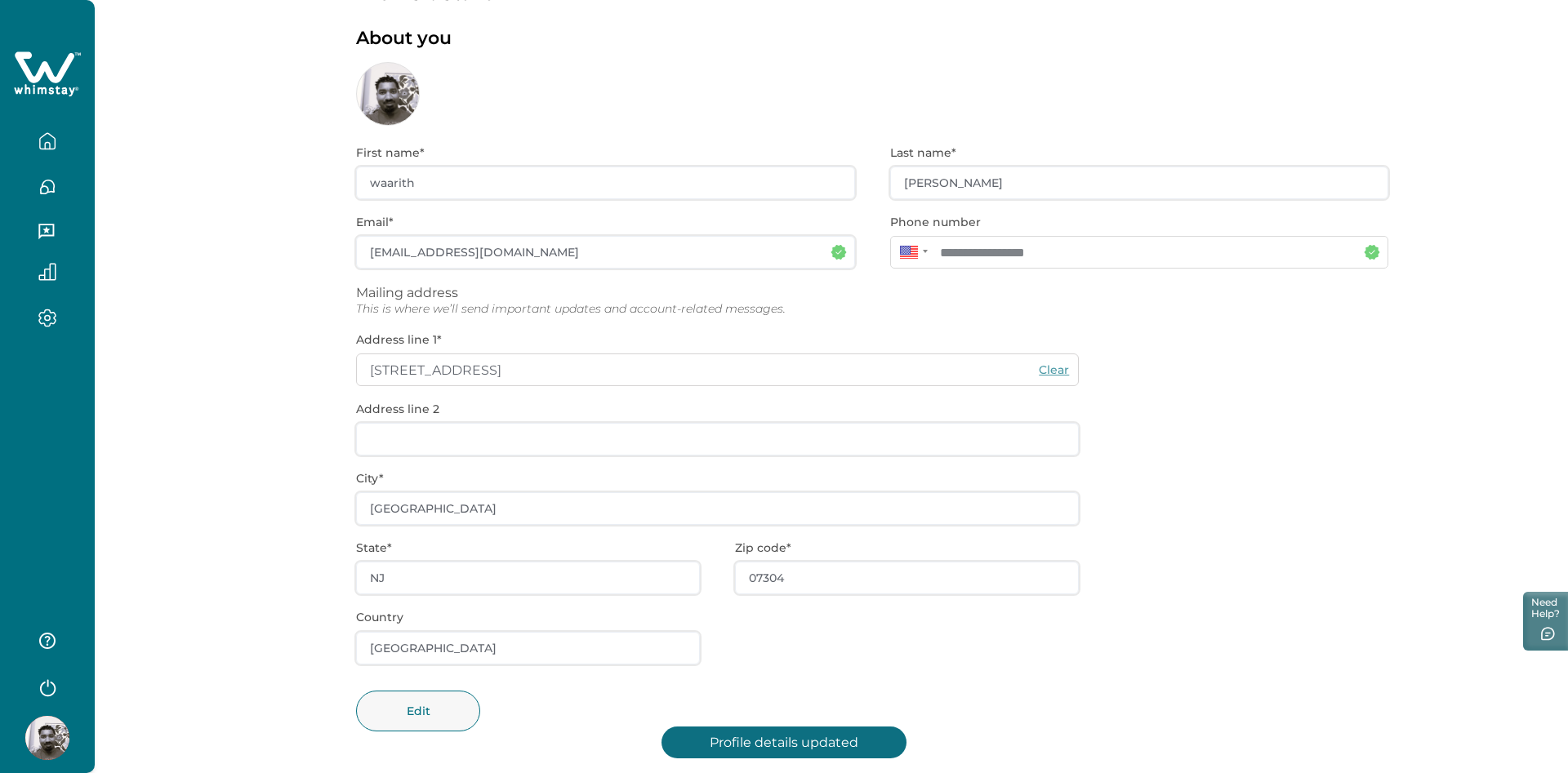
click at [43, 330] on div at bounding box center [48, 323] width 69 height 29
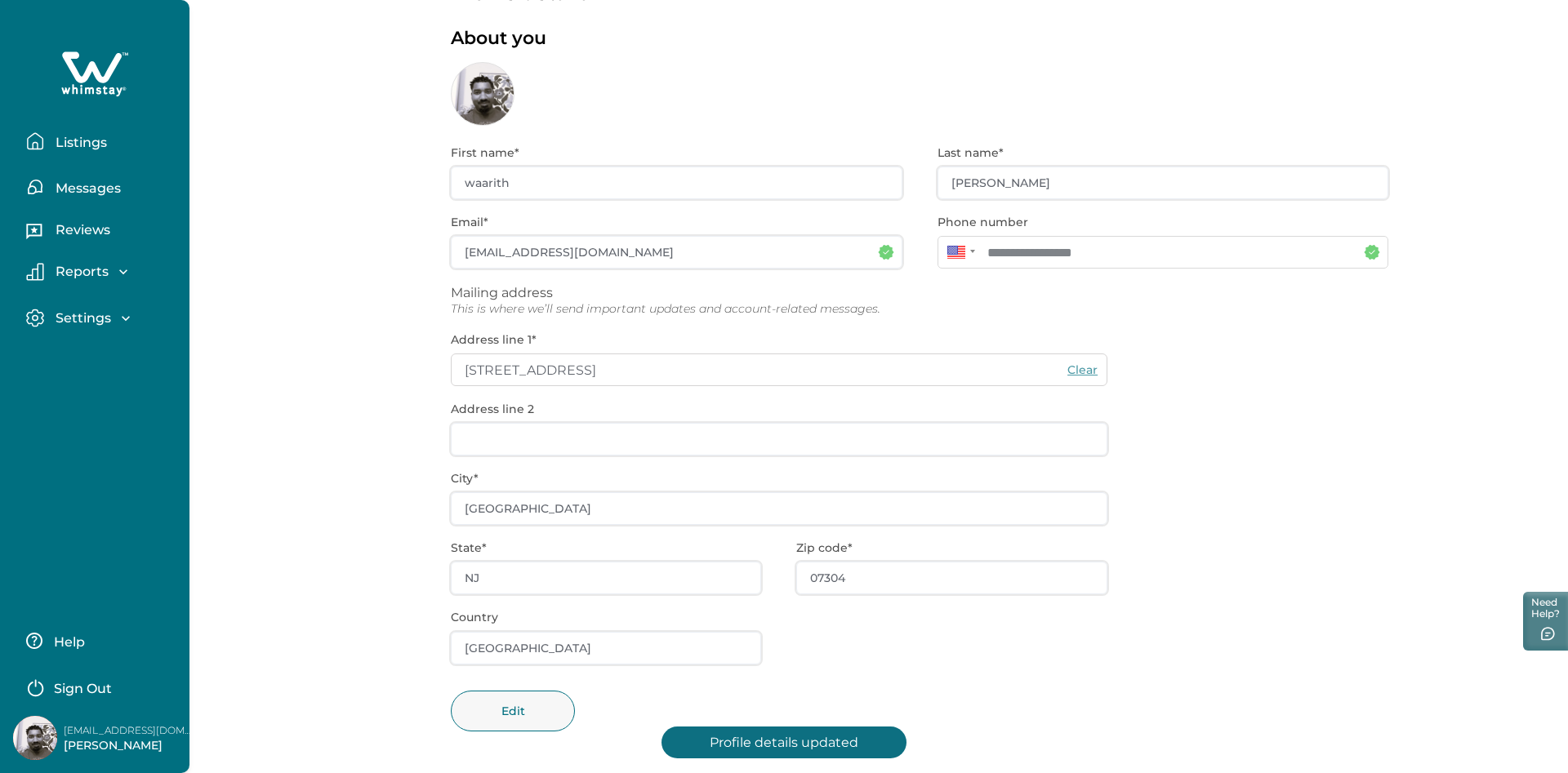
click at [97, 313] on p "Settings" at bounding box center [80, 318] width 60 height 16
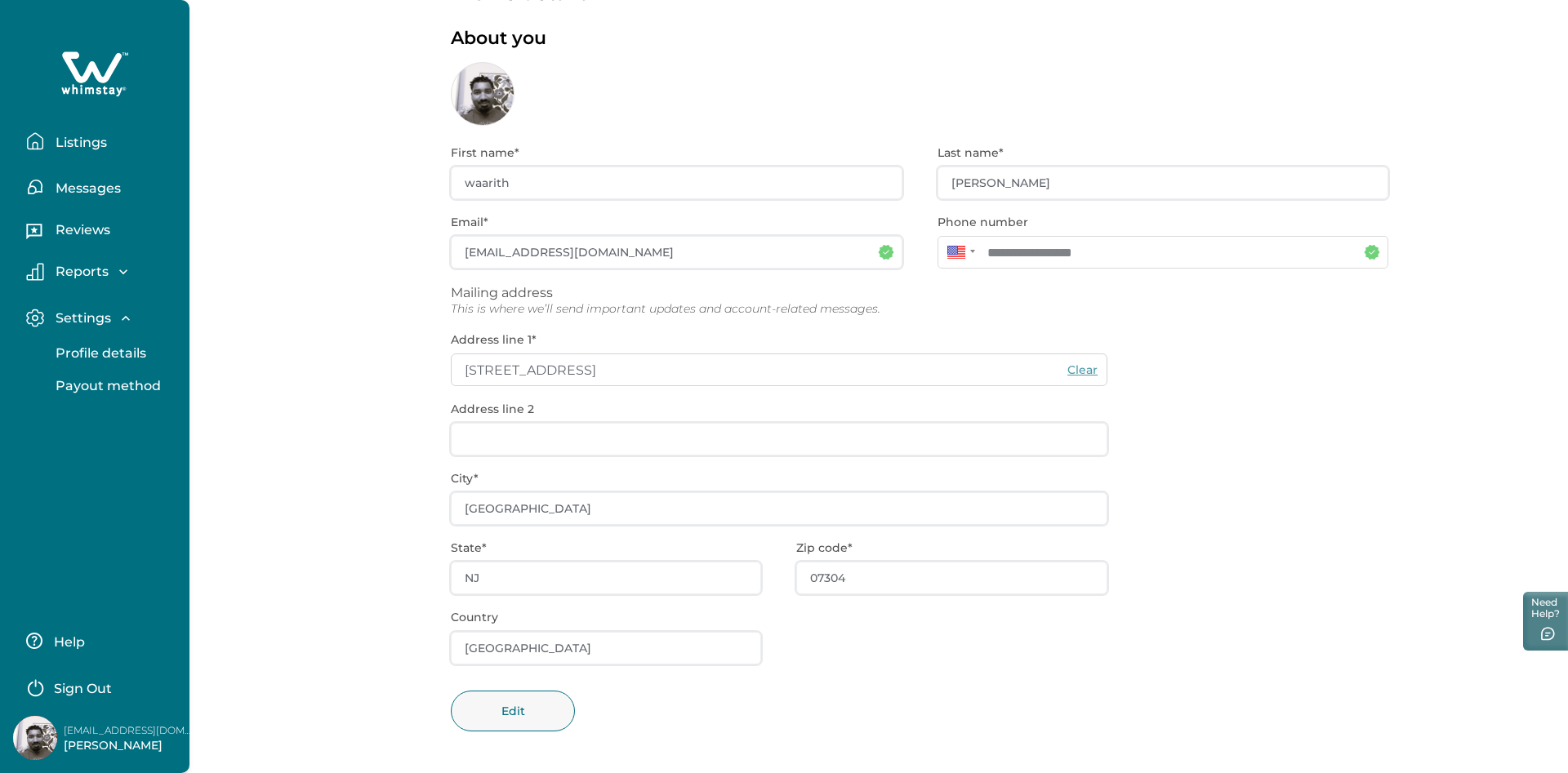
click at [98, 228] on p "Reviews" at bounding box center [80, 229] width 59 height 16
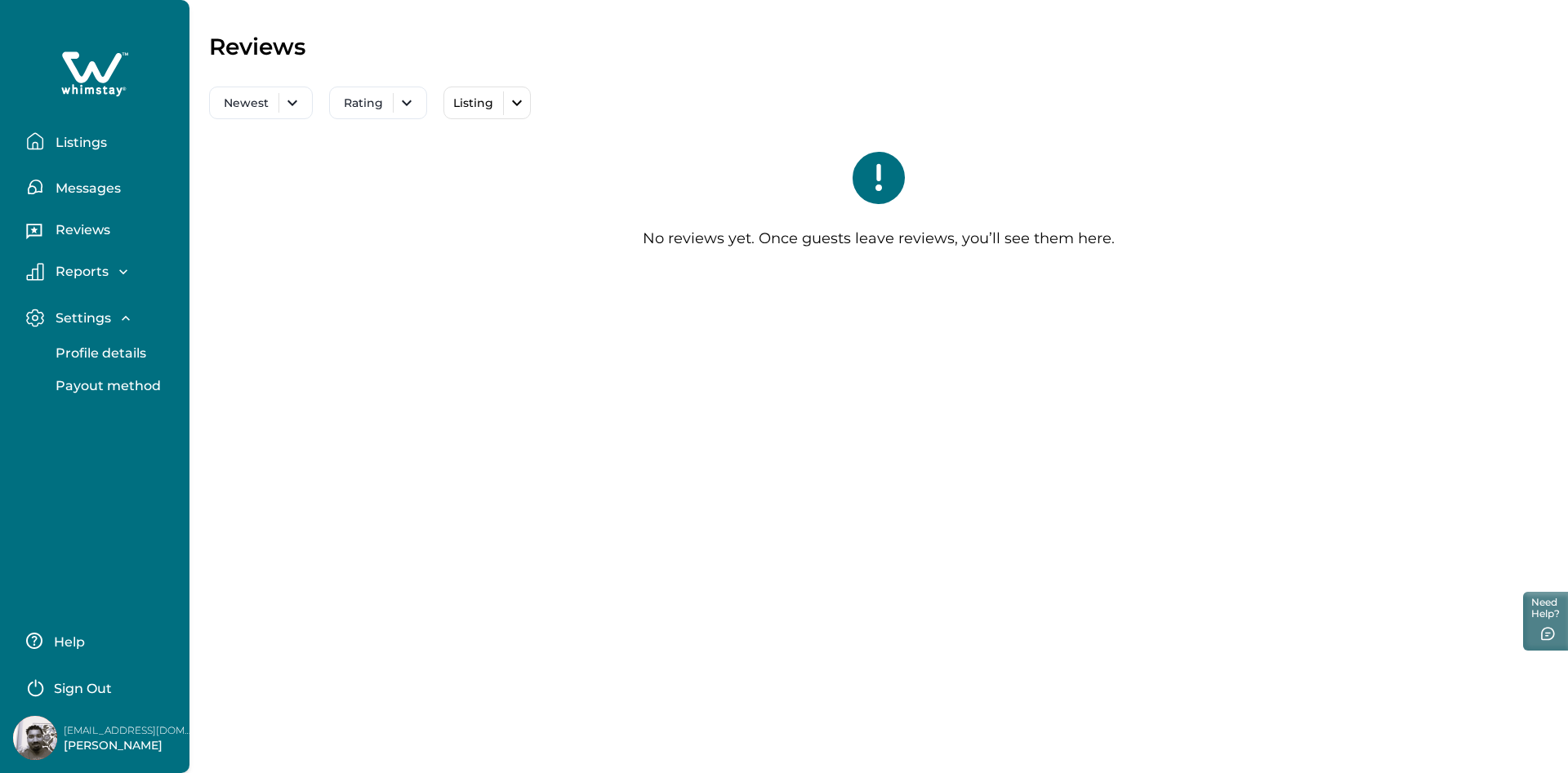
click at [96, 195] on p "Messages" at bounding box center [85, 188] width 70 height 16
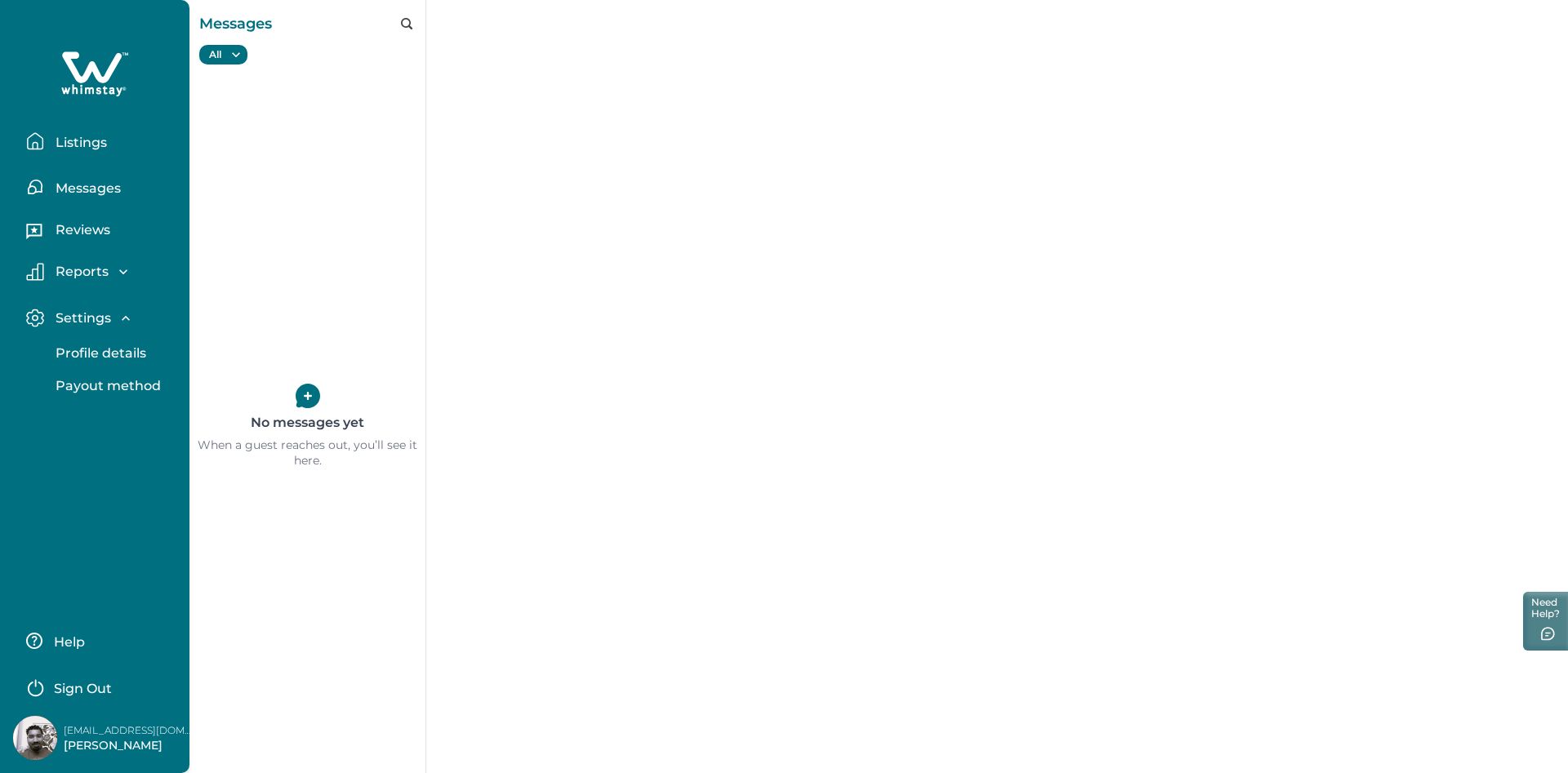
click at [96, 143] on p "Listings" at bounding box center [78, 142] width 56 height 16
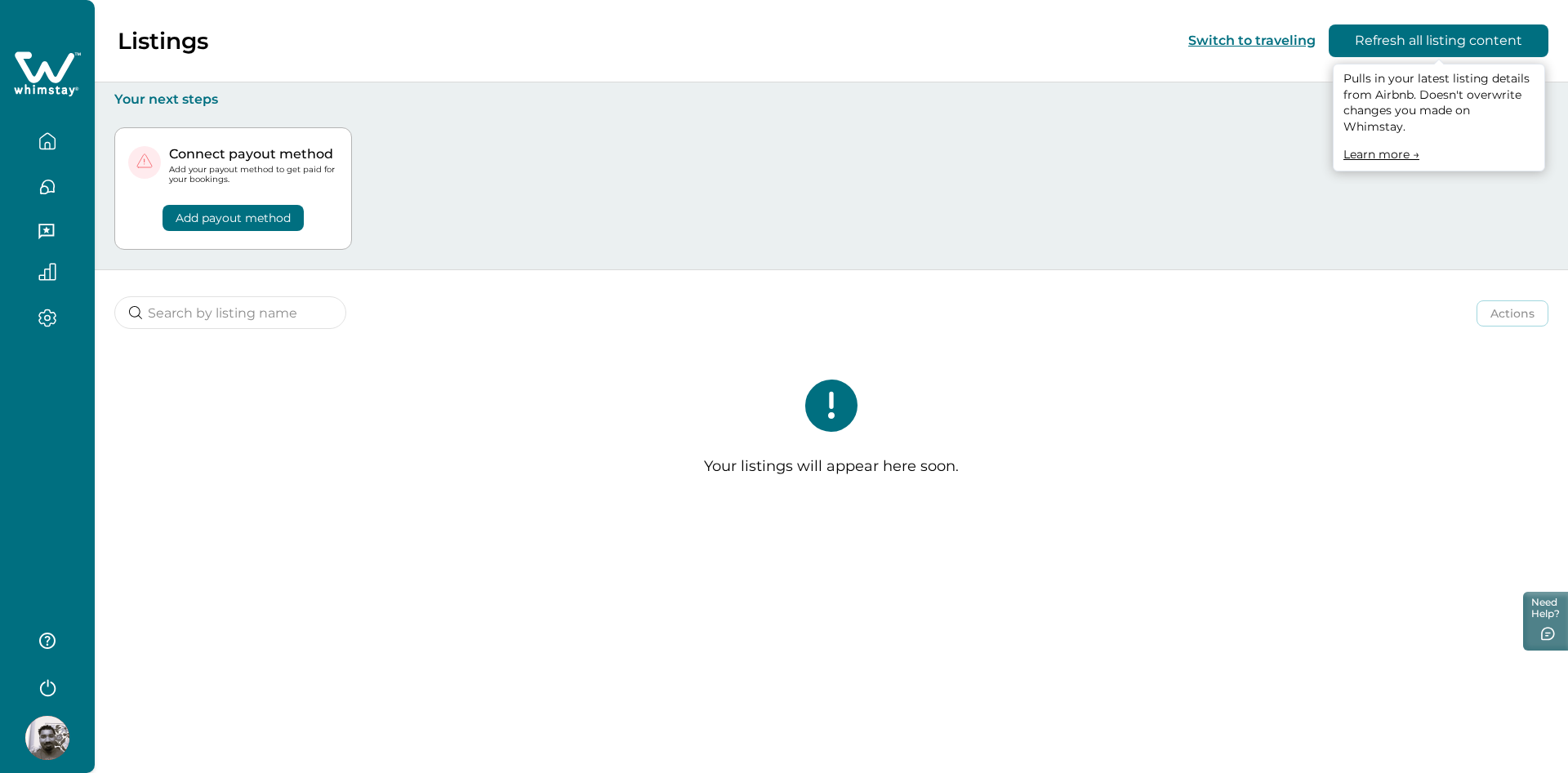
click at [1468, 42] on button "Refresh all listing content" at bounding box center [1439, 41] width 220 height 32
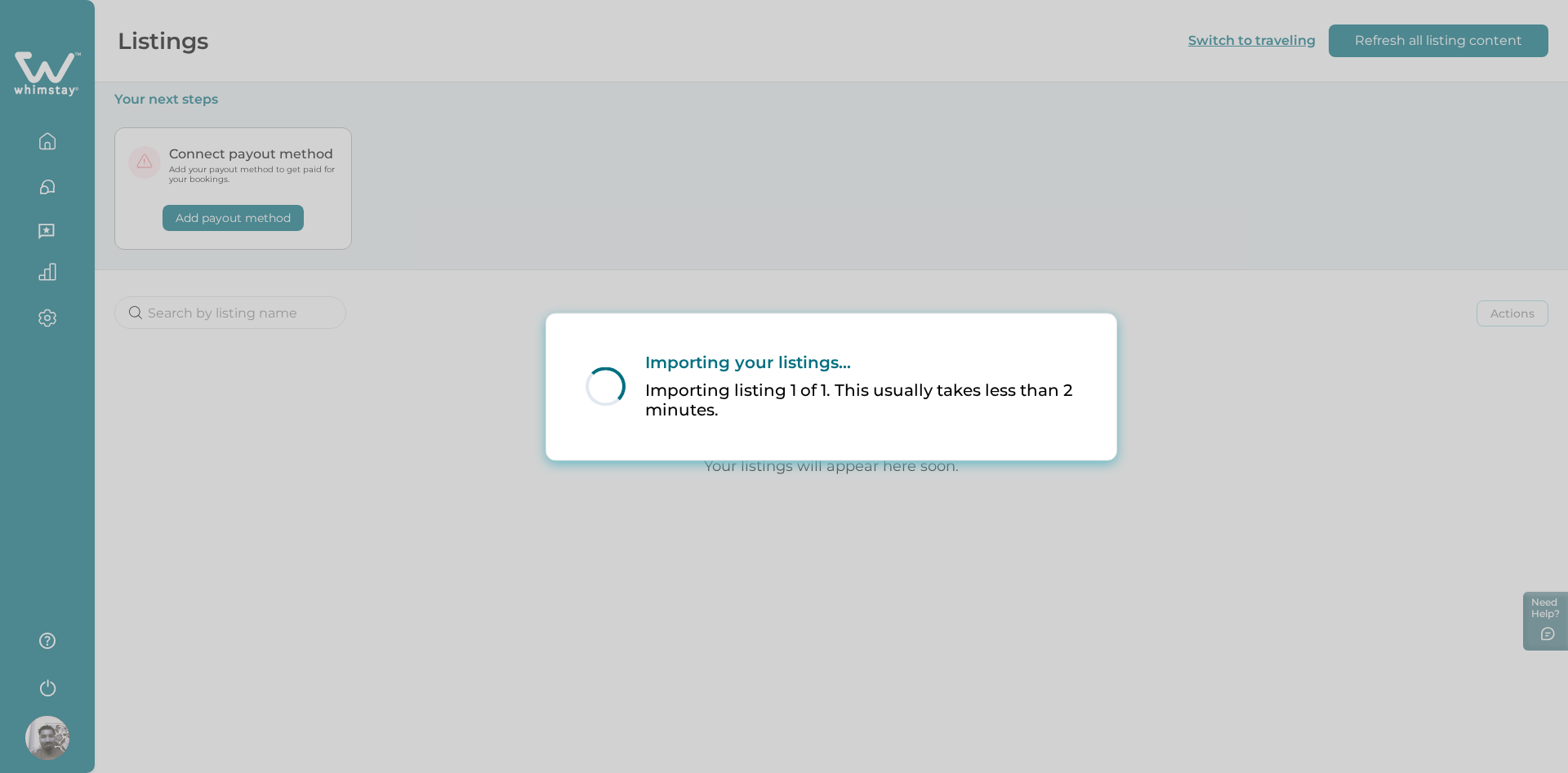
click at [880, 320] on div "Loading... Importing your listings... Importing listing 1 of 1. This usually ta…" at bounding box center [831, 386] width 531 height 133
click at [935, 380] on p "Importing listing 1 of 1. This usually takes less than 2 minutes." at bounding box center [861, 400] width 432 height 40
click at [355, 45] on div "Loading... Importing your listings... Importing listing 1 of 1. This usually ta…" at bounding box center [784, 386] width 1568 height 773
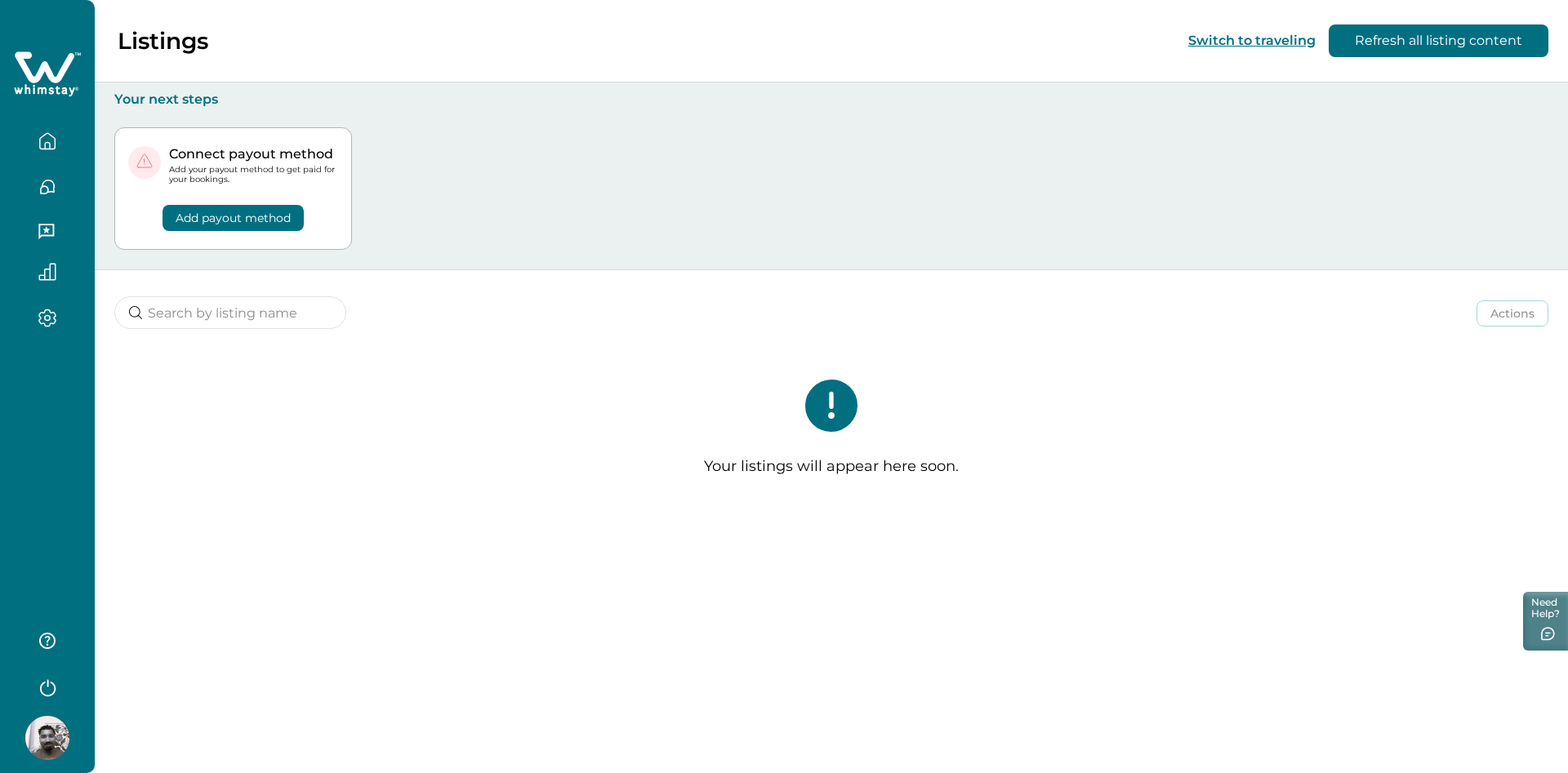
click at [158, 42] on p "Listings" at bounding box center [163, 40] width 91 height 28
click at [33, 62] on icon at bounding box center [48, 74] width 67 height 49
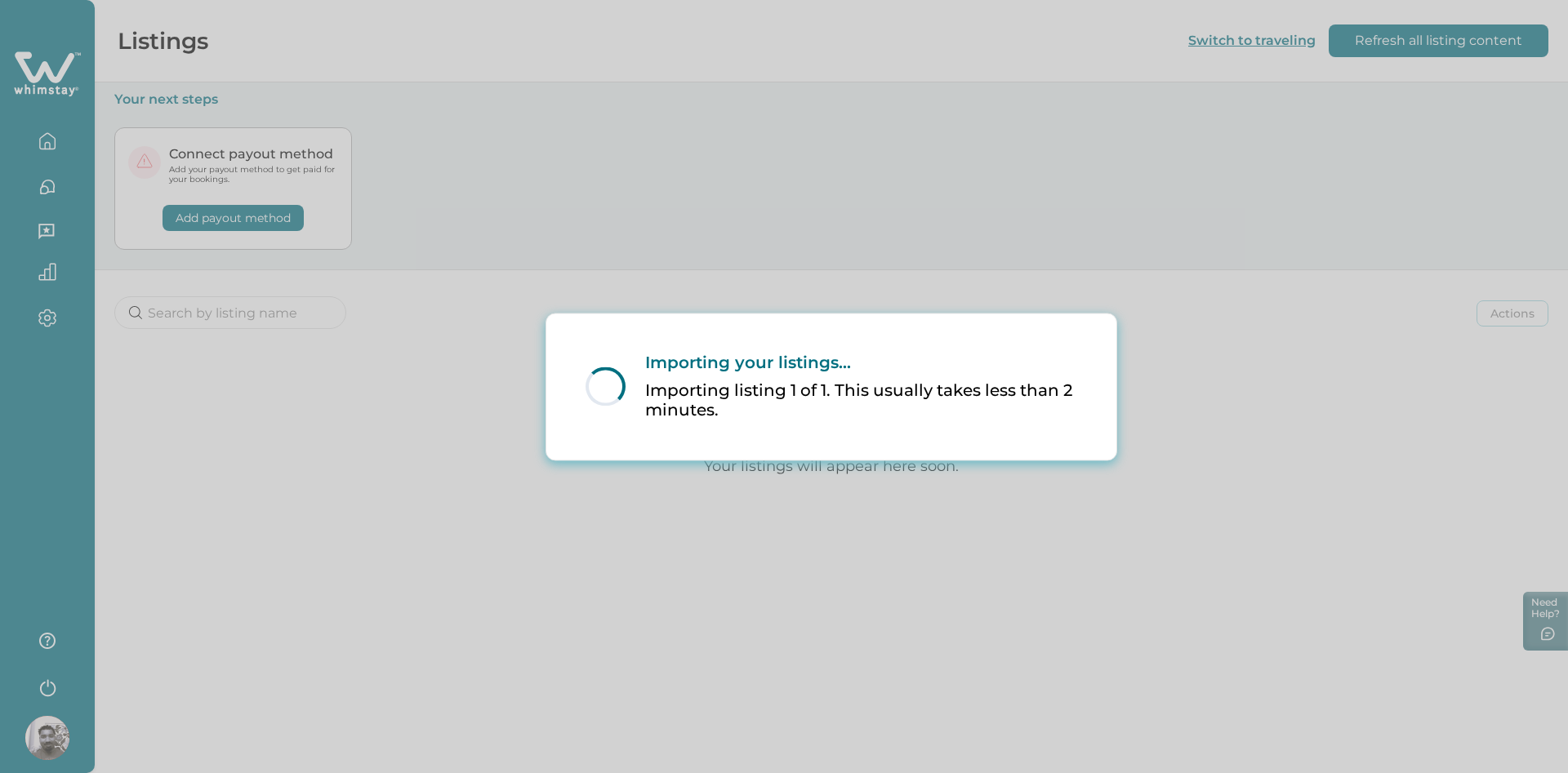
click at [816, 395] on div "Loading... Importing your listings... Importing listing 1 of 1. This usually ta…" at bounding box center [832, 386] width 570 height 146
click at [340, 426] on div "Loading... Importing your listings... Importing listing 1 of 1. This usually ta…" at bounding box center [784, 386] width 1568 height 773
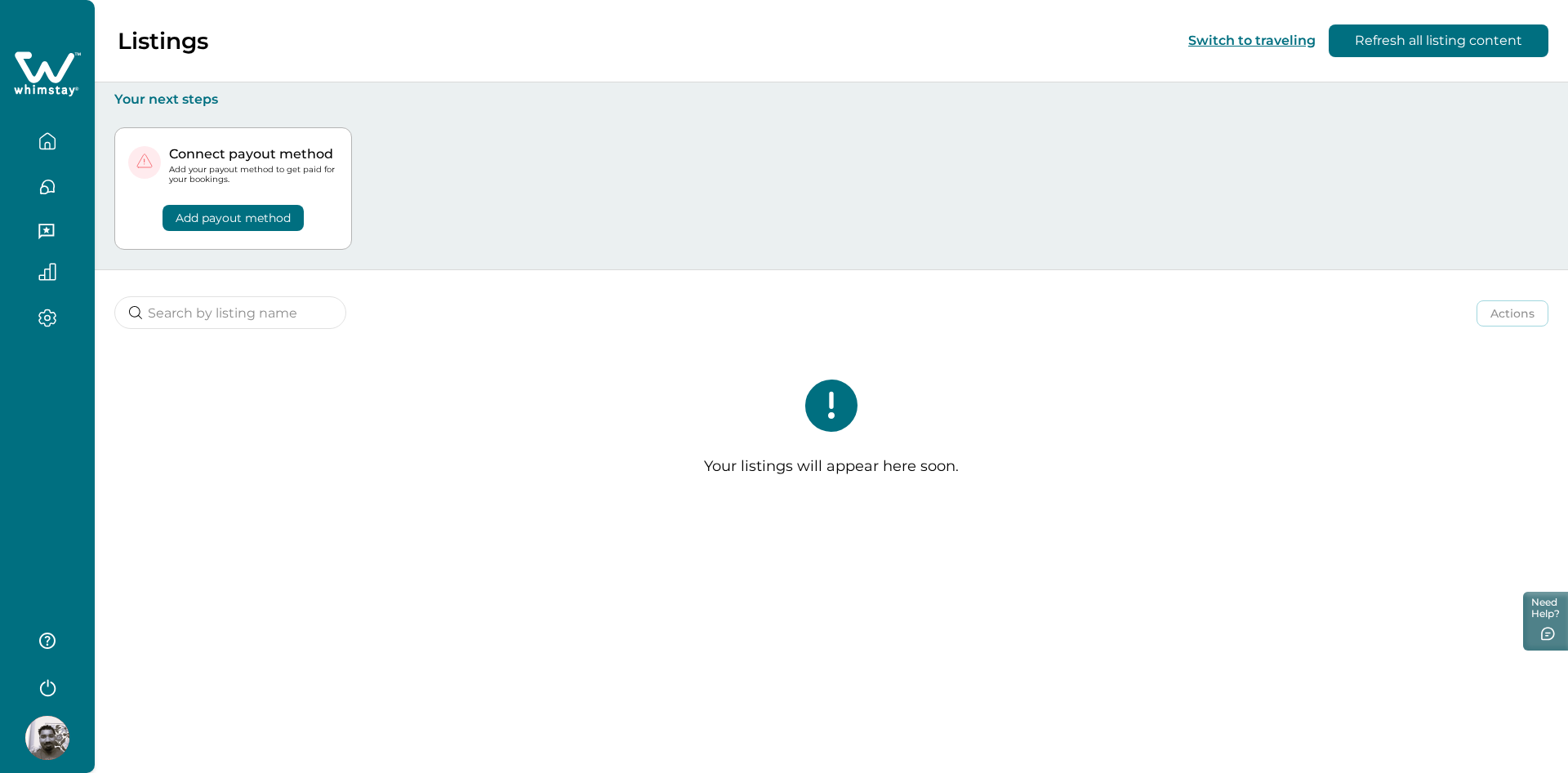
click at [62, 148] on button "button" at bounding box center [48, 141] width 69 height 32
click at [594, 431] on div "Your listings will appear here soon." at bounding box center [831, 434] width 1473 height 175
click at [54, 142] on icon "button" at bounding box center [47, 140] width 18 height 18
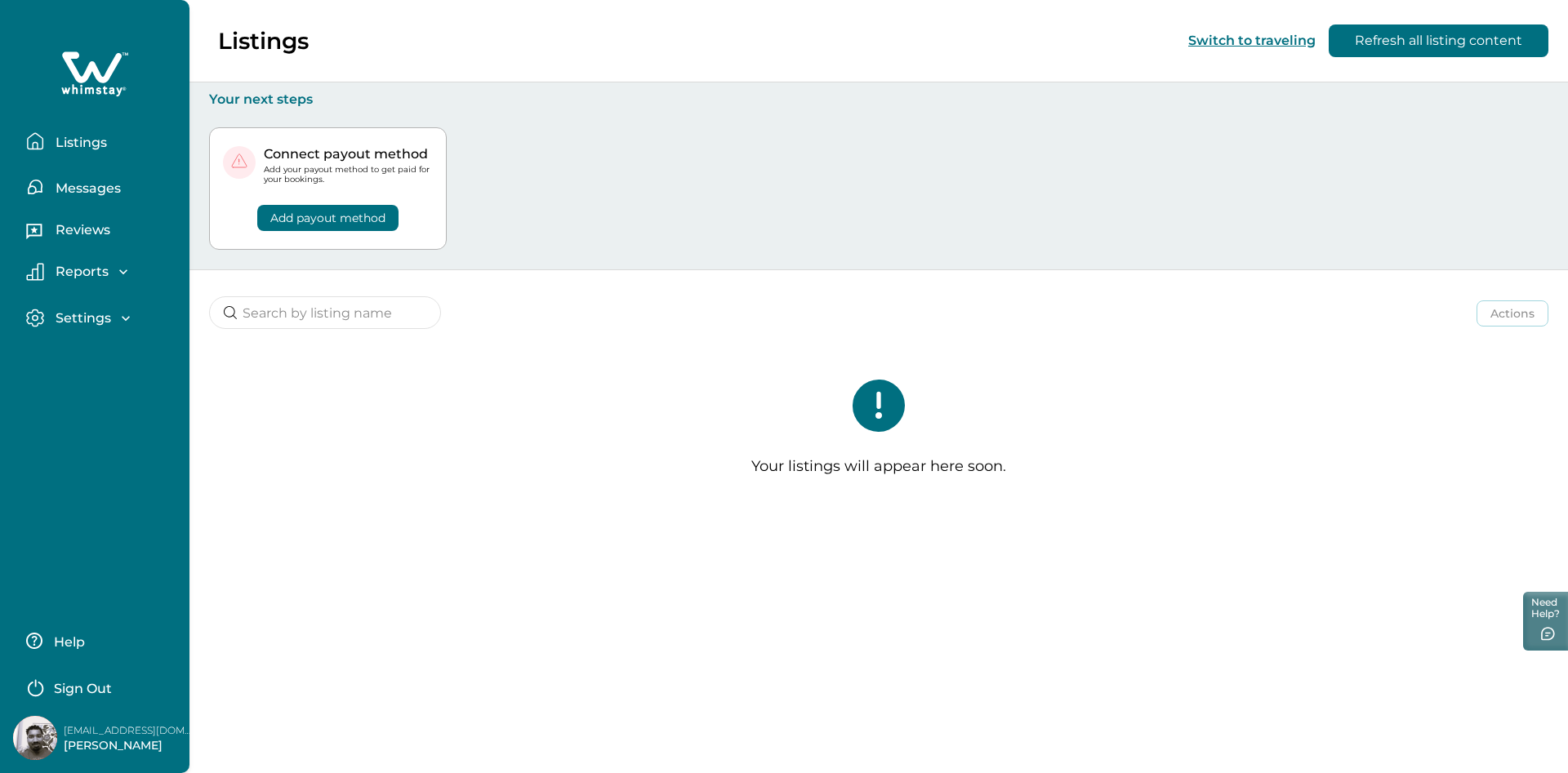
click at [92, 146] on p "Listings" at bounding box center [78, 142] width 56 height 16
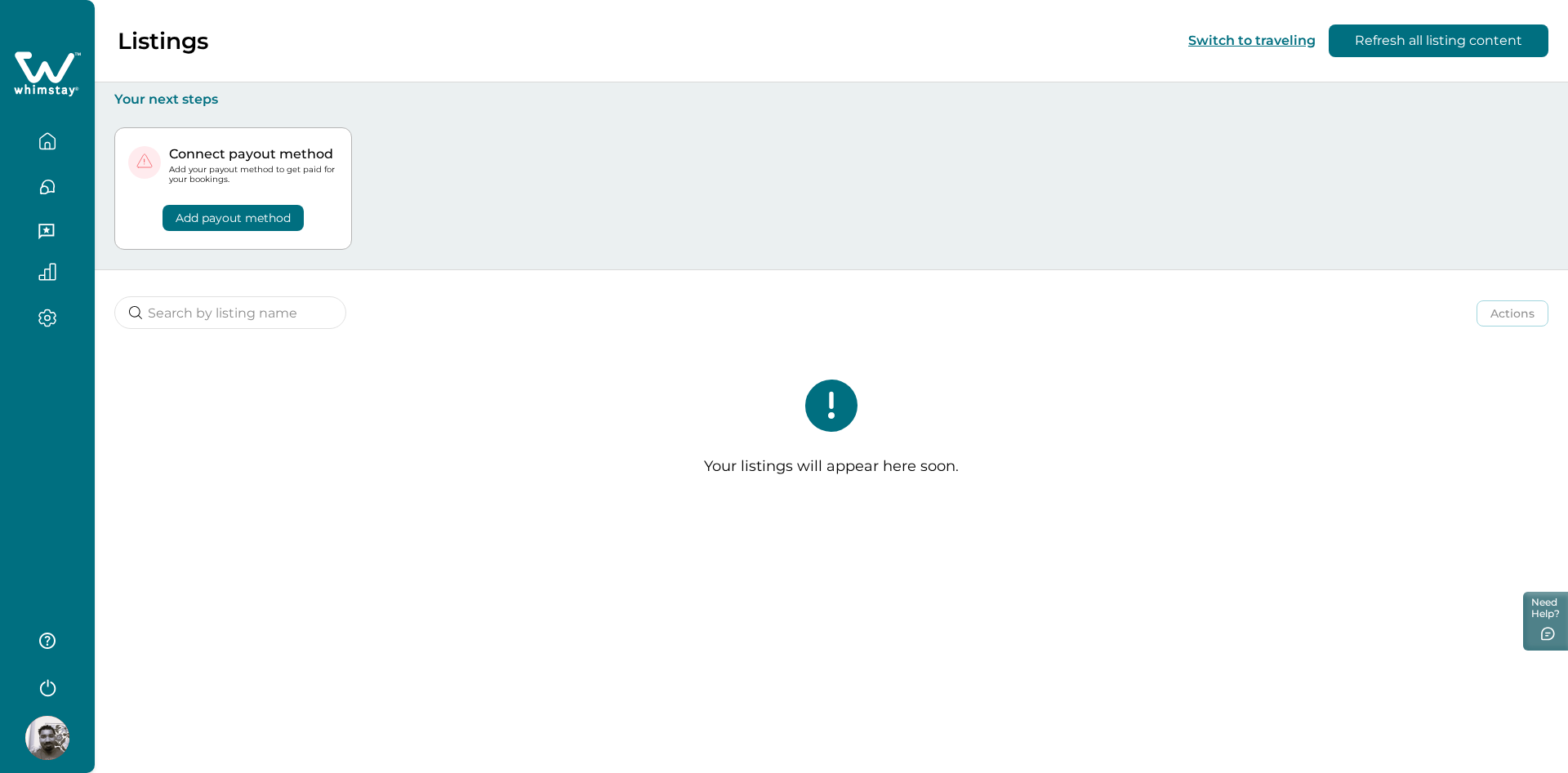
click at [698, 485] on div "Your listings will appear here soon." at bounding box center [831, 434] width 1473 height 175
drag, startPoint x: 1069, startPoint y: 467, endPoint x: 1073, endPoint y: 453, distance: 14.6
click at [1073, 453] on div "Your listings will appear here soon." at bounding box center [831, 434] width 1473 height 175
click at [1459, 48] on button "Refresh all listing content" at bounding box center [1439, 41] width 220 height 32
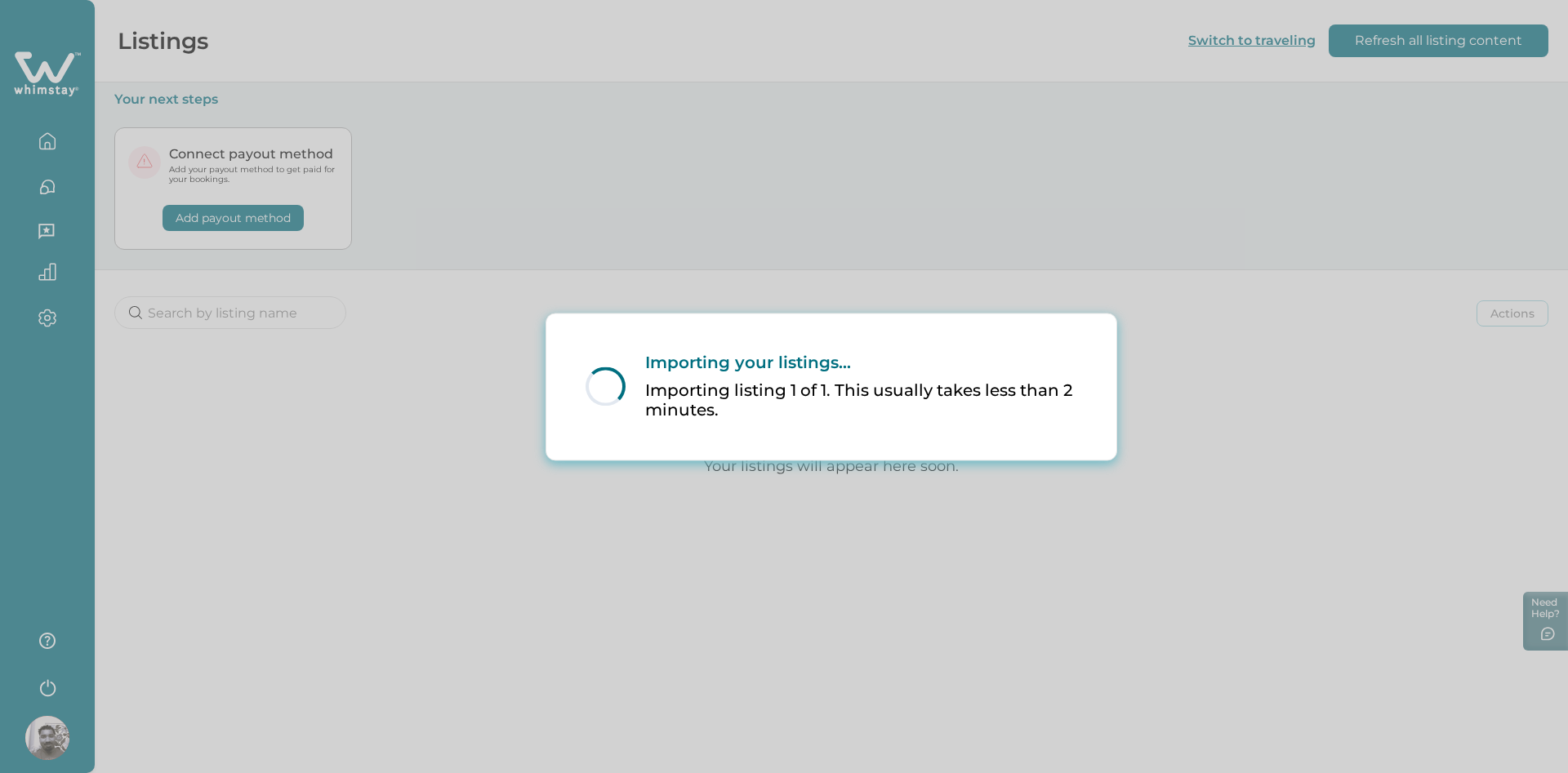
click at [1380, 194] on div "Loading... Importing your listings... Importing listing 1 of 1. This usually ta…" at bounding box center [784, 386] width 1568 height 773
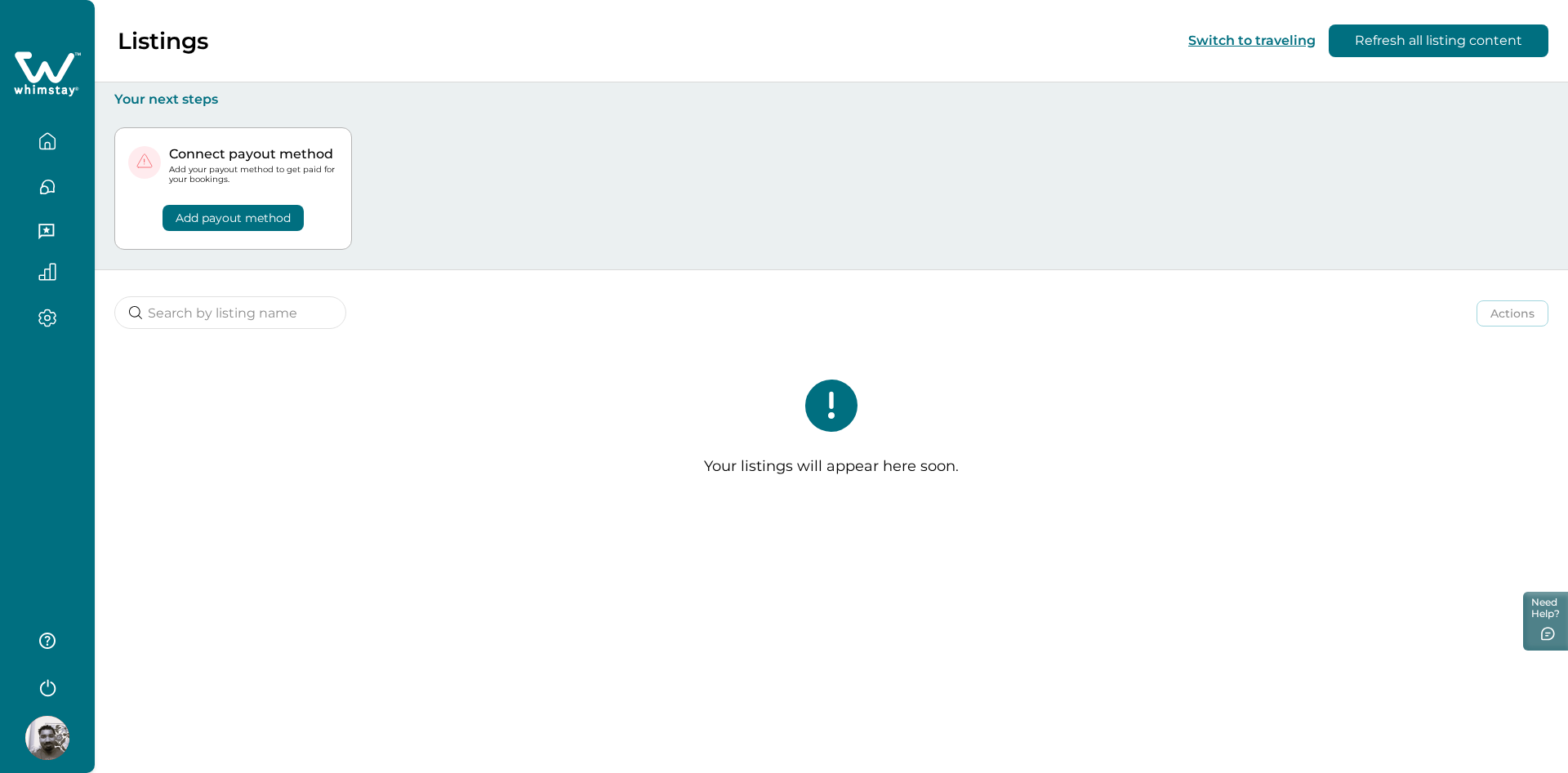
click at [1198, 225] on div "Connect payout method Add your payout method to get paid for your bookings. Add…" at bounding box center [832, 189] width 1434 height 162
click at [860, 360] on div "Your listings will appear here soon." at bounding box center [831, 434] width 1473 height 175
click at [867, 337] on div "Actions Actions Publish listing Unlist listing Your listings will appear here s…" at bounding box center [831, 396] width 1473 height 251
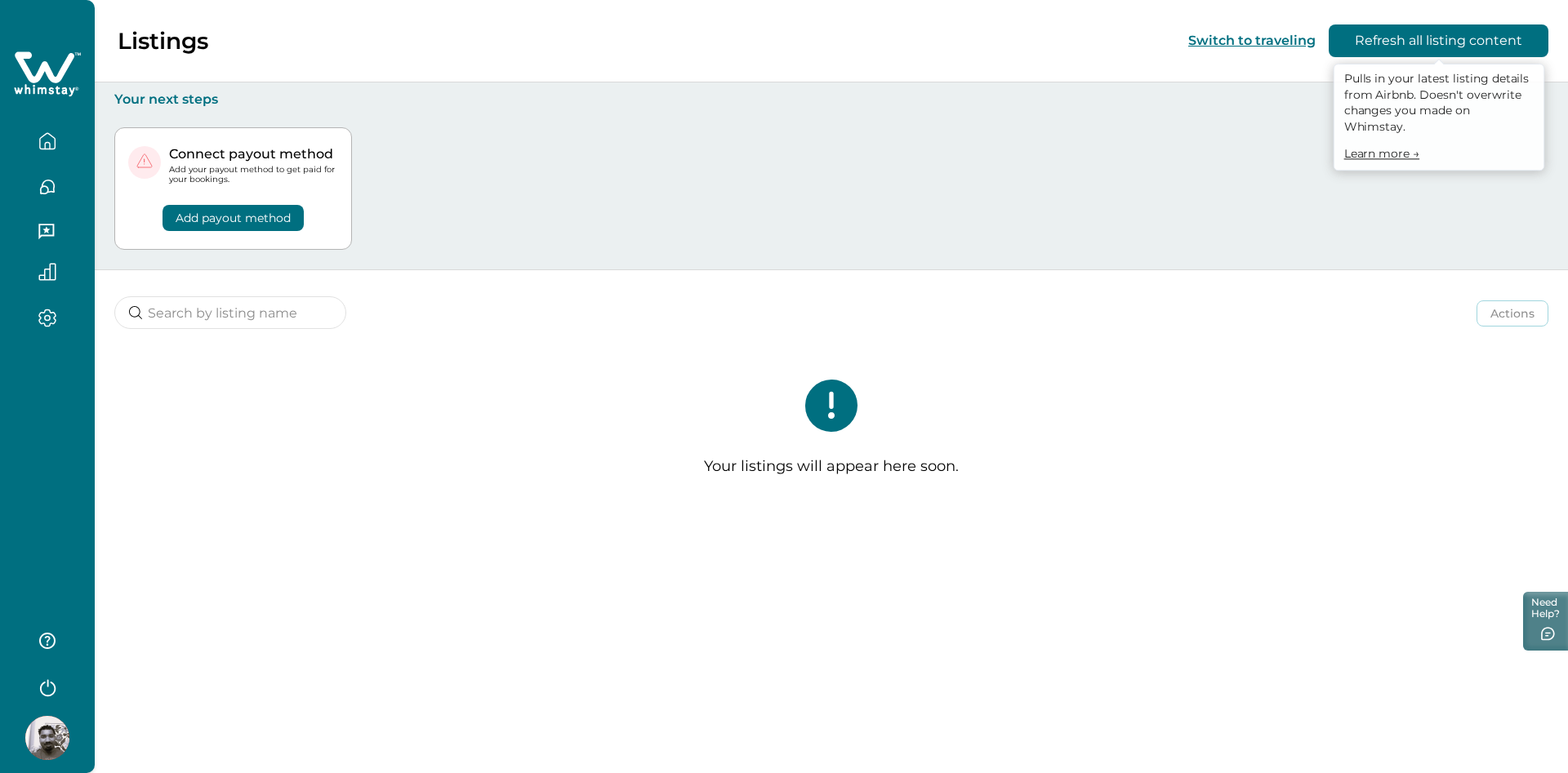
click at [1462, 48] on button "Refresh all listing content" at bounding box center [1439, 41] width 220 height 32
